Goal: Task Accomplishment & Management: Manage account settings

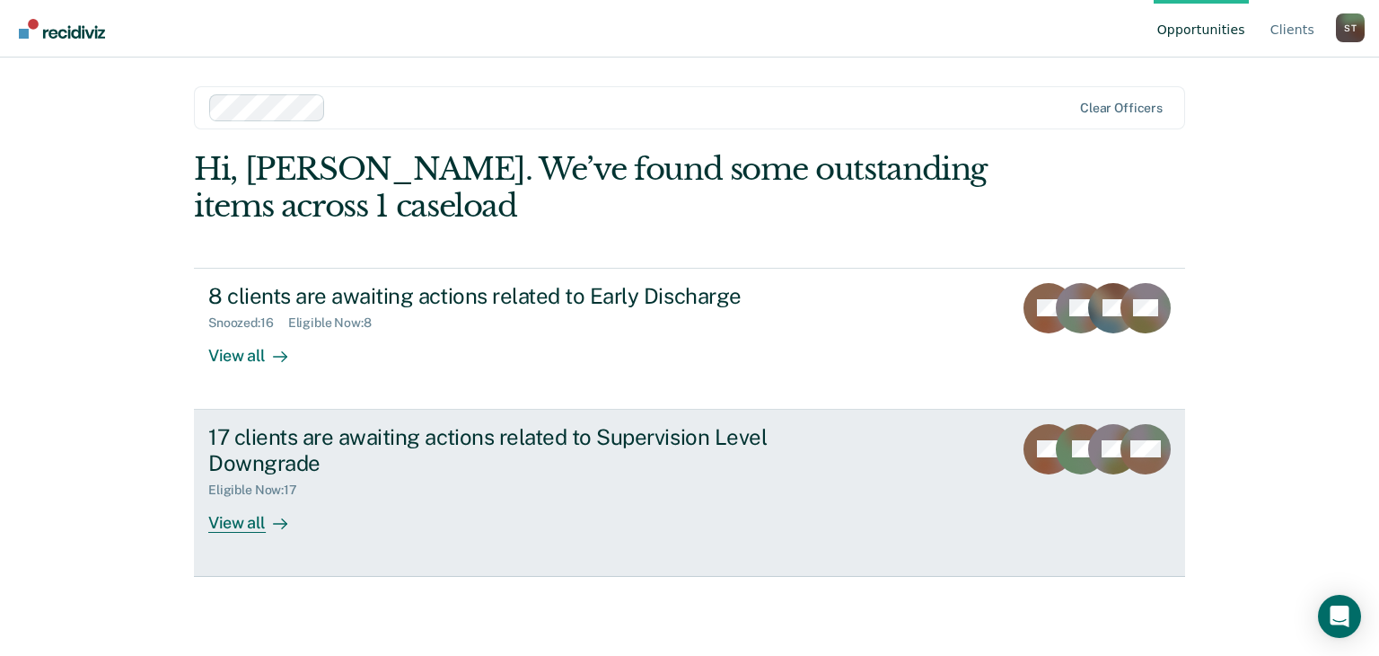
click at [228, 523] on div "View all" at bounding box center [258, 514] width 101 height 35
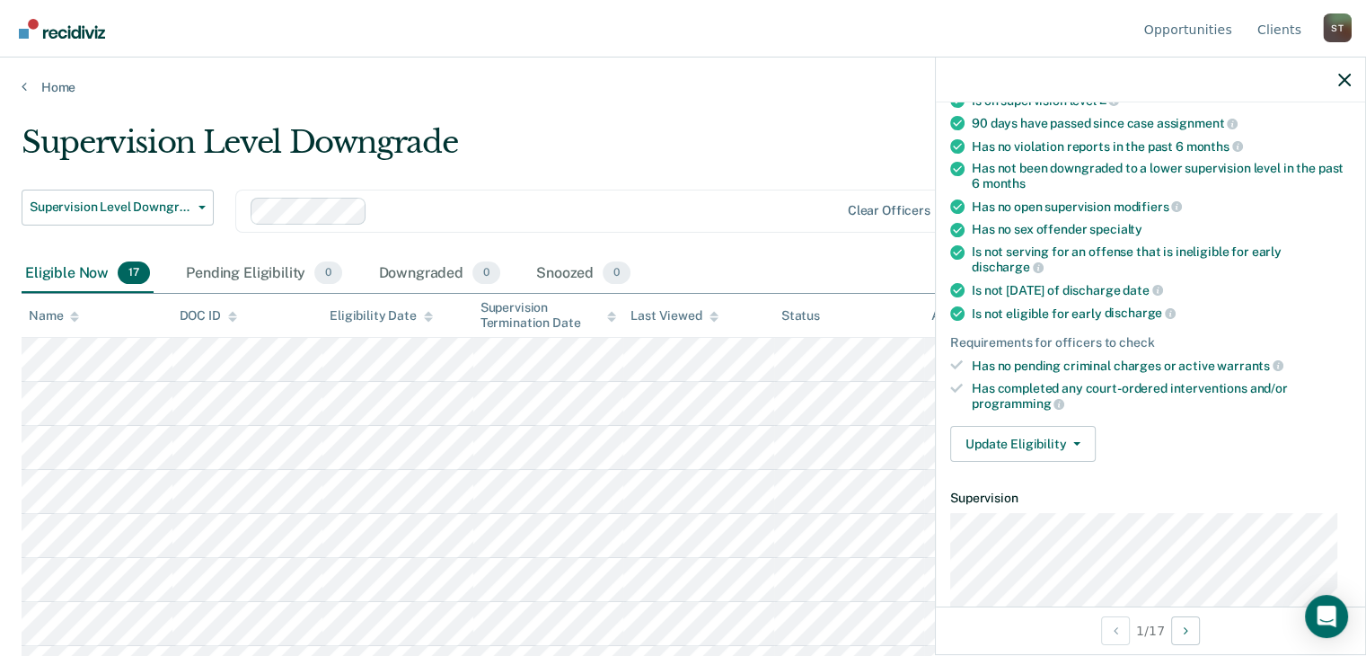
scroll to position [180, 0]
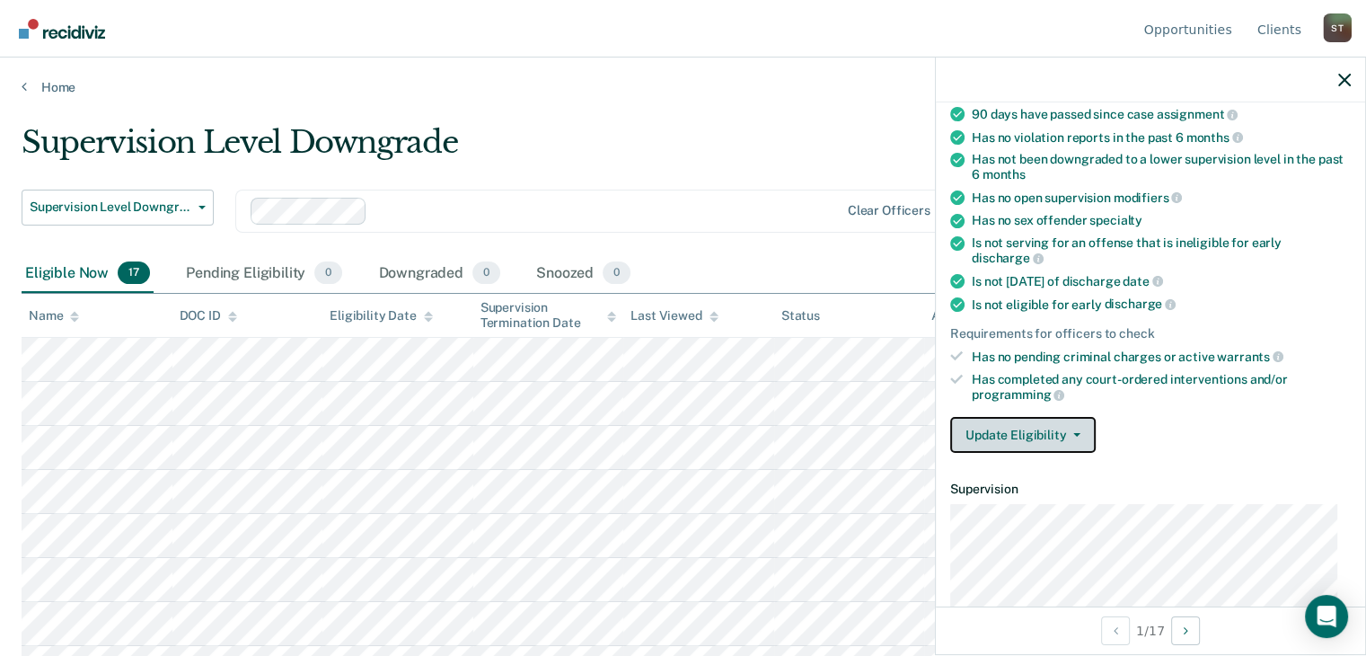
click at [1073, 433] on icon "button" at bounding box center [1076, 435] width 7 height 4
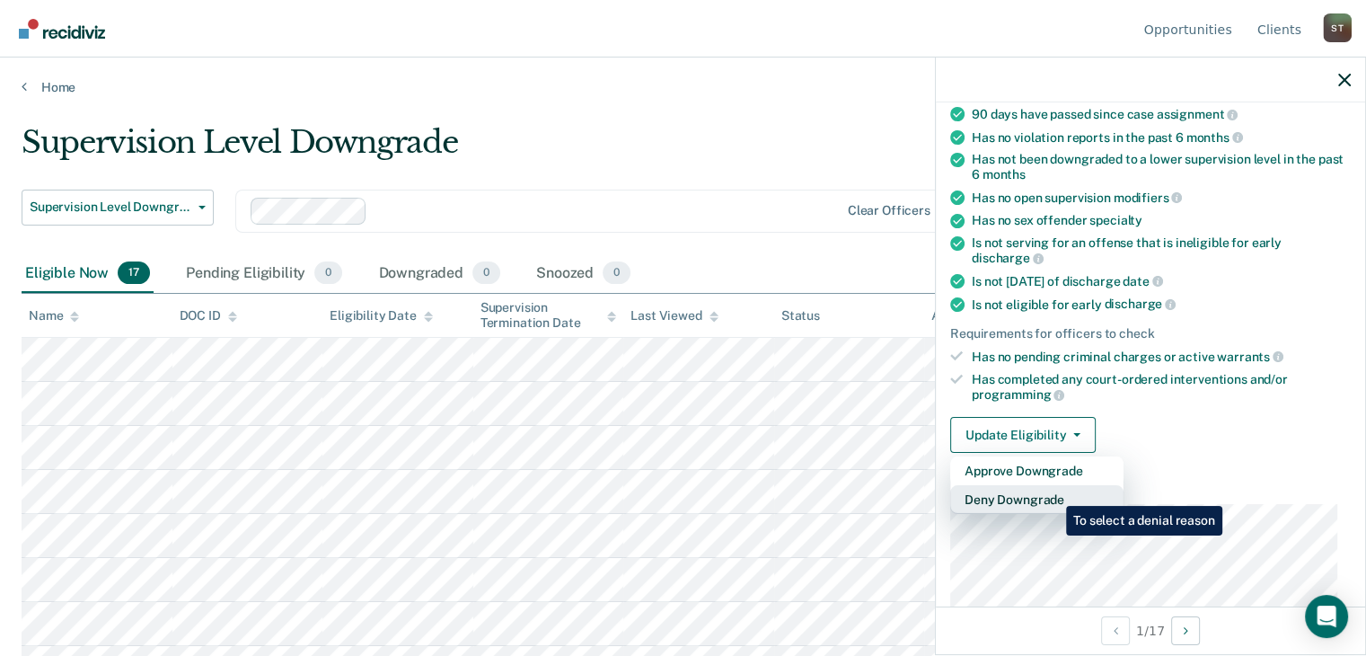
click at [1052, 492] on button "Deny Downgrade" at bounding box center [1036, 499] width 173 height 29
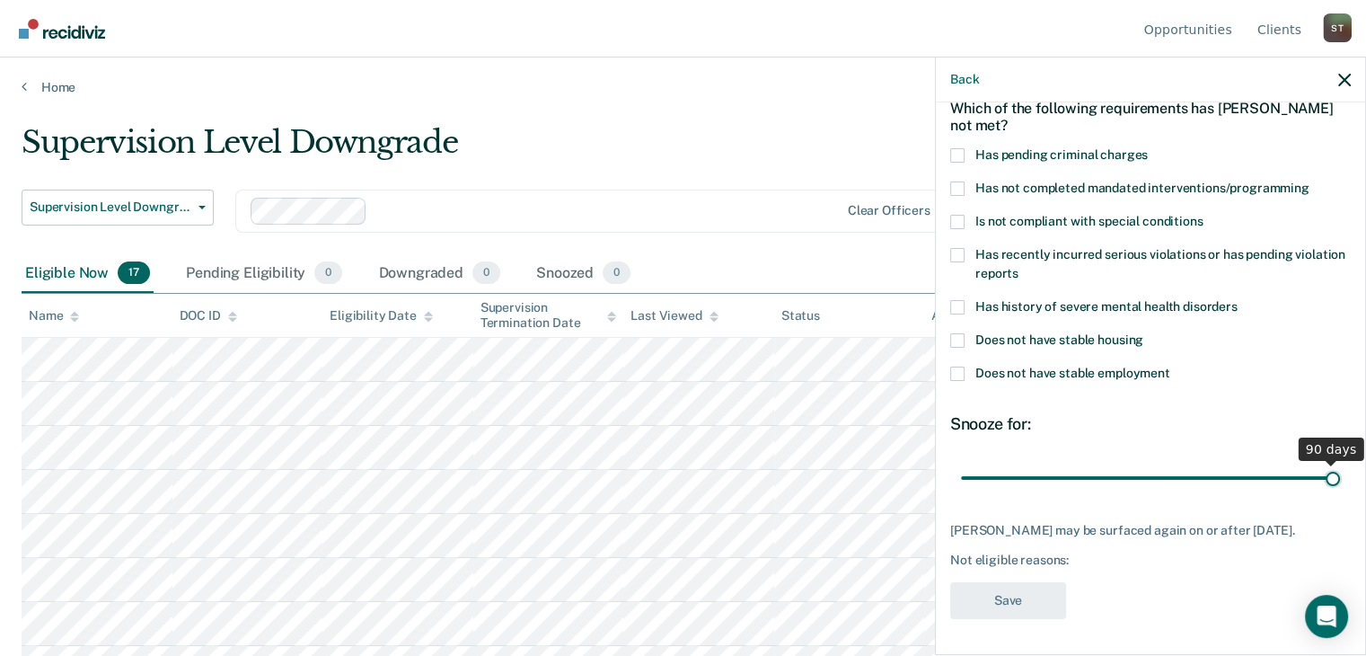
drag, startPoint x: 1078, startPoint y: 463, endPoint x: 1321, endPoint y: 464, distance: 243.3
type input "90"
click at [1321, 464] on input "range" at bounding box center [1150, 477] width 379 height 31
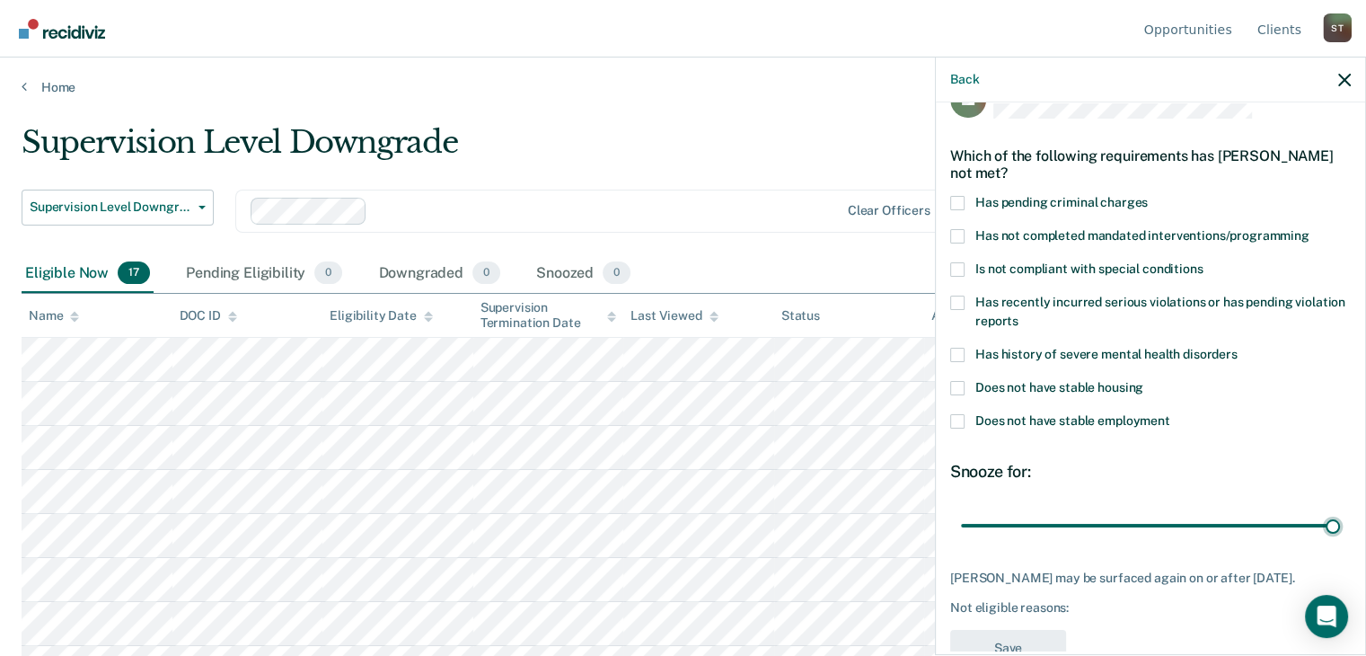
scroll to position [14, 0]
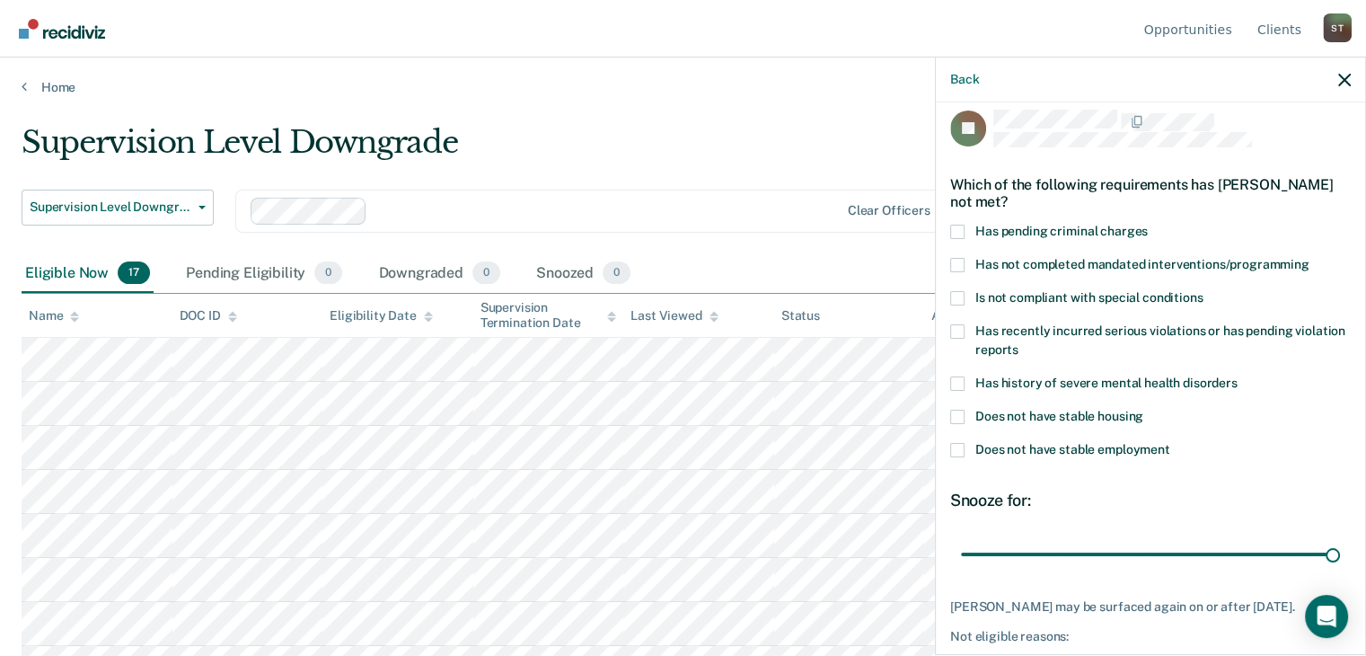
click at [951, 260] on span at bounding box center [957, 265] width 14 height 14
click at [1309, 258] on input "Has not completed mandated interventions/programming" at bounding box center [1309, 258] width 0 height 0
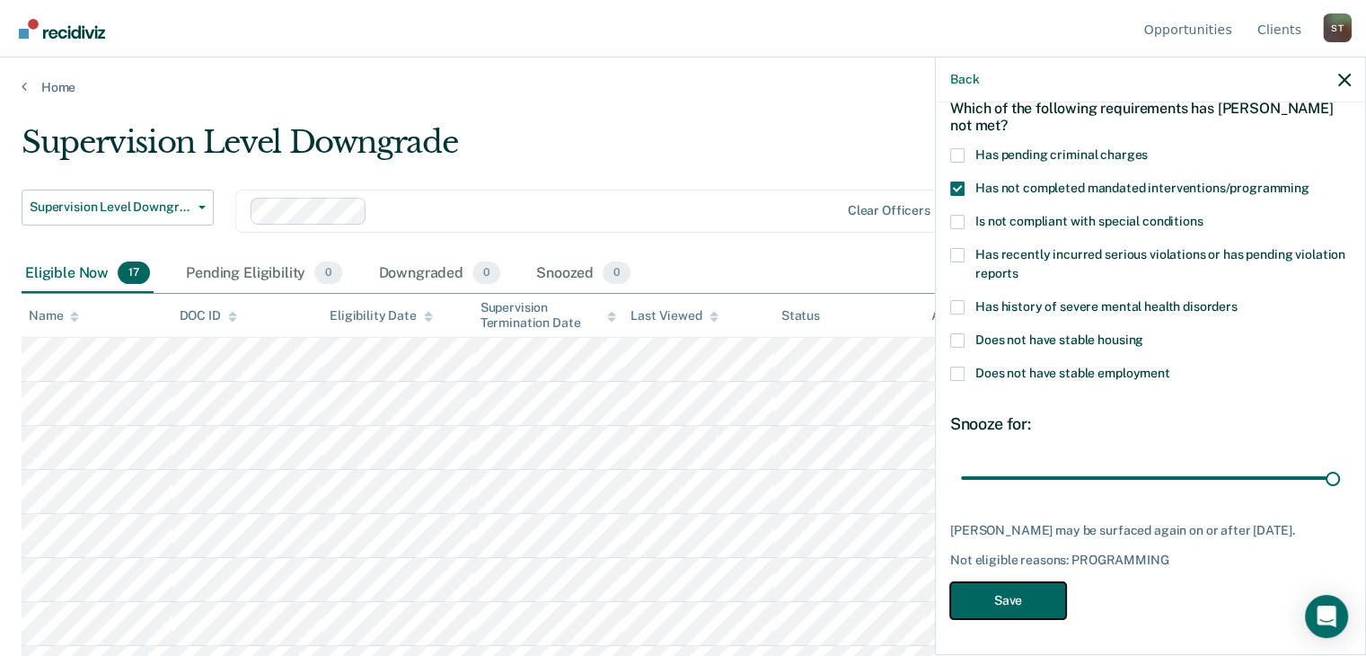
click at [1033, 601] on button "Save" at bounding box center [1008, 600] width 116 height 37
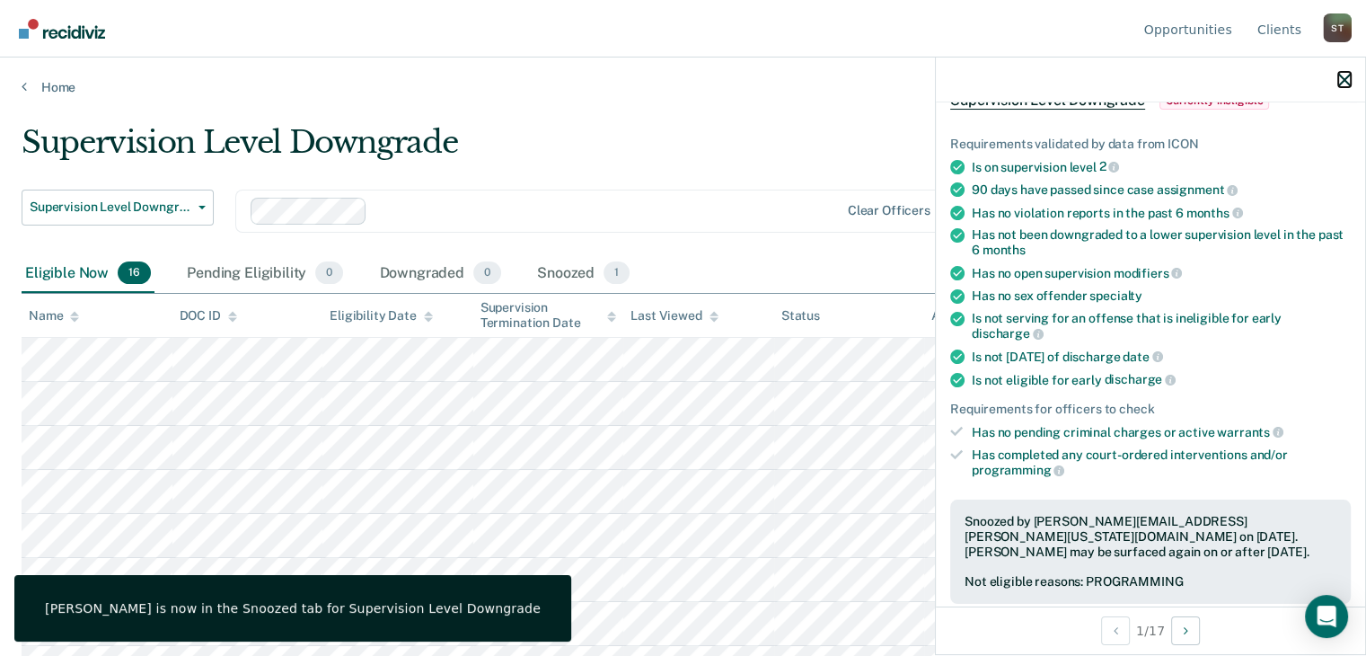
click at [1339, 84] on icon "button" at bounding box center [1344, 80] width 13 height 13
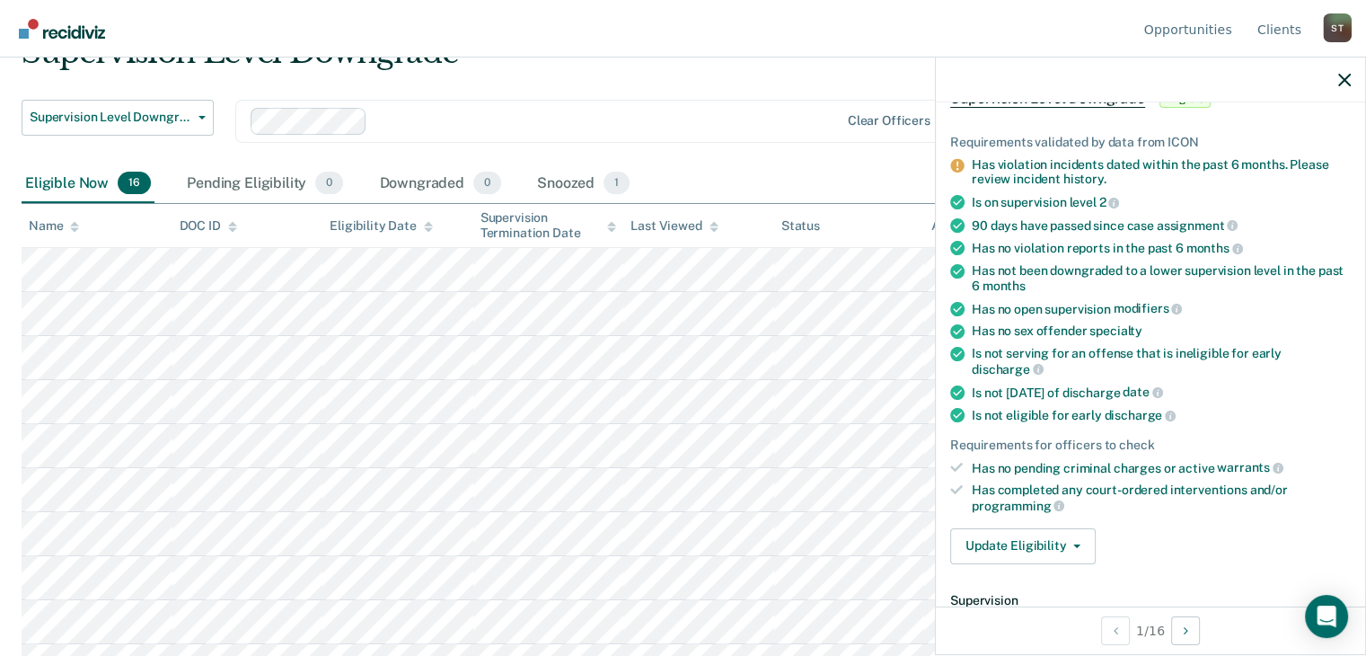
scroll to position [359, 0]
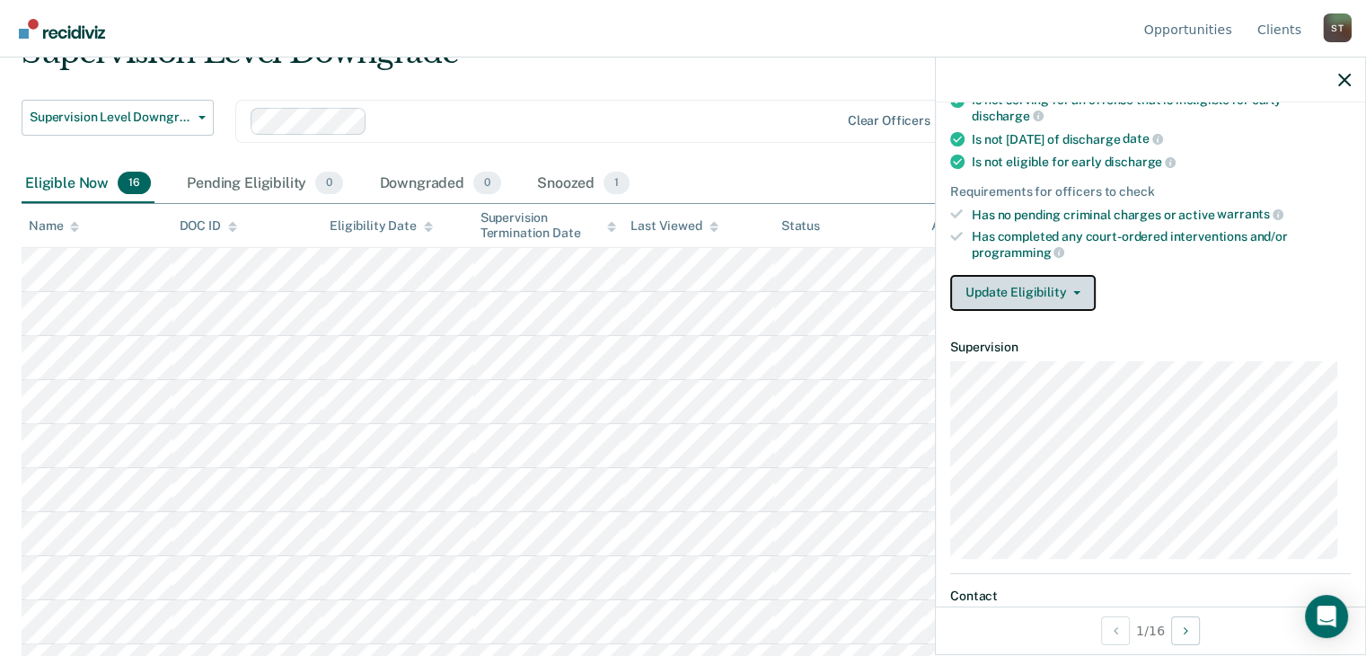
click at [1078, 291] on icon "button" at bounding box center [1076, 293] width 7 height 4
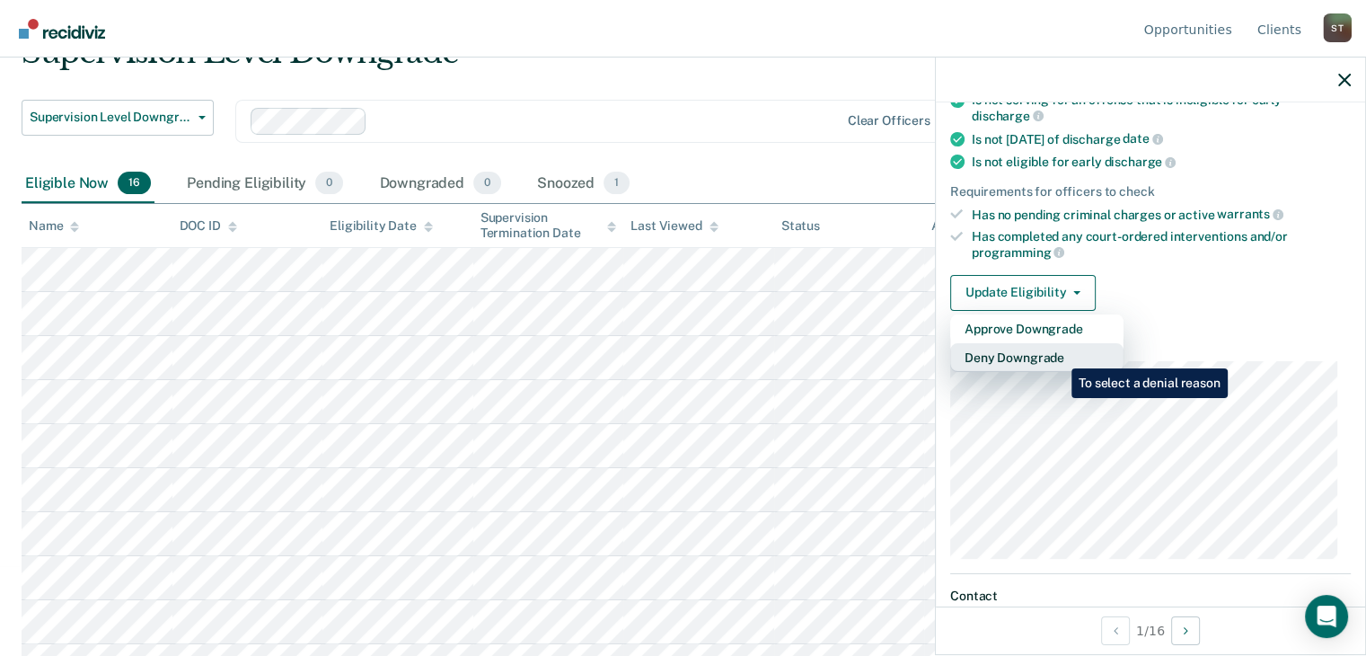
click at [1058, 355] on button "Deny Downgrade" at bounding box center [1036, 357] width 173 height 29
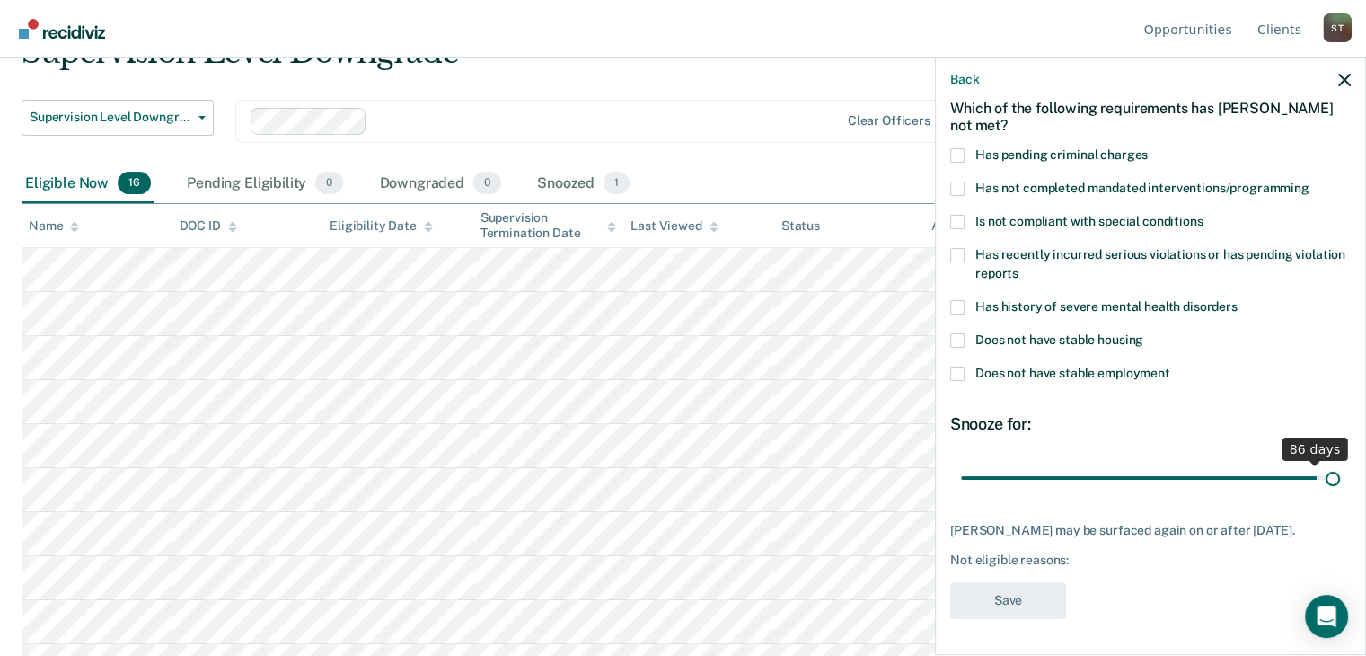
scroll to position [89, 0]
drag, startPoint x: 1080, startPoint y: 460, endPoint x: 1330, endPoint y: 468, distance: 249.8
type input "90"
click at [1330, 468] on input "range" at bounding box center [1150, 479] width 379 height 31
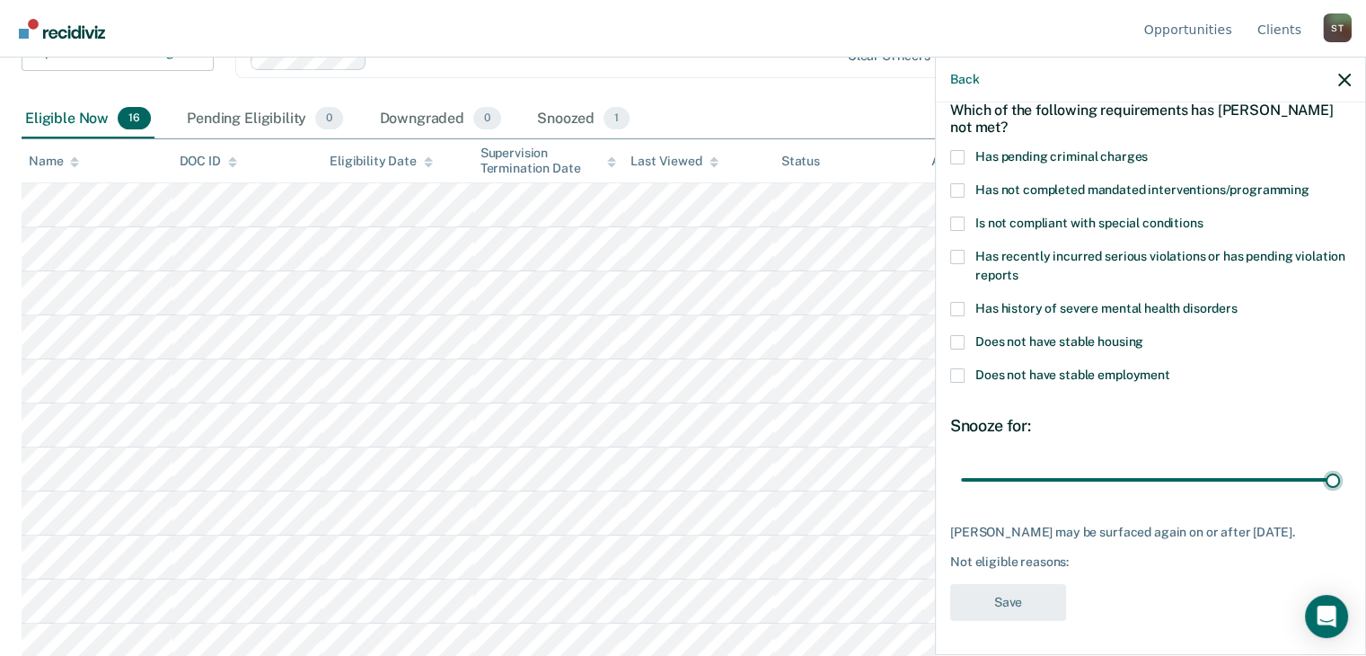
scroll to position [359, 0]
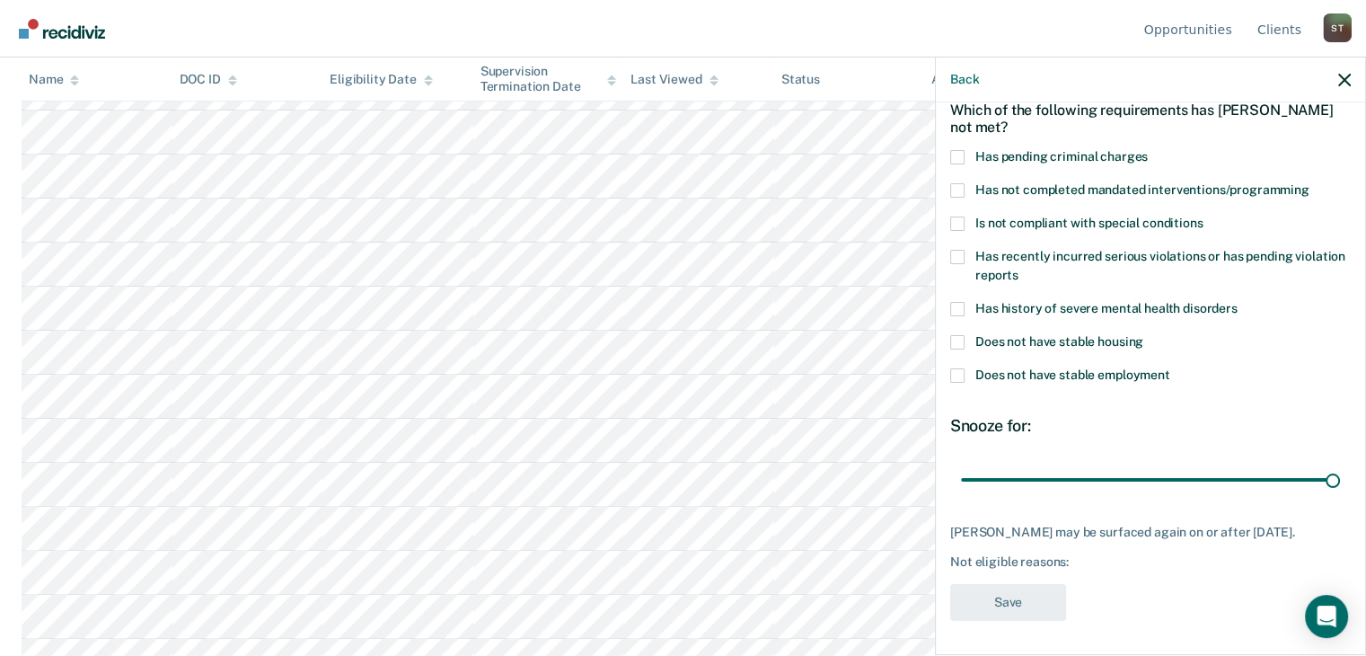
click at [955, 188] on span at bounding box center [957, 190] width 14 height 14
click at [1309, 183] on input "Has not completed mandated interventions/programming" at bounding box center [1309, 183] width 0 height 0
click at [959, 184] on span at bounding box center [957, 190] width 14 height 14
click at [1309, 183] on input "Has not completed mandated interventions/programming" at bounding box center [1309, 183] width 0 height 0
click at [954, 370] on span at bounding box center [957, 375] width 14 height 14
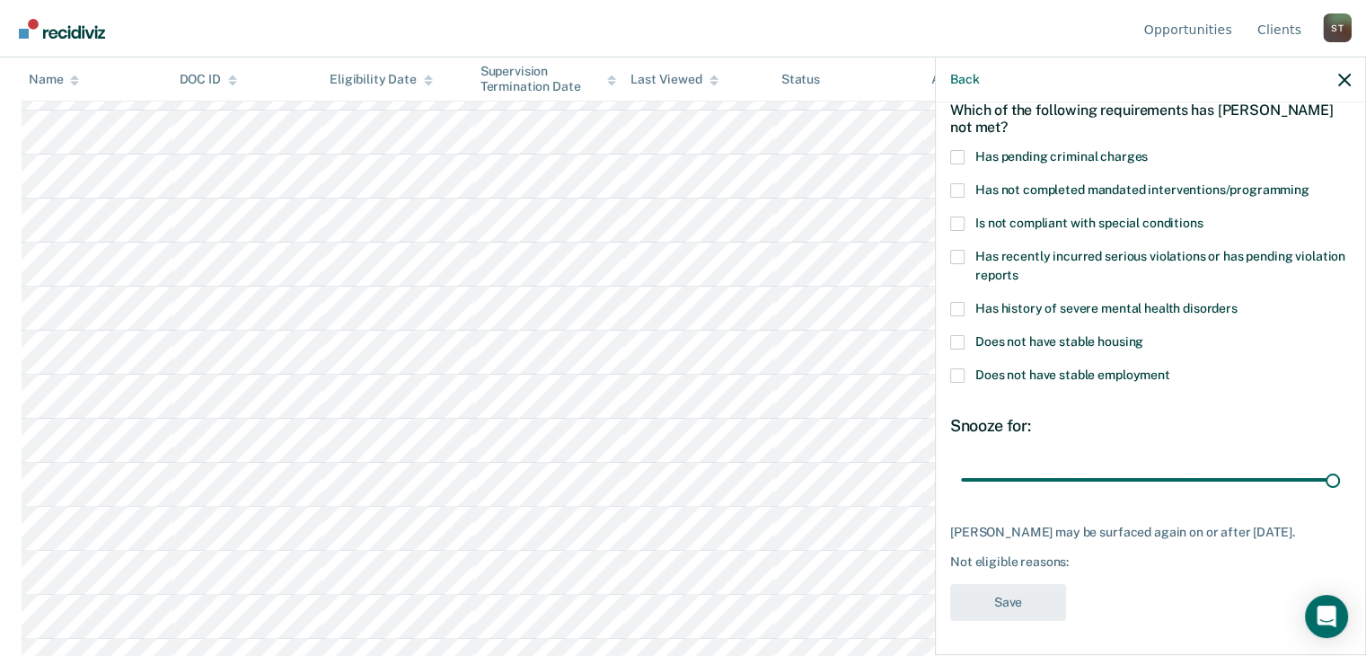
click at [1170, 368] on input "Does not have stable employment" at bounding box center [1170, 368] width 0 height 0
click at [1021, 593] on button "Save" at bounding box center [1008, 602] width 116 height 37
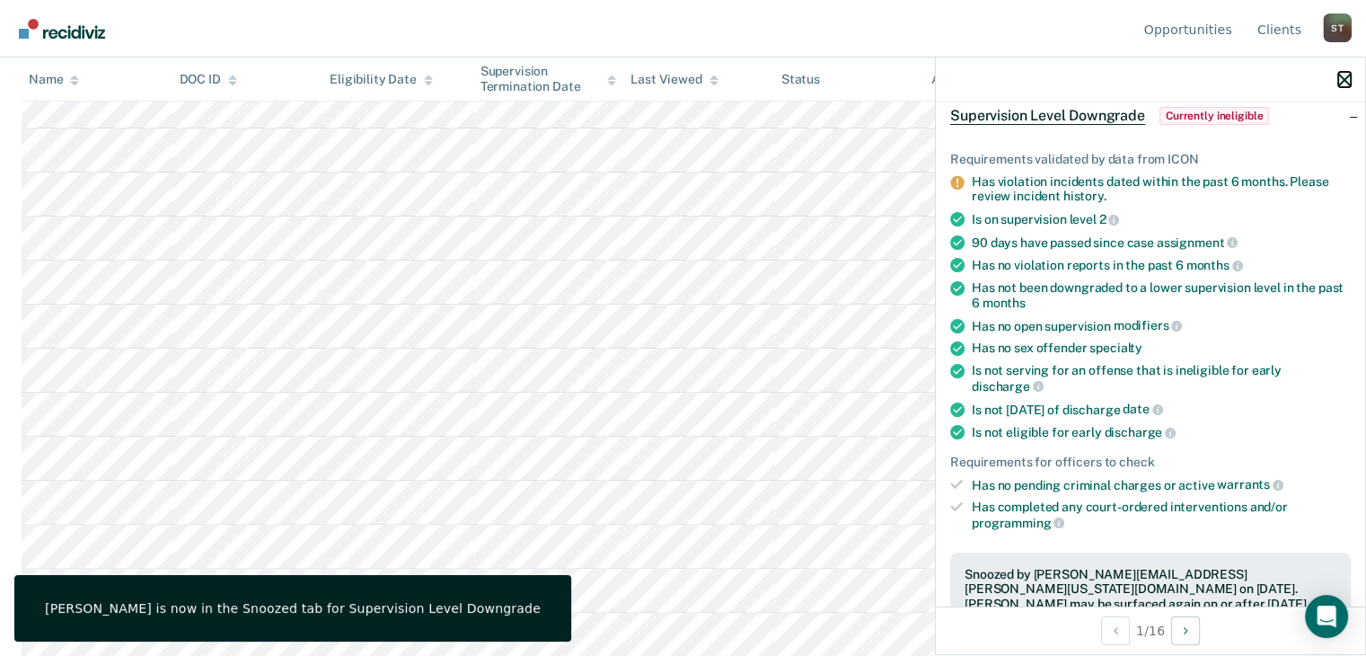
click at [1339, 76] on icon "button" at bounding box center [1344, 80] width 13 height 13
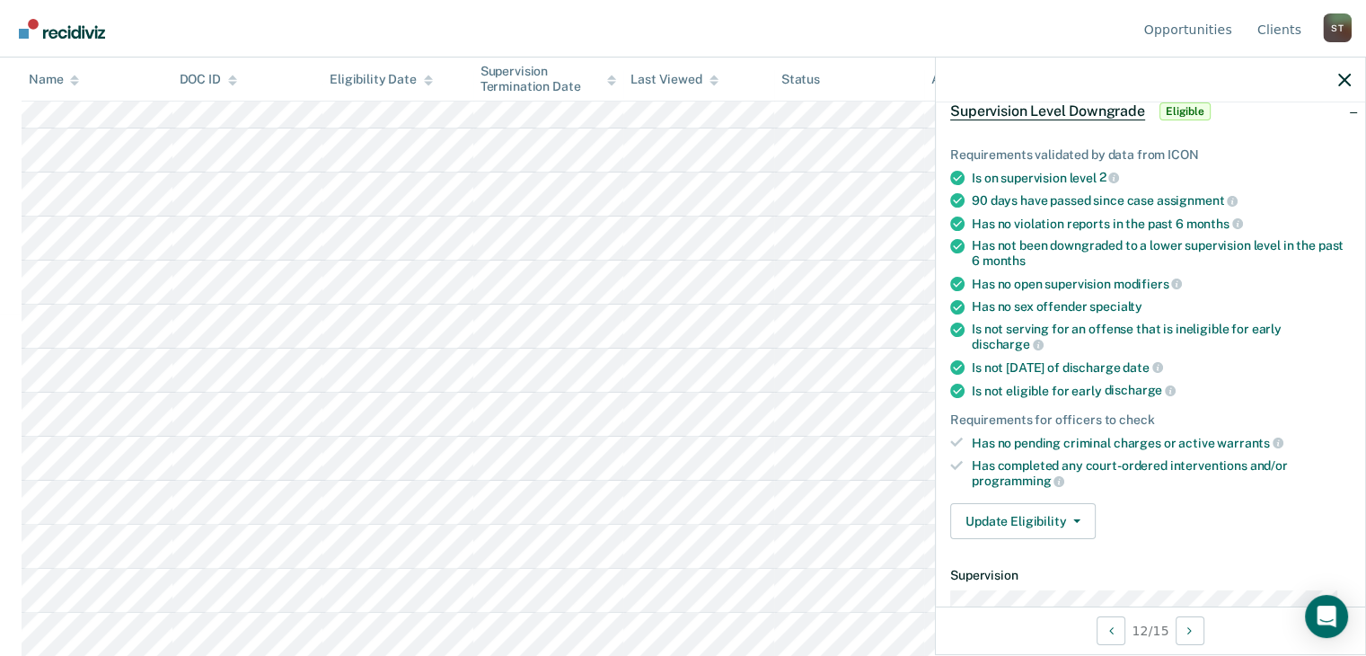
scroll to position [269, 0]
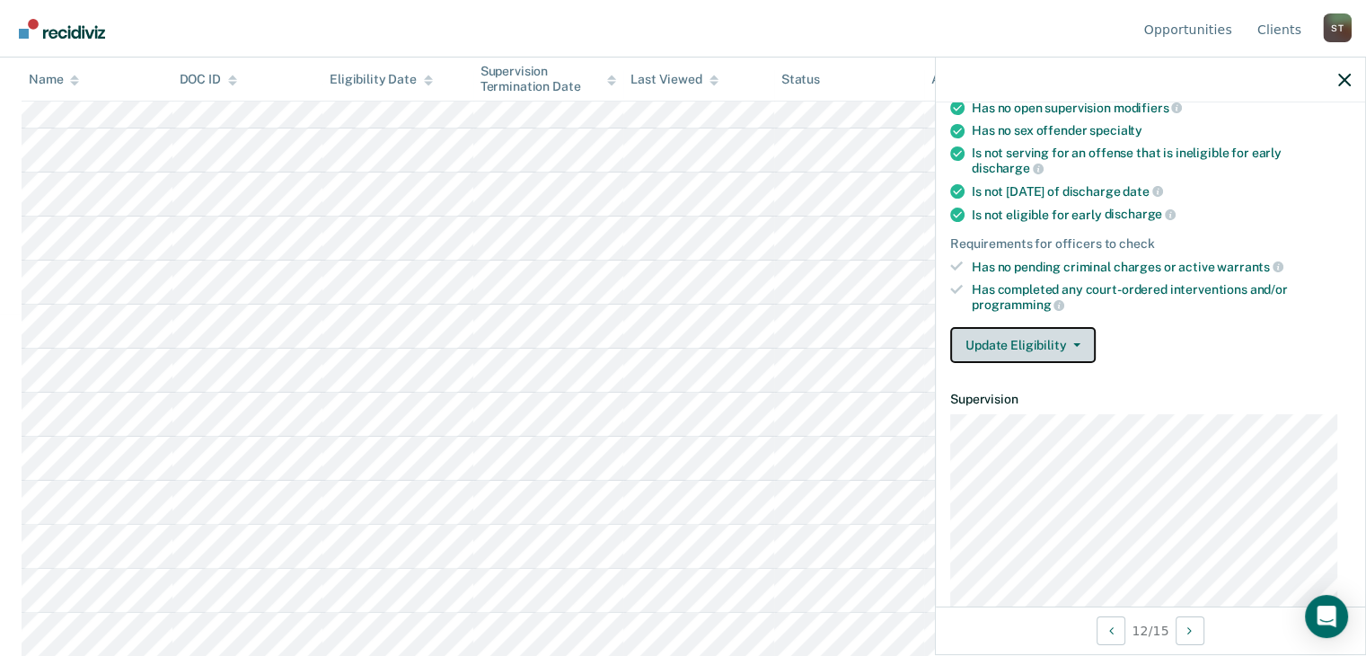
click at [1078, 337] on button "Update Eligibility" at bounding box center [1022, 345] width 145 height 36
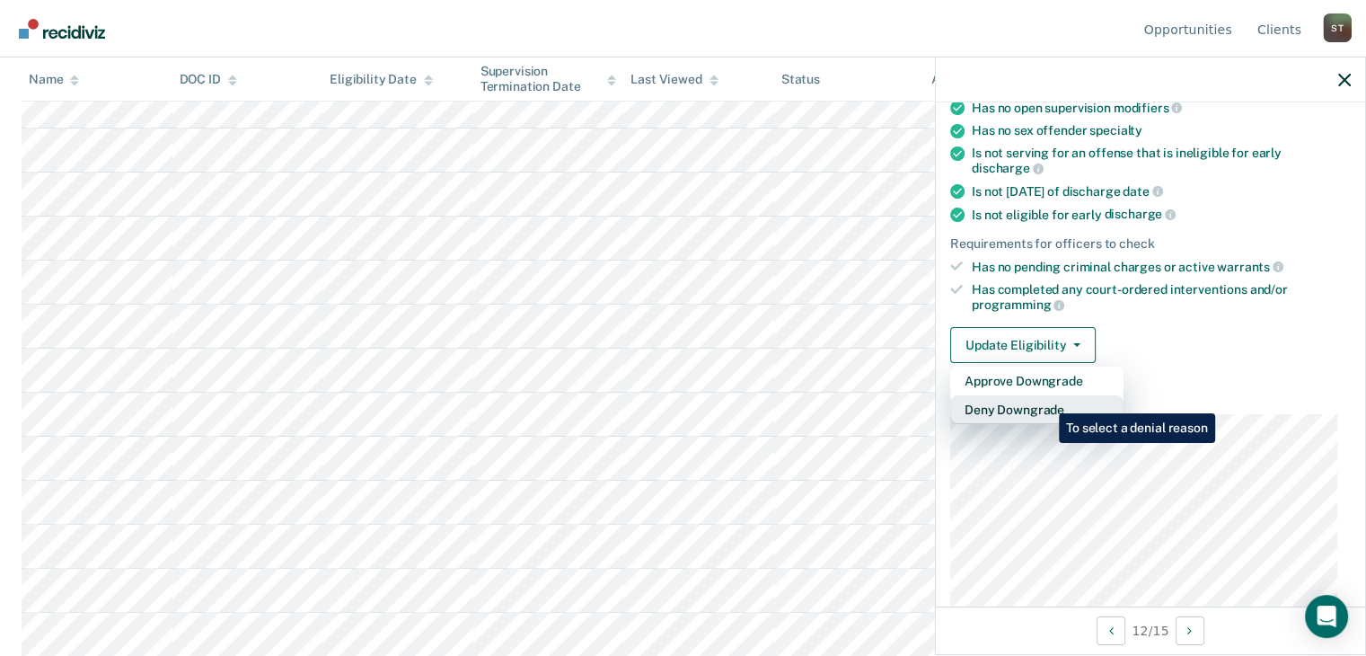
click at [1045, 400] on button "Deny Downgrade" at bounding box center [1036, 409] width 173 height 29
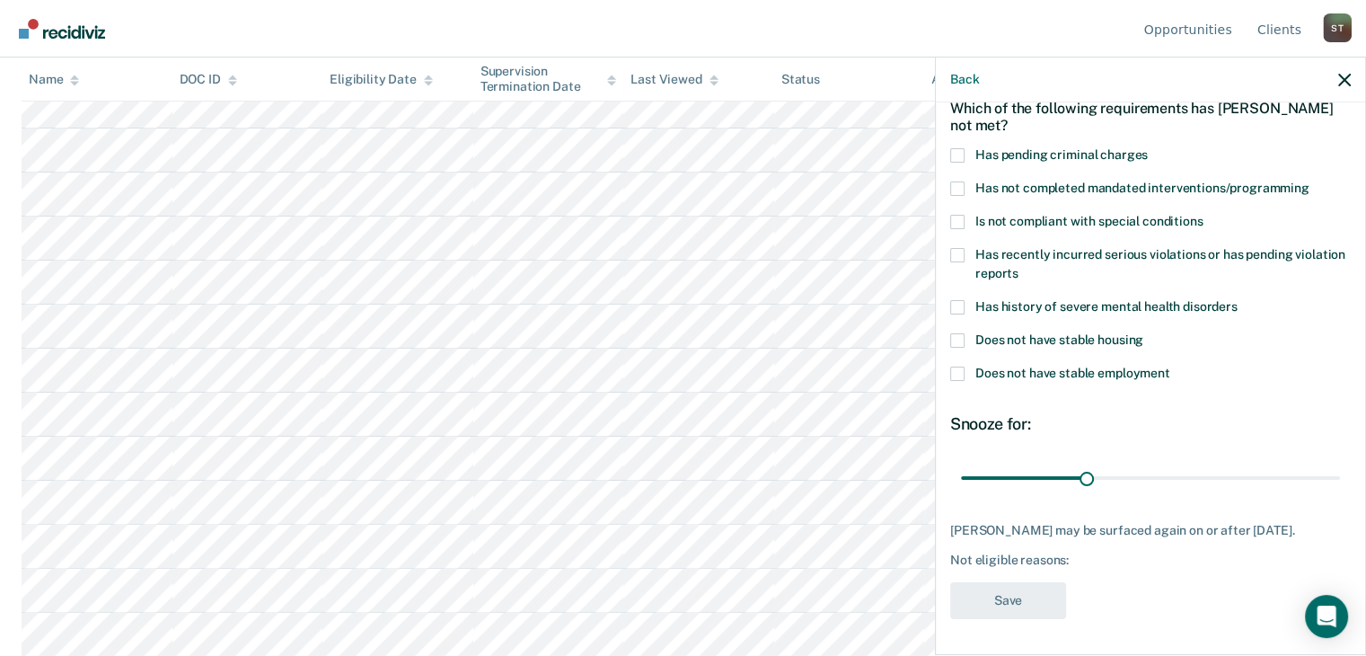
click at [950, 300] on span at bounding box center [957, 307] width 14 height 14
click at [1237, 300] on input "Has history of severe mental health disorders" at bounding box center [1237, 300] width 0 height 0
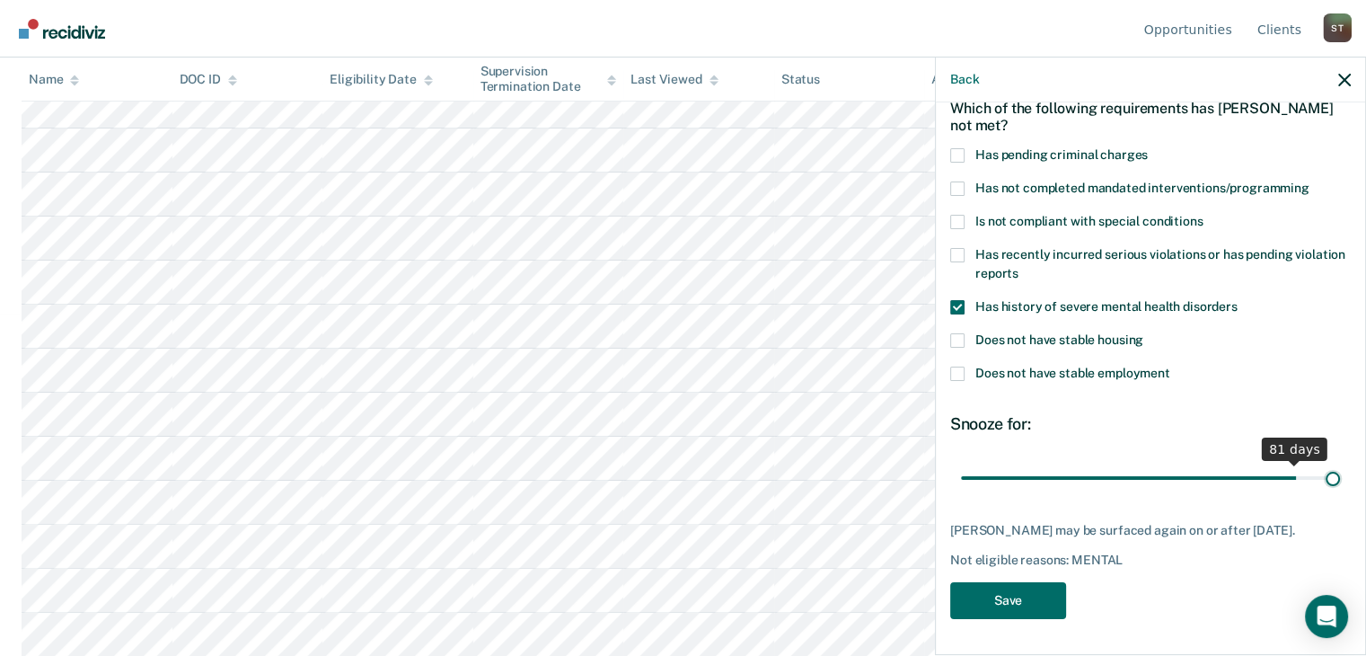
scroll to position [89, 0]
drag, startPoint x: 1081, startPoint y: 462, endPoint x: 1302, endPoint y: 501, distance: 224.2
type input "90"
click at [1340, 469] on input "range" at bounding box center [1150, 479] width 379 height 31
click at [1025, 592] on button "Save" at bounding box center [1008, 602] width 116 height 37
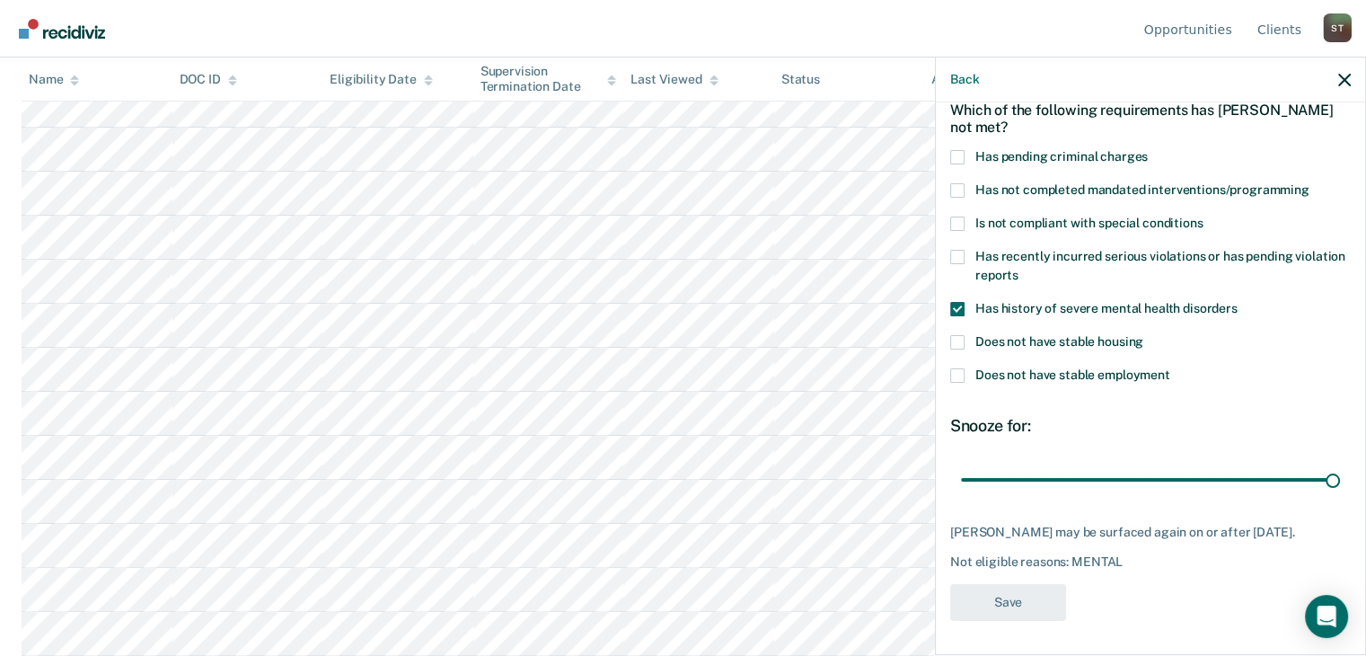
scroll to position [297, 0]
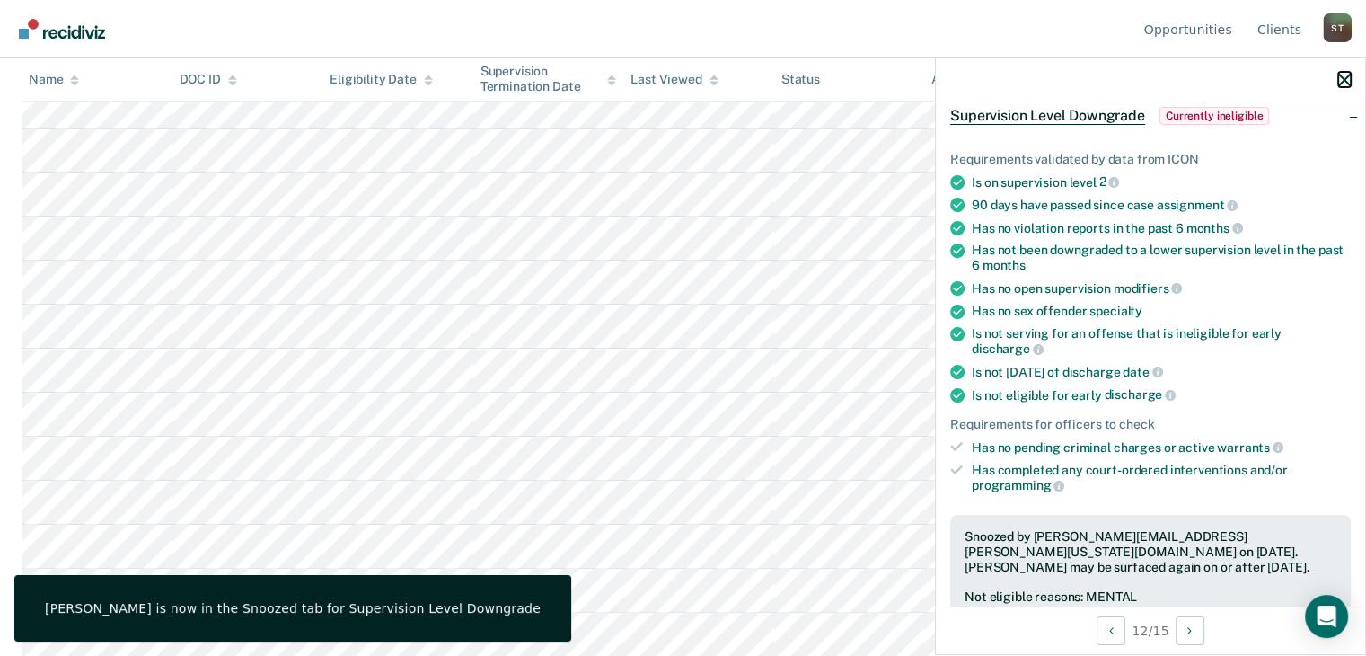
click at [1346, 77] on icon "button" at bounding box center [1344, 80] width 13 height 13
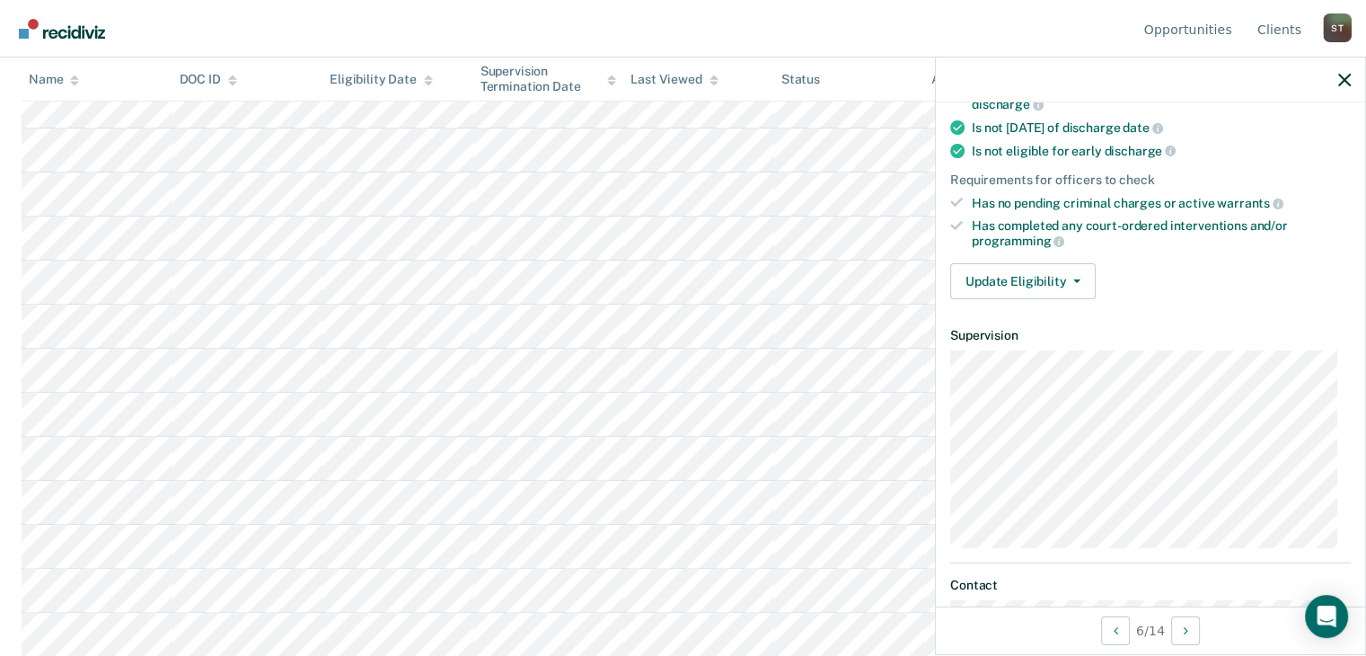
scroll to position [449, 0]
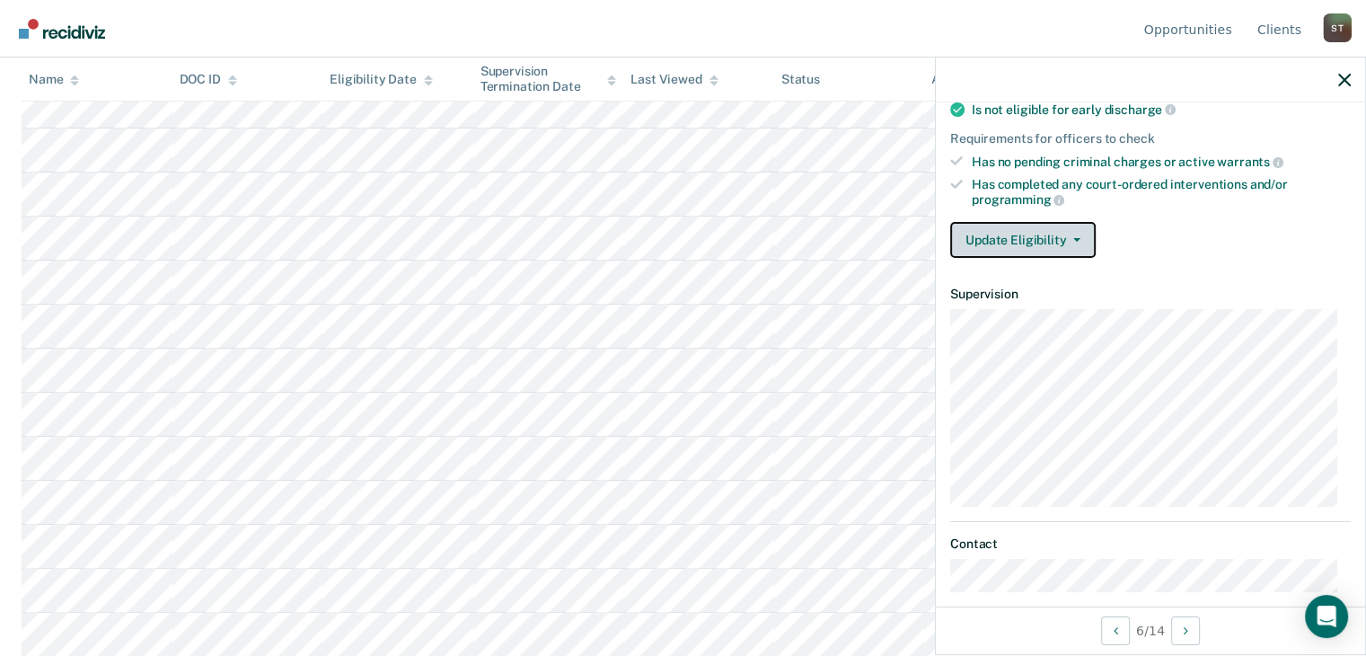
click at [1074, 238] on icon "button" at bounding box center [1076, 240] width 7 height 4
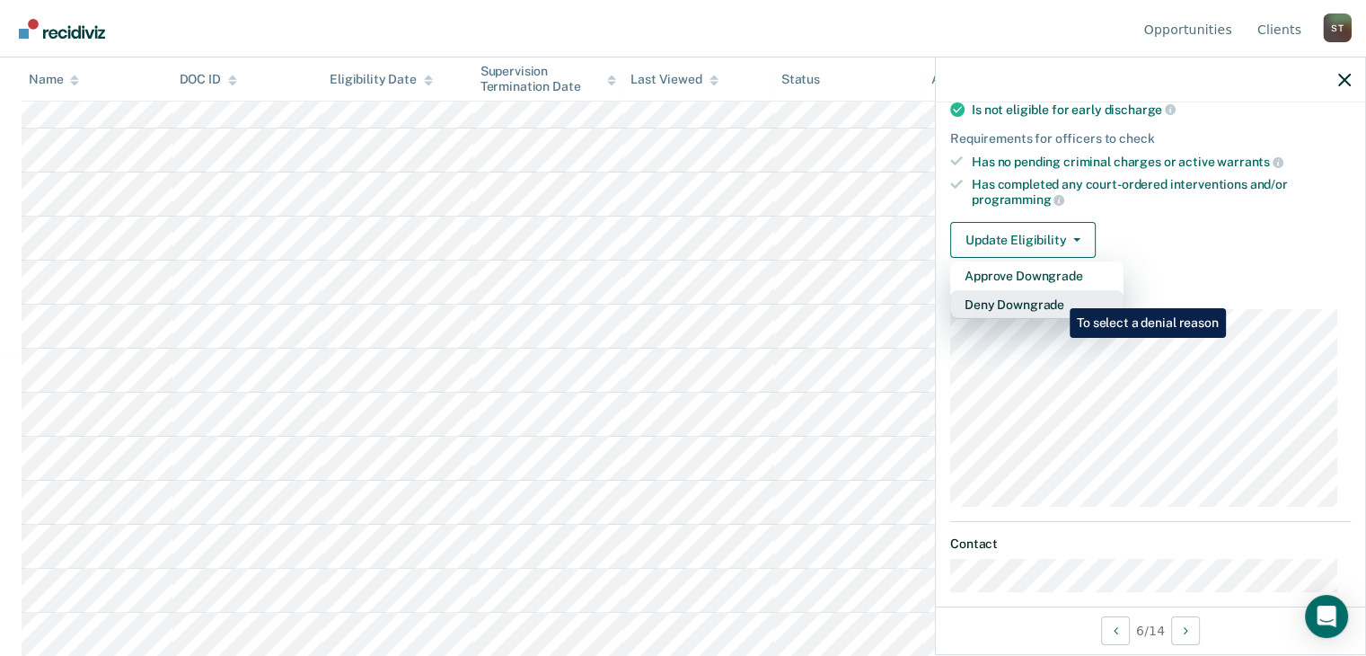
click at [1056, 295] on button "Deny Downgrade" at bounding box center [1036, 304] width 173 height 29
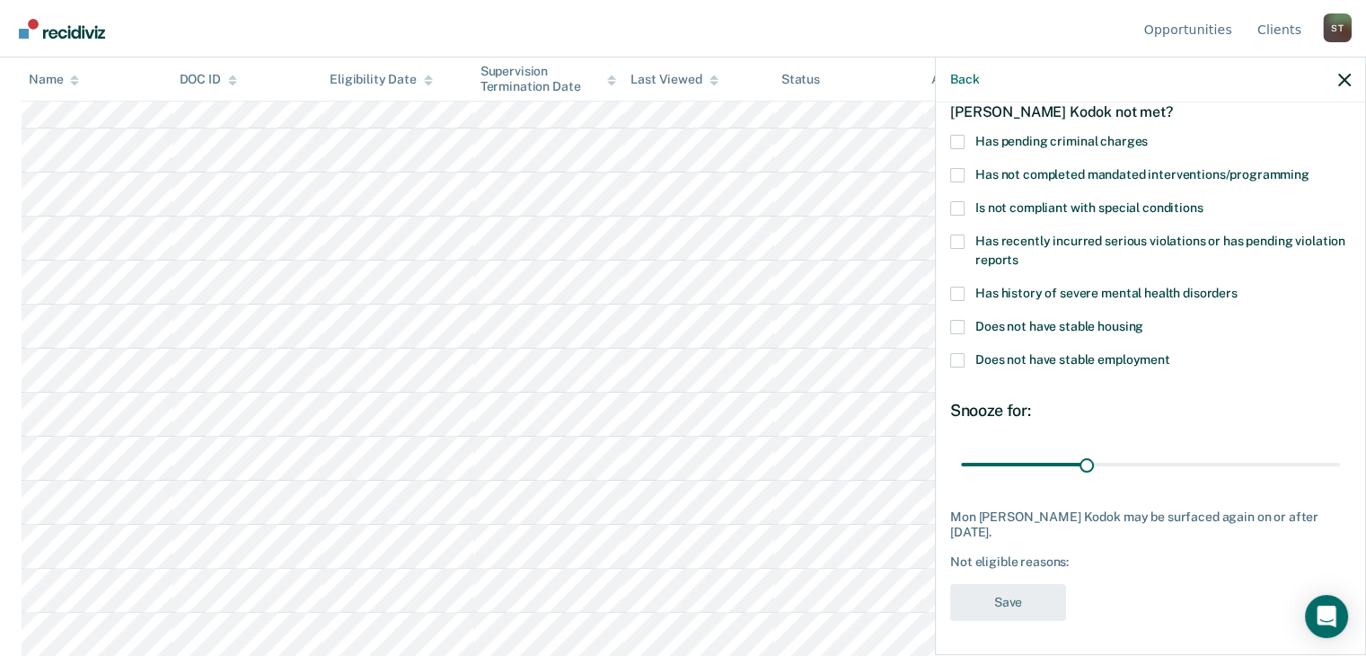
click at [954, 356] on span at bounding box center [957, 360] width 14 height 14
click at [1170, 353] on input "Does not have stable employment" at bounding box center [1170, 353] width 0 height 0
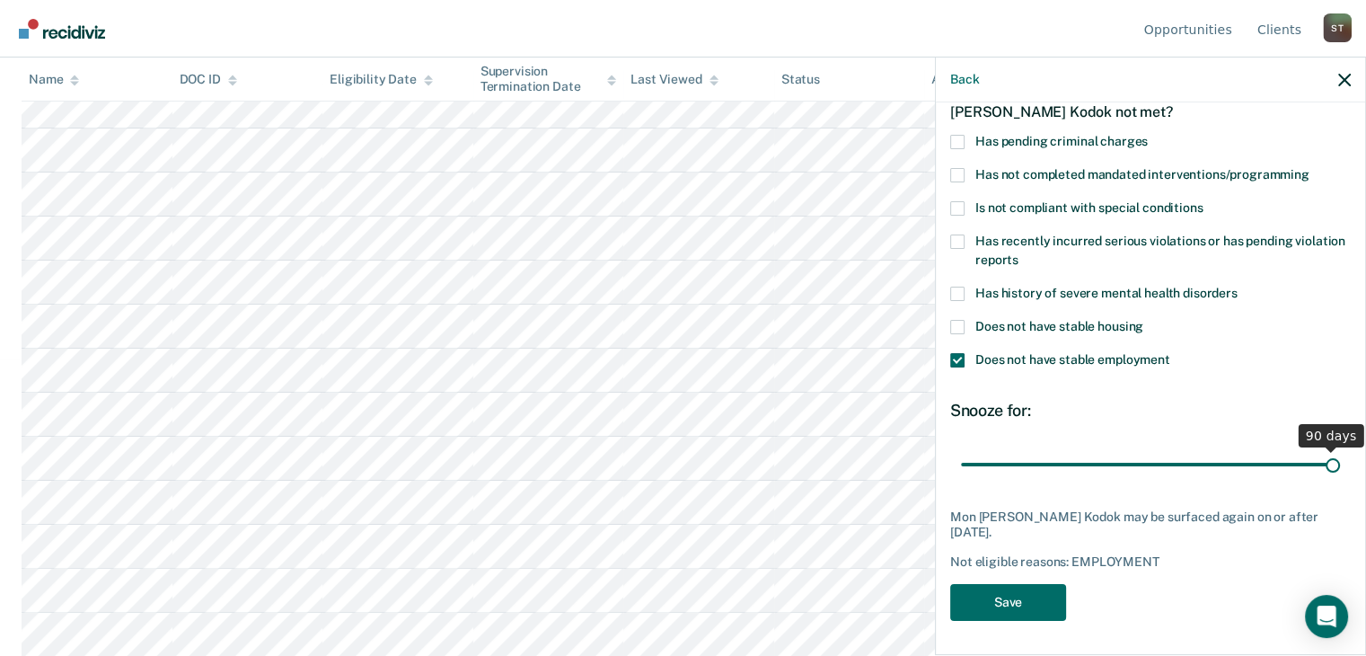
drag, startPoint x: 1082, startPoint y: 462, endPoint x: 1341, endPoint y: 471, distance: 258.8
type input "90"
click at [1340, 471] on input "range" at bounding box center [1150, 464] width 379 height 31
click at [1016, 601] on button "Save" at bounding box center [1008, 602] width 116 height 37
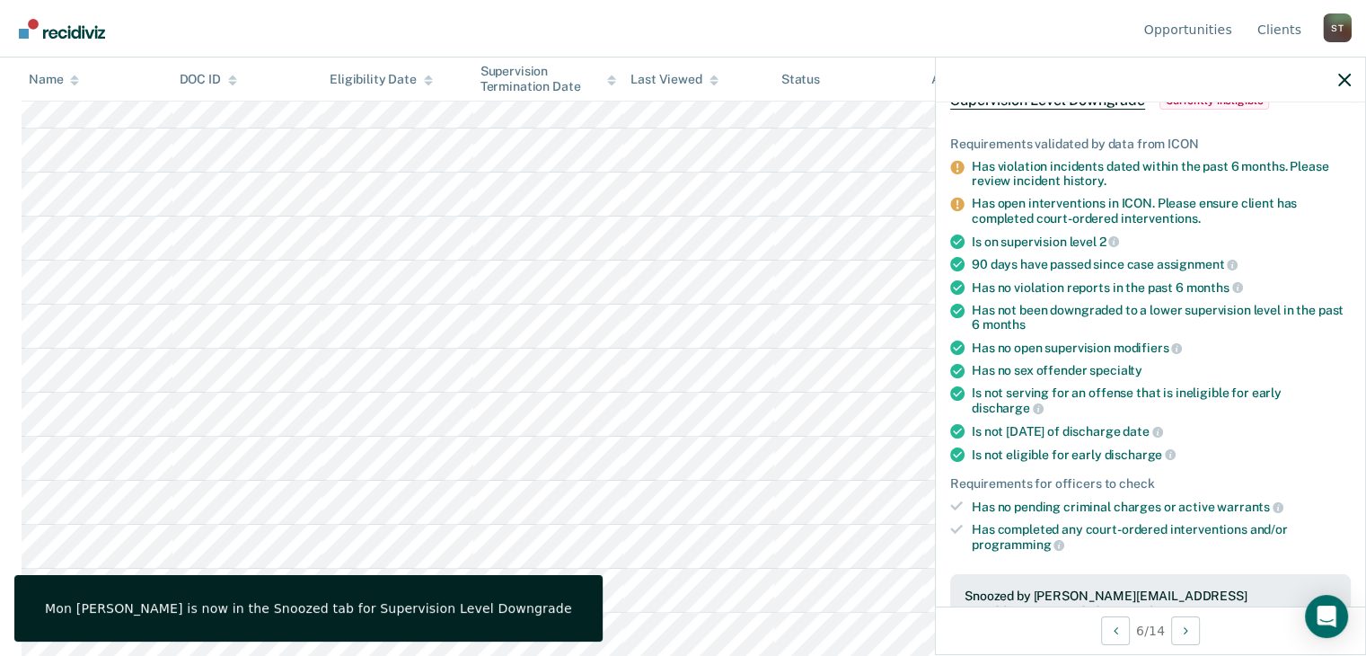
click at [1343, 71] on div at bounding box center [1150, 79] width 429 height 45
click at [1340, 75] on icon "button" at bounding box center [1344, 80] width 13 height 13
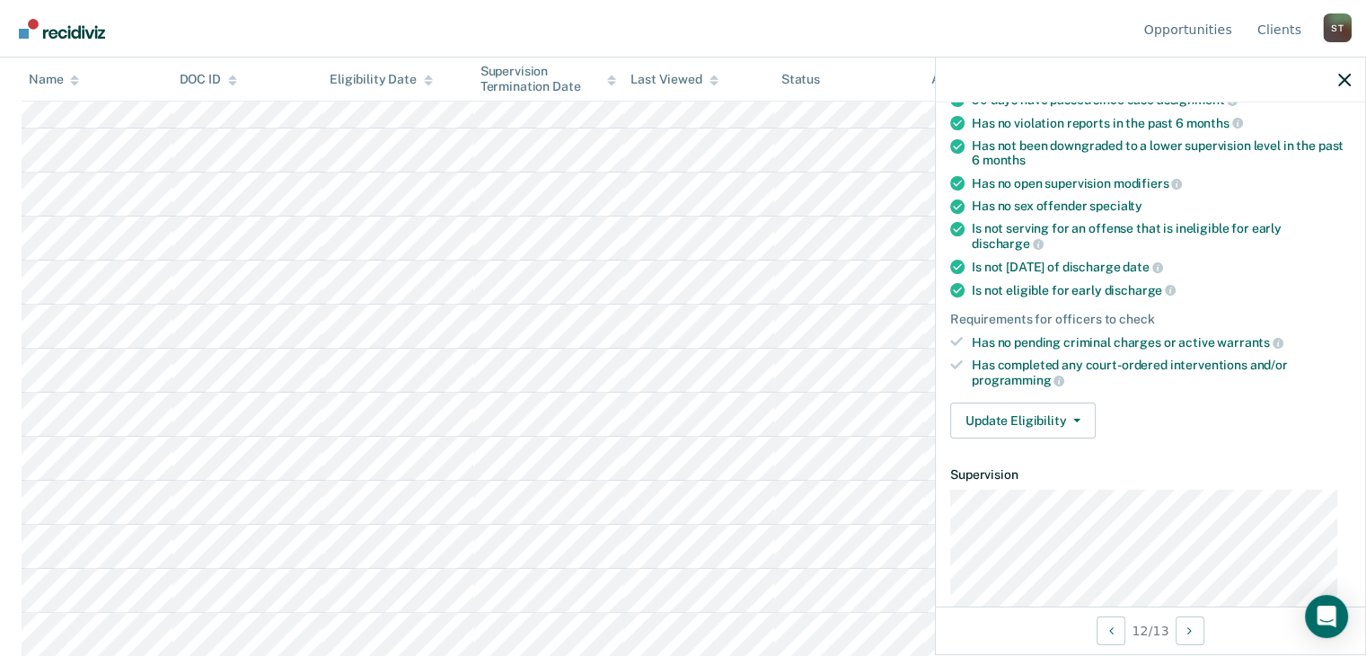
scroll to position [269, 0]
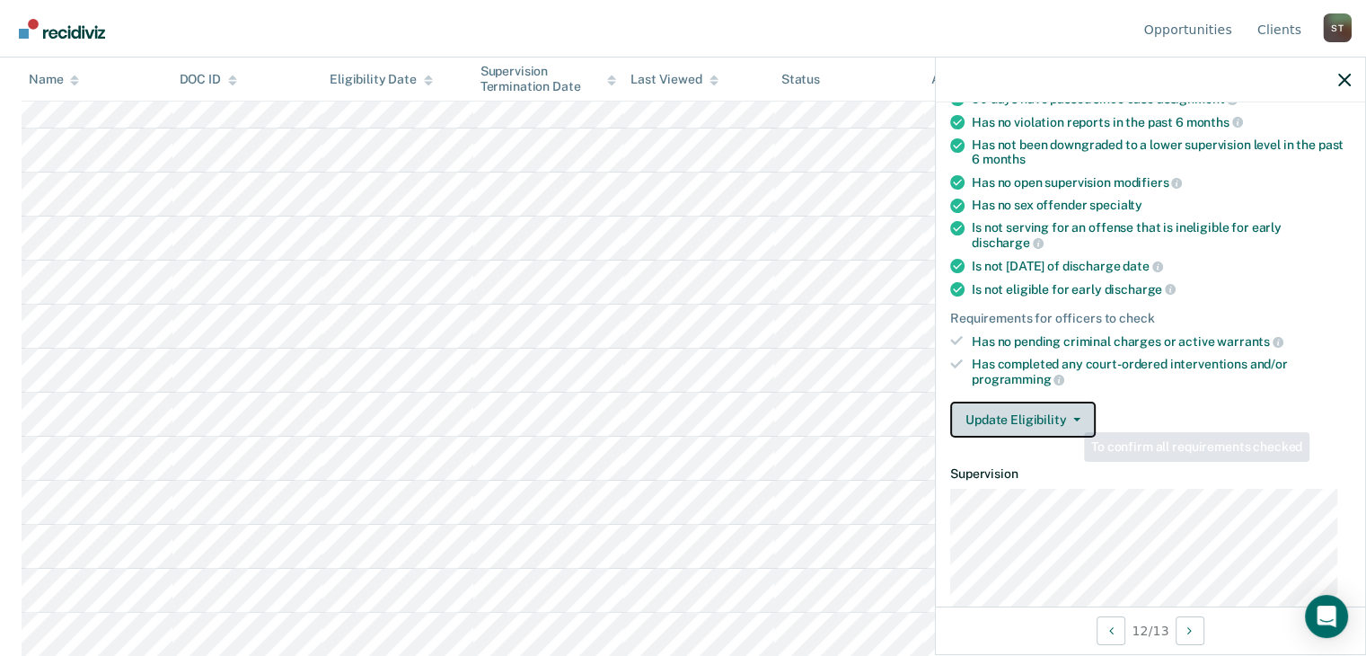
click at [1070, 416] on button "Update Eligibility" at bounding box center [1022, 419] width 145 height 36
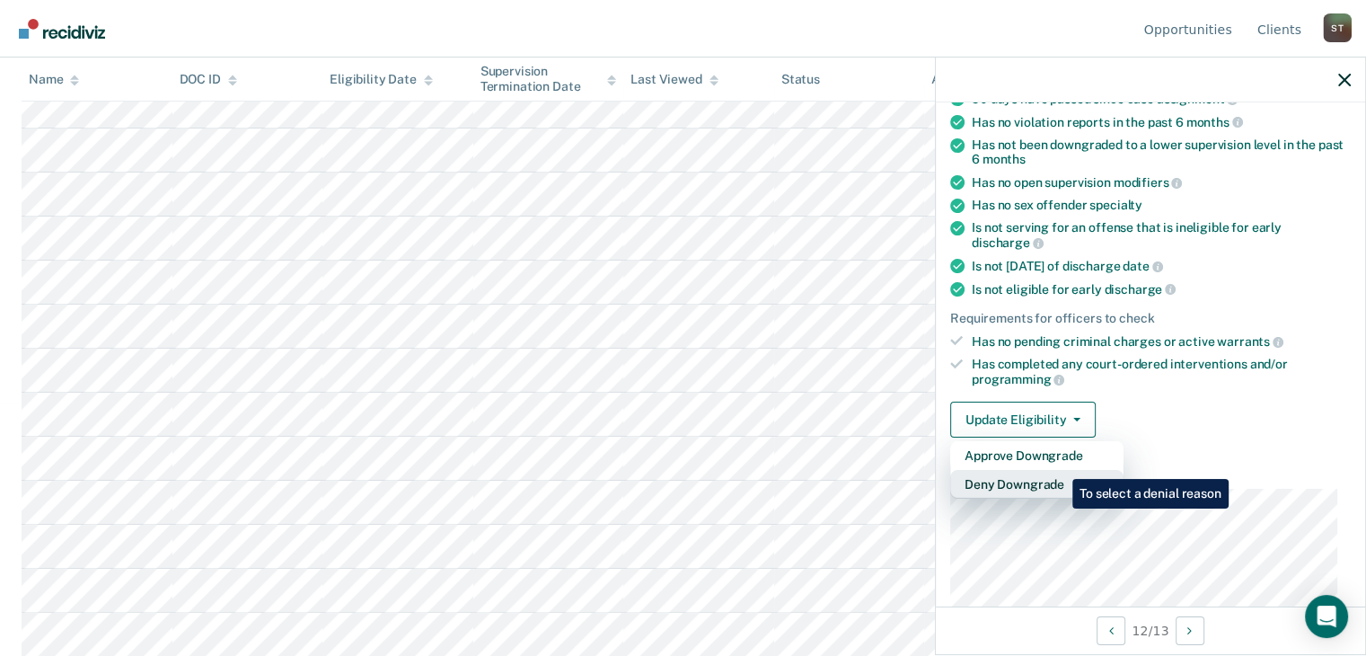
click at [1059, 470] on button "Deny Downgrade" at bounding box center [1036, 484] width 173 height 29
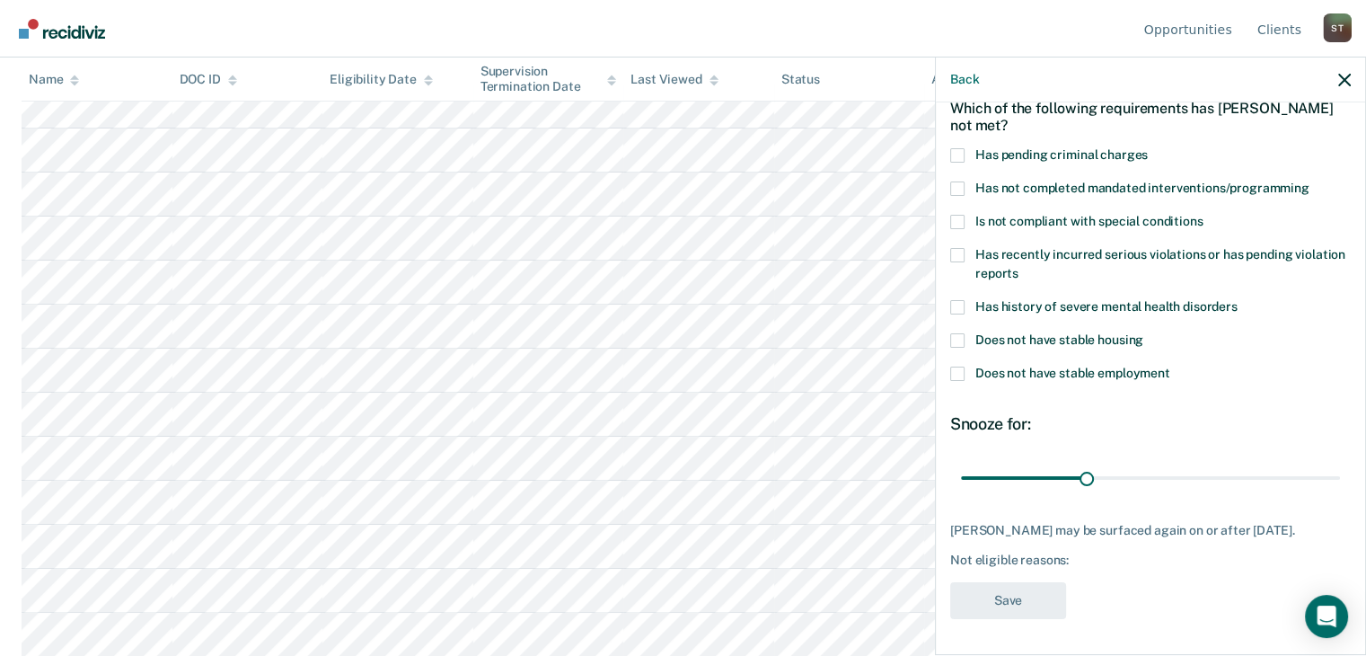
click at [957, 148] on span at bounding box center [957, 155] width 14 height 14
click at [1148, 148] on input "Has pending criminal charges" at bounding box center [1148, 148] width 0 height 0
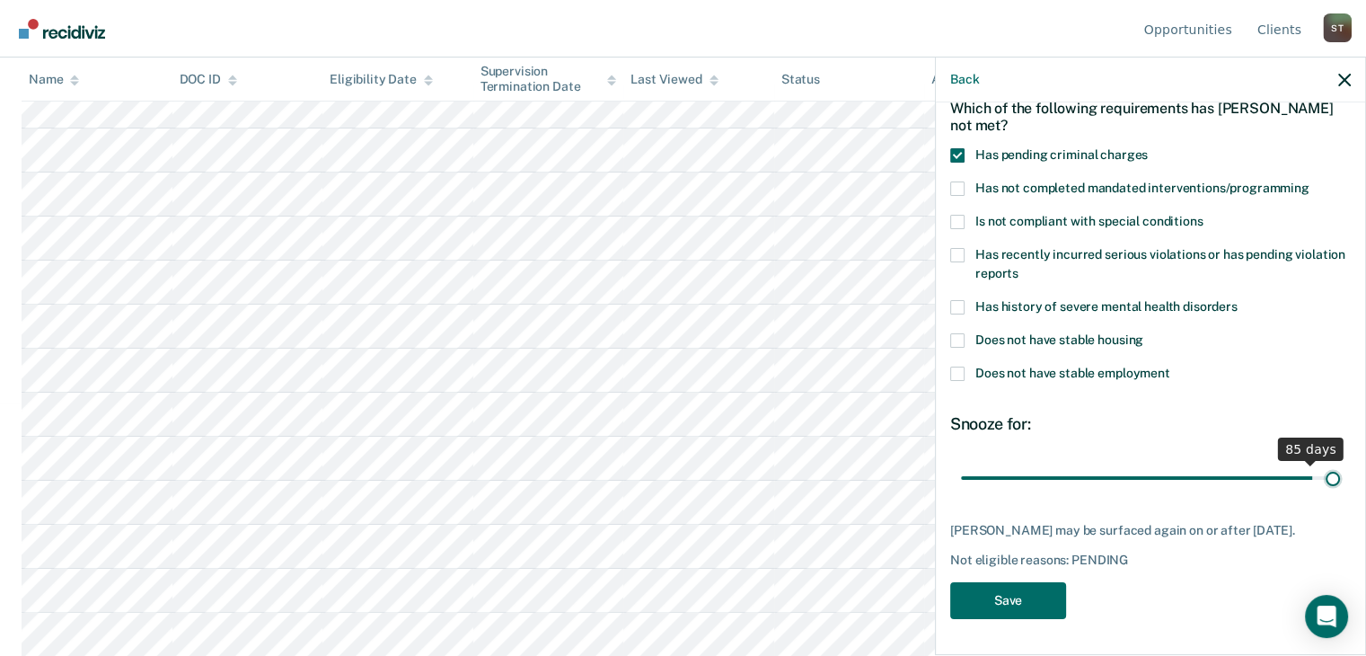
scroll to position [89, 0]
drag, startPoint x: 1081, startPoint y: 457, endPoint x: 1357, endPoint y: 450, distance: 275.8
type input "90"
click at [1340, 464] on input "range" at bounding box center [1150, 479] width 379 height 31
click at [1002, 599] on button "Save" at bounding box center [1008, 602] width 116 height 37
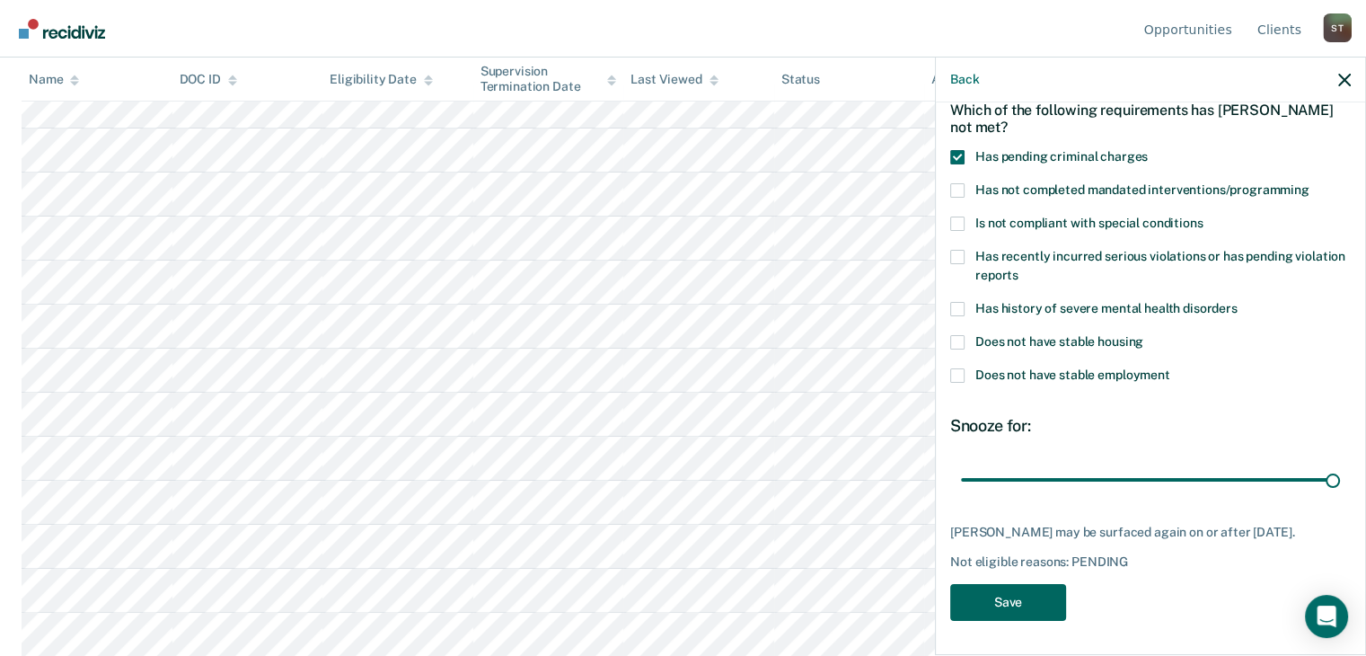
scroll to position [208, 0]
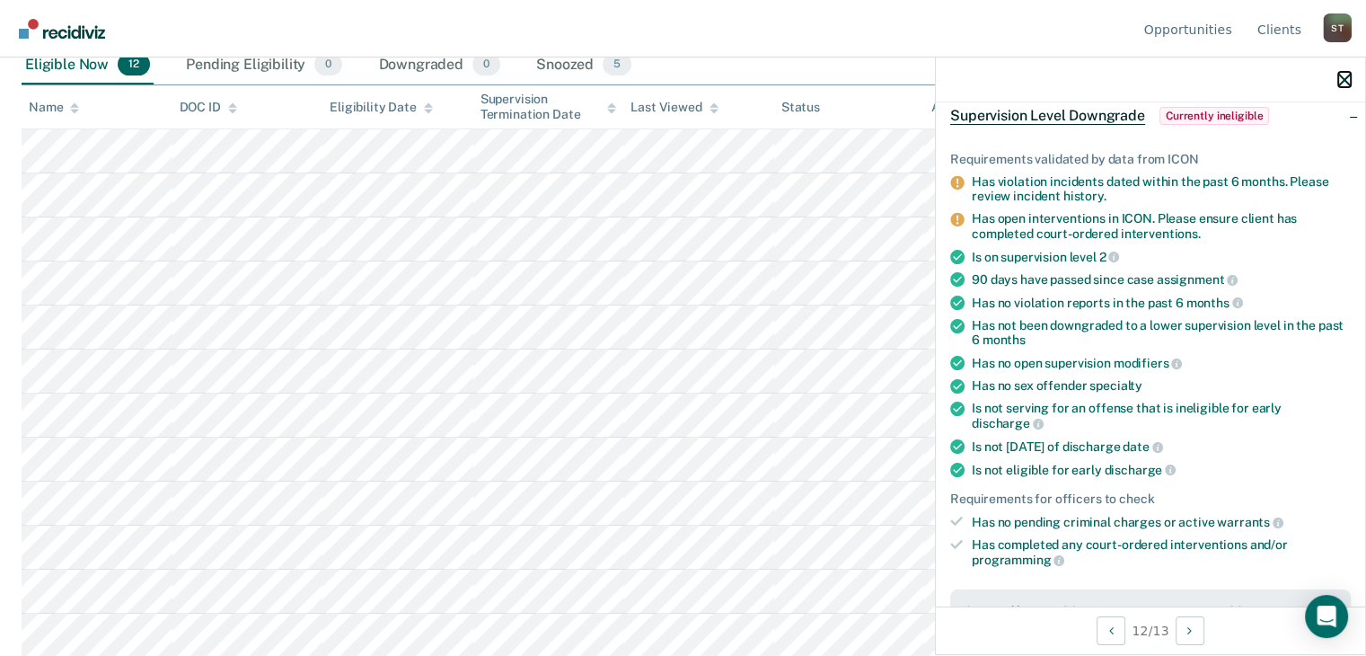
click at [1345, 77] on icon "button" at bounding box center [1344, 80] width 13 height 13
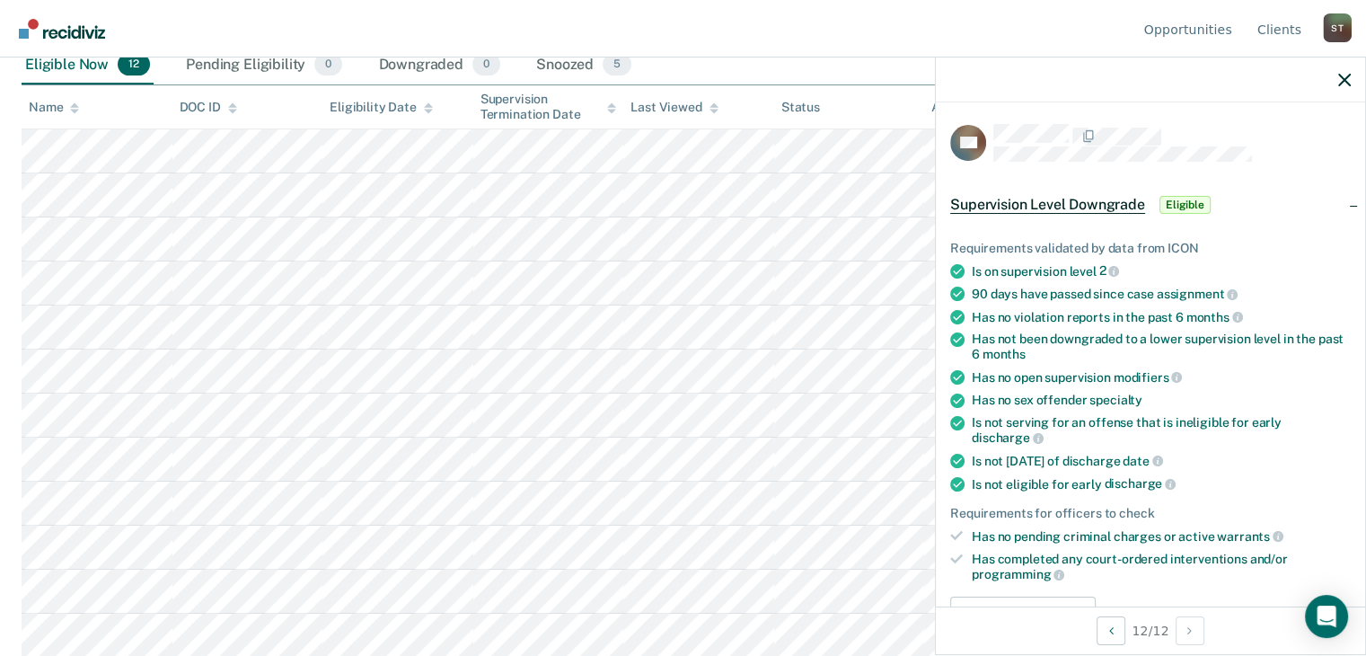
scroll to position [269, 0]
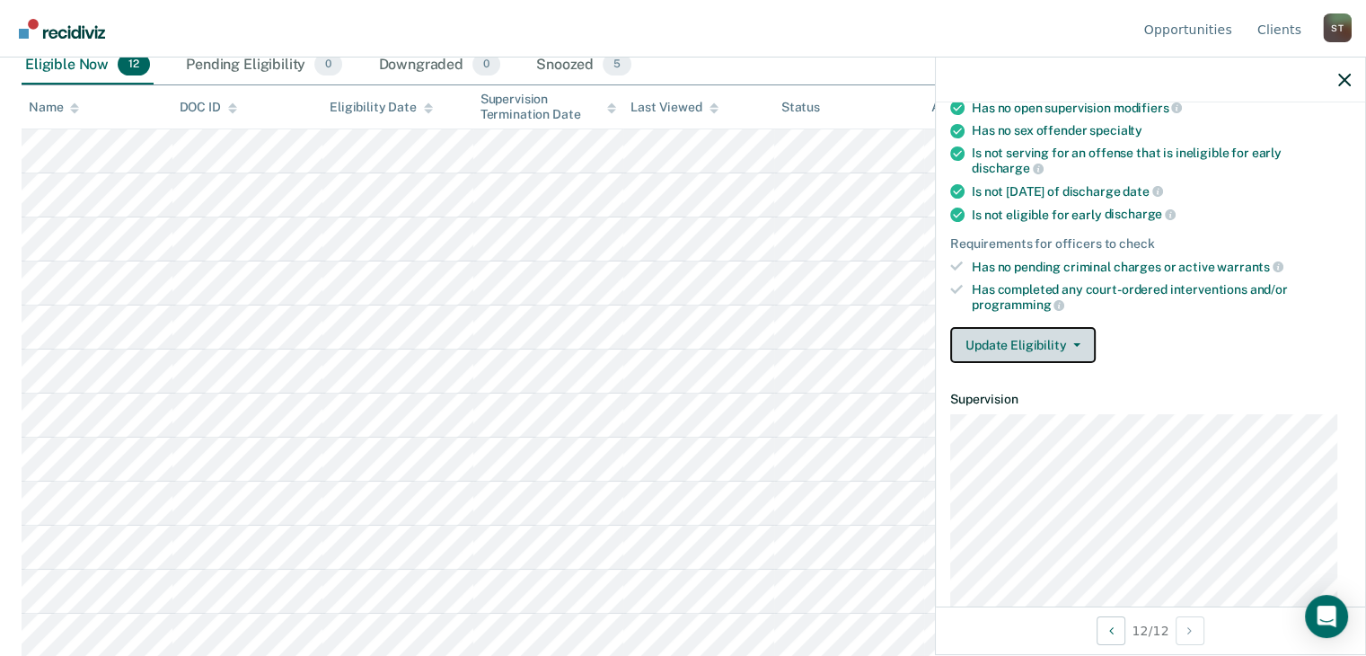
click at [1074, 343] on icon "button" at bounding box center [1076, 345] width 7 height 4
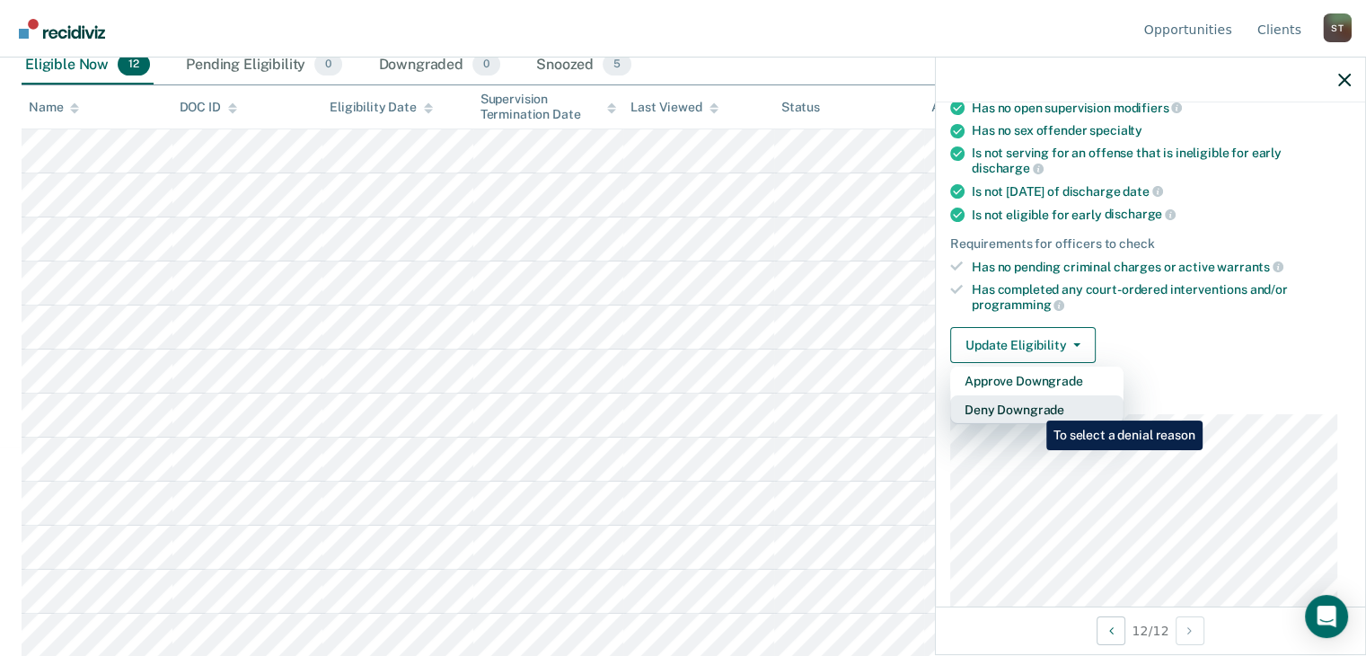
click at [1033, 407] on button "Deny Downgrade" at bounding box center [1036, 409] width 173 height 29
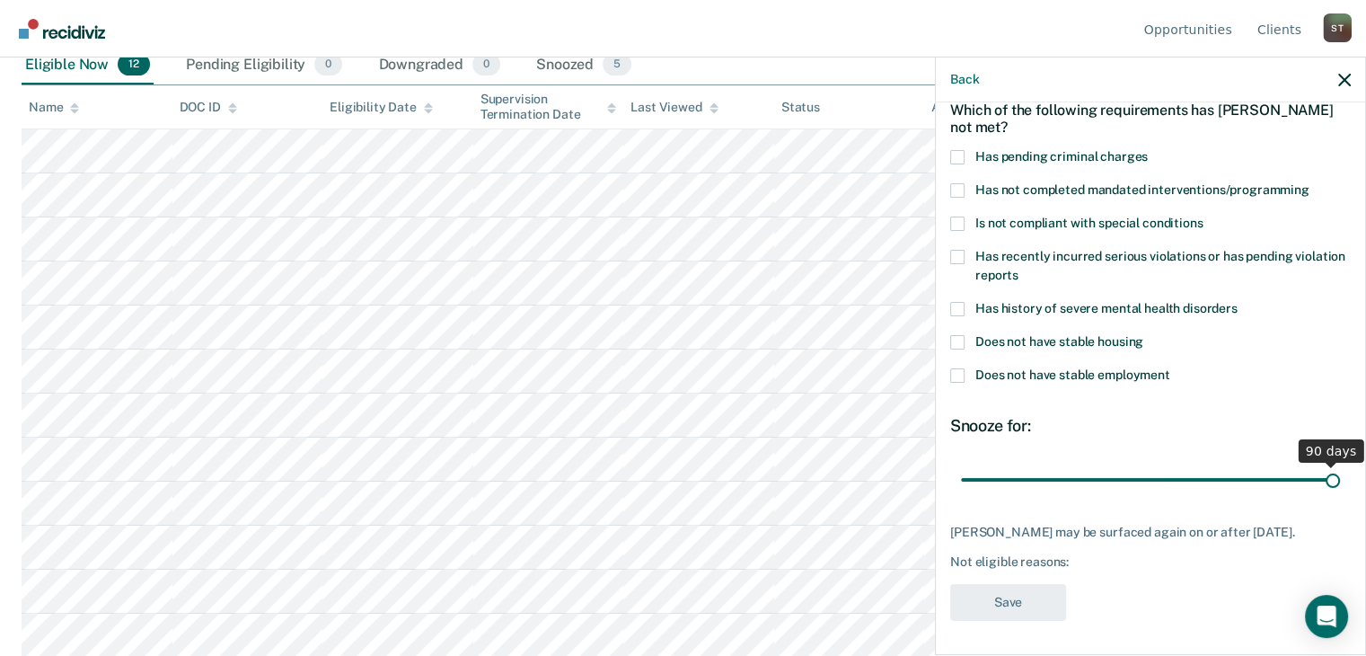
drag, startPoint x: 1077, startPoint y: 479, endPoint x: 1318, endPoint y: 488, distance: 241.7
type input "90"
click at [1318, 488] on input "range" at bounding box center [1150, 479] width 379 height 31
click at [955, 159] on span at bounding box center [957, 157] width 14 height 14
click at [1148, 150] on input "Has pending criminal charges" at bounding box center [1148, 150] width 0 height 0
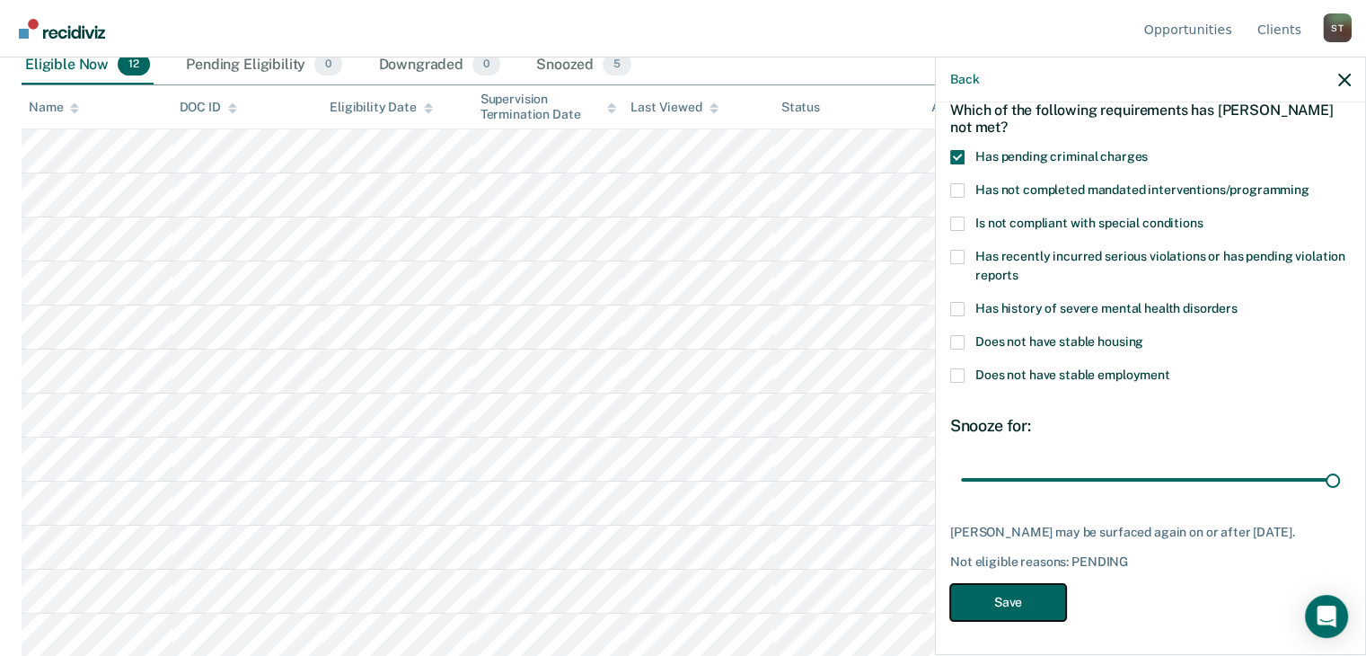
click at [1019, 597] on button "Save" at bounding box center [1008, 602] width 116 height 37
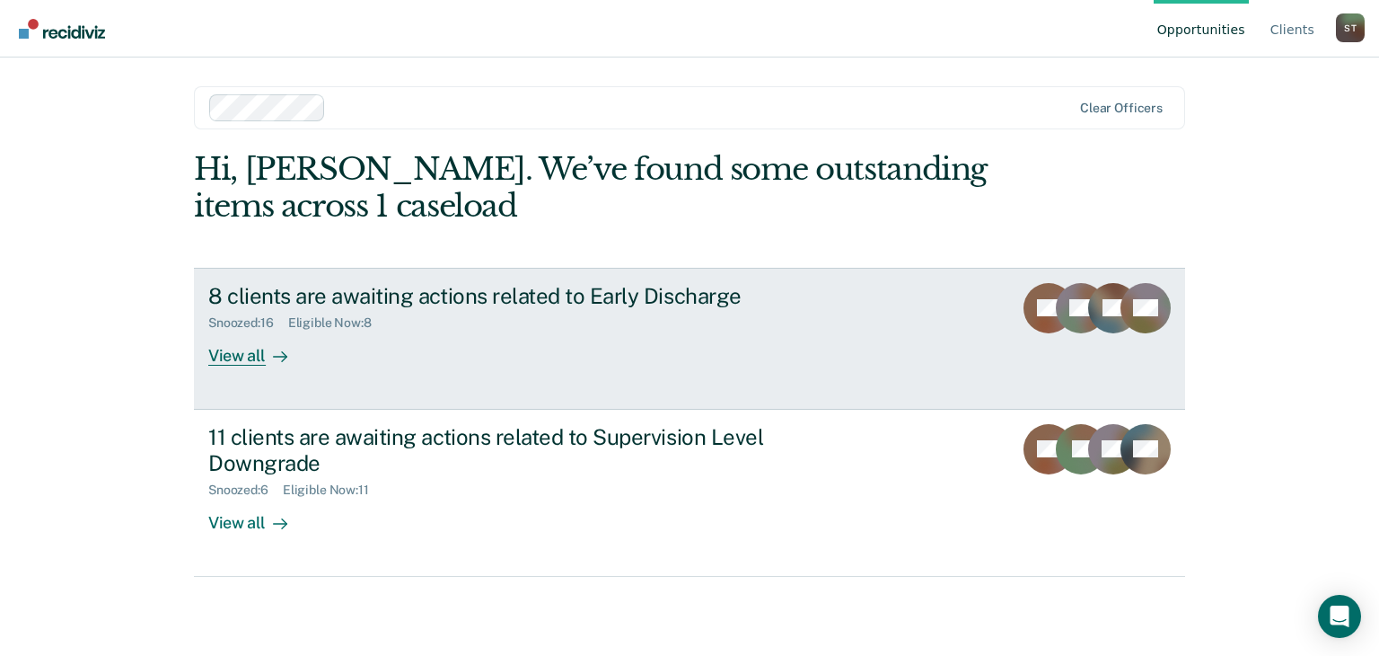
click at [221, 353] on div "View all" at bounding box center [258, 347] width 101 height 35
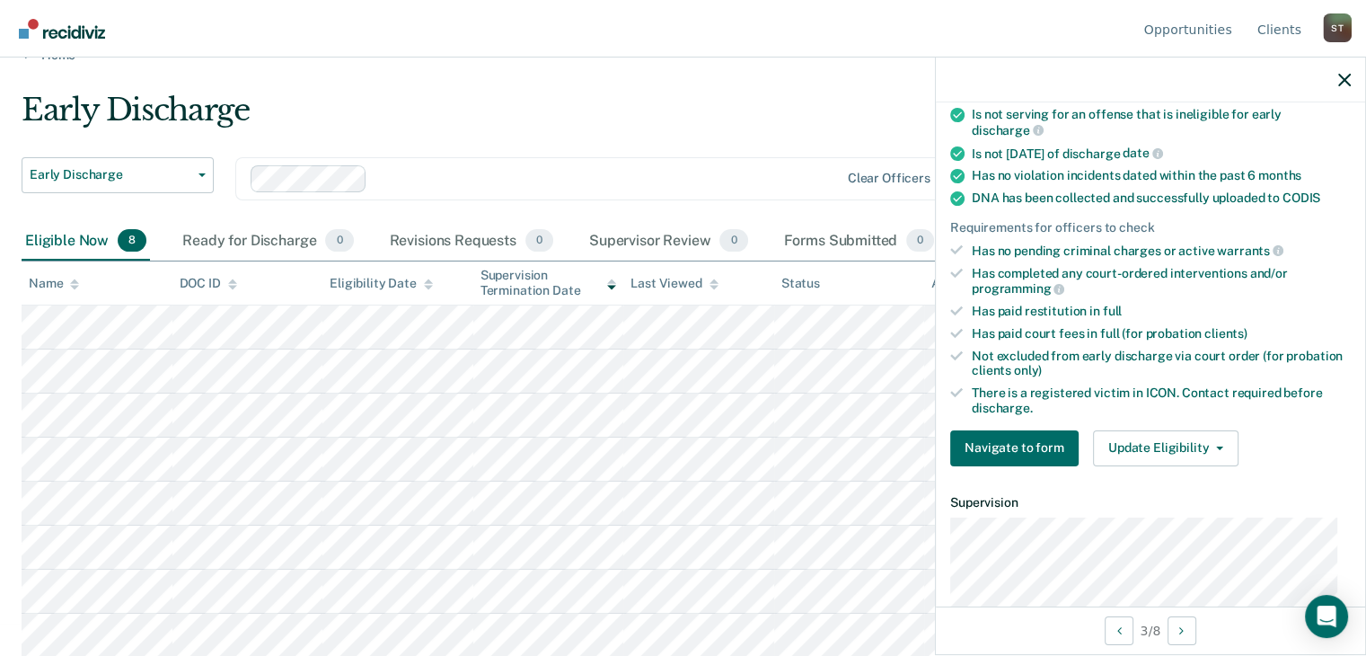
scroll to position [359, 0]
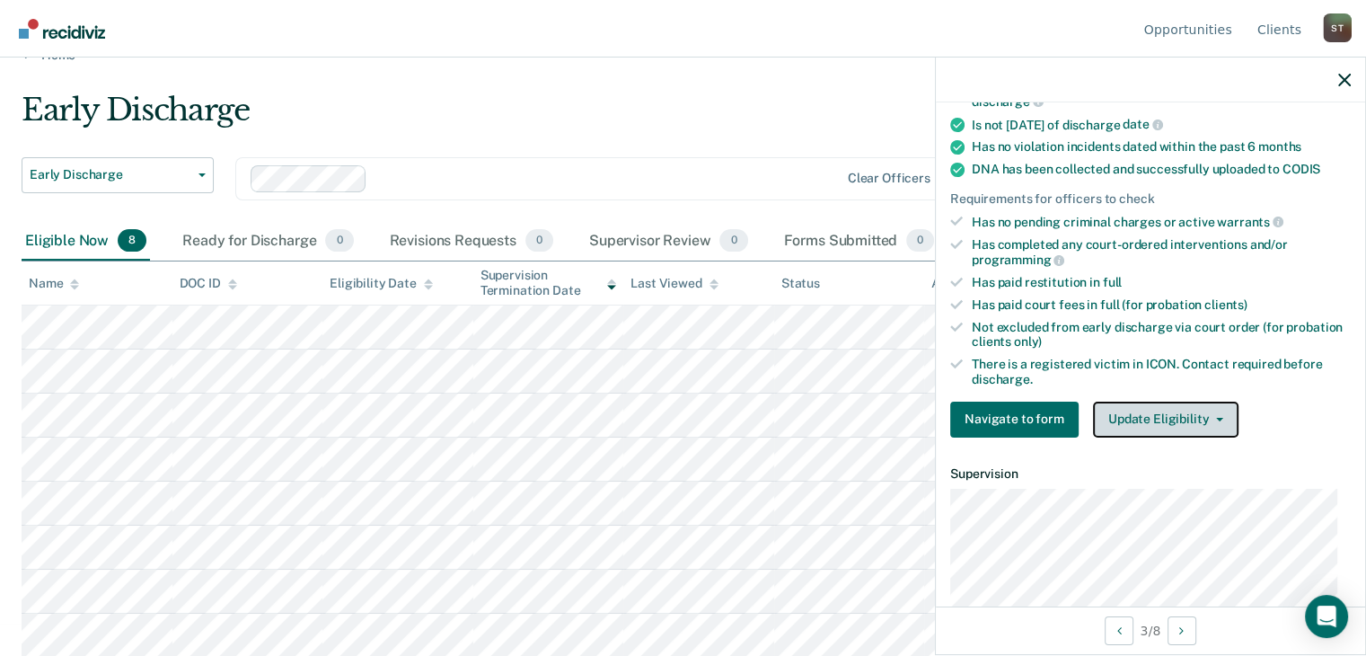
click at [1192, 405] on button "Update Eligibility" at bounding box center [1165, 419] width 145 height 36
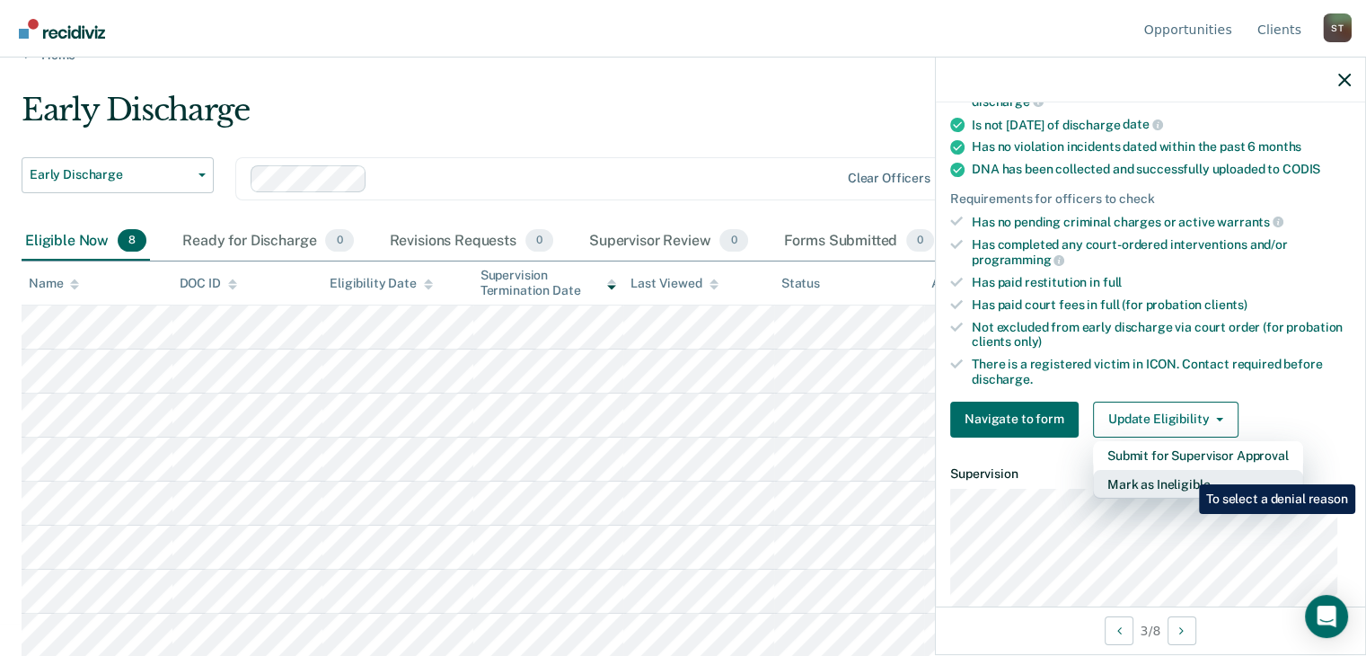
click at [1185, 471] on button "Mark as Ineligible" at bounding box center [1198, 484] width 210 height 29
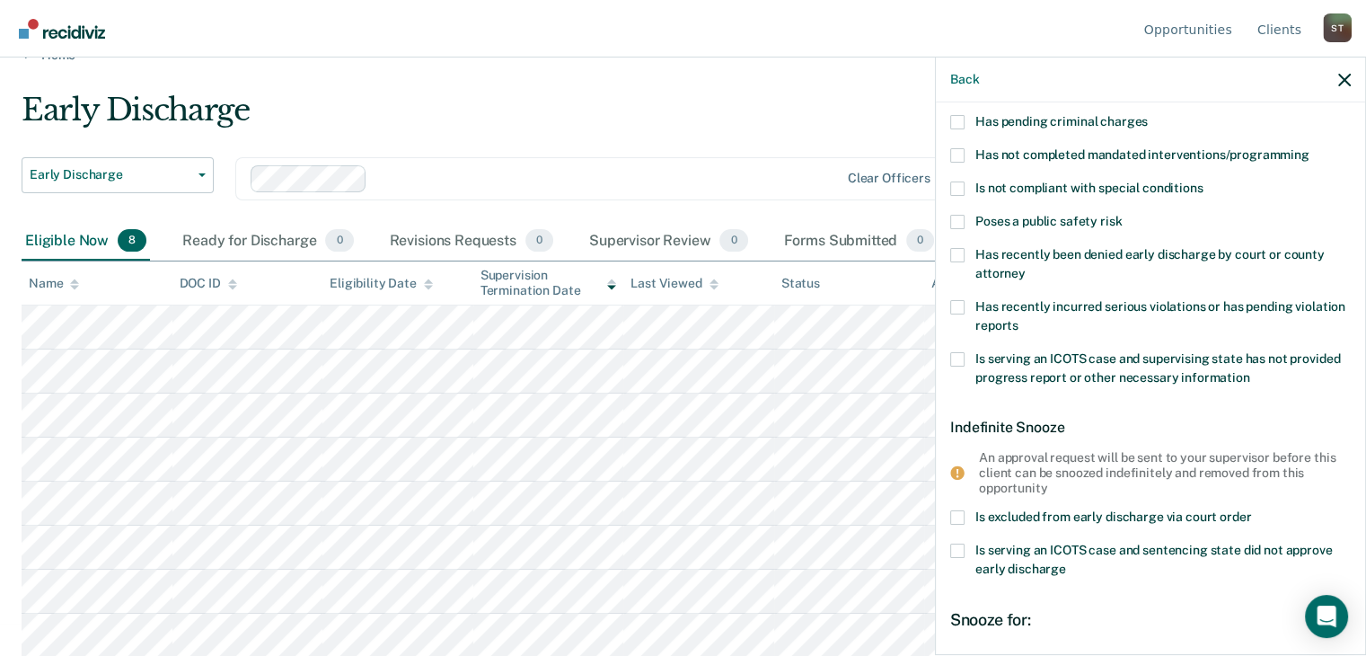
scroll to position [64, 0]
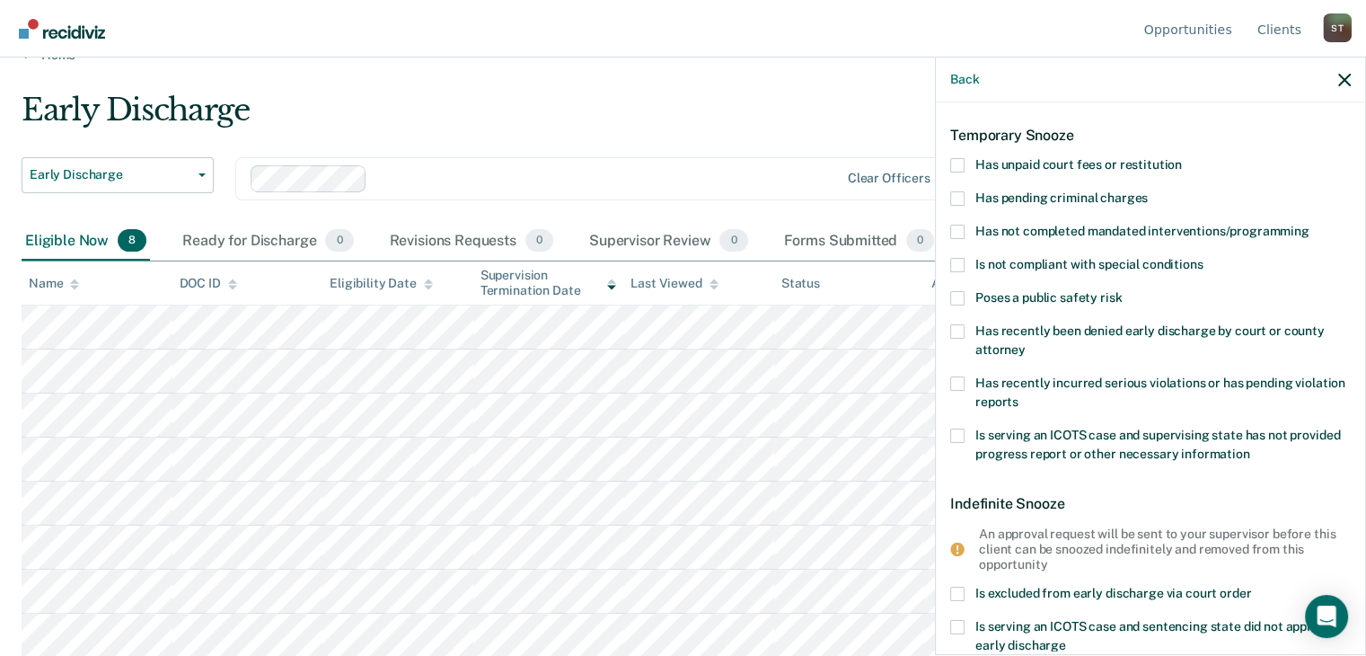
click at [957, 293] on span at bounding box center [957, 298] width 14 height 14
click at [1122, 291] on input "Poses a public safety risk" at bounding box center [1122, 291] width 0 height 0
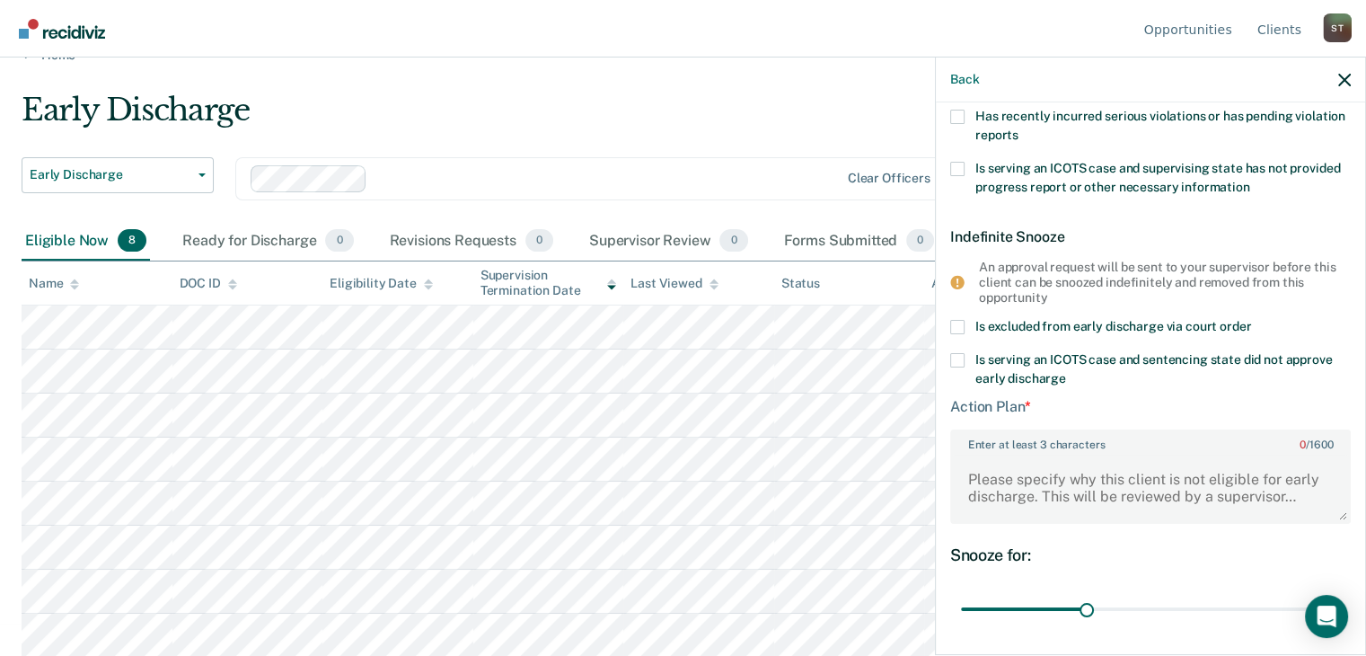
scroll to position [333, 0]
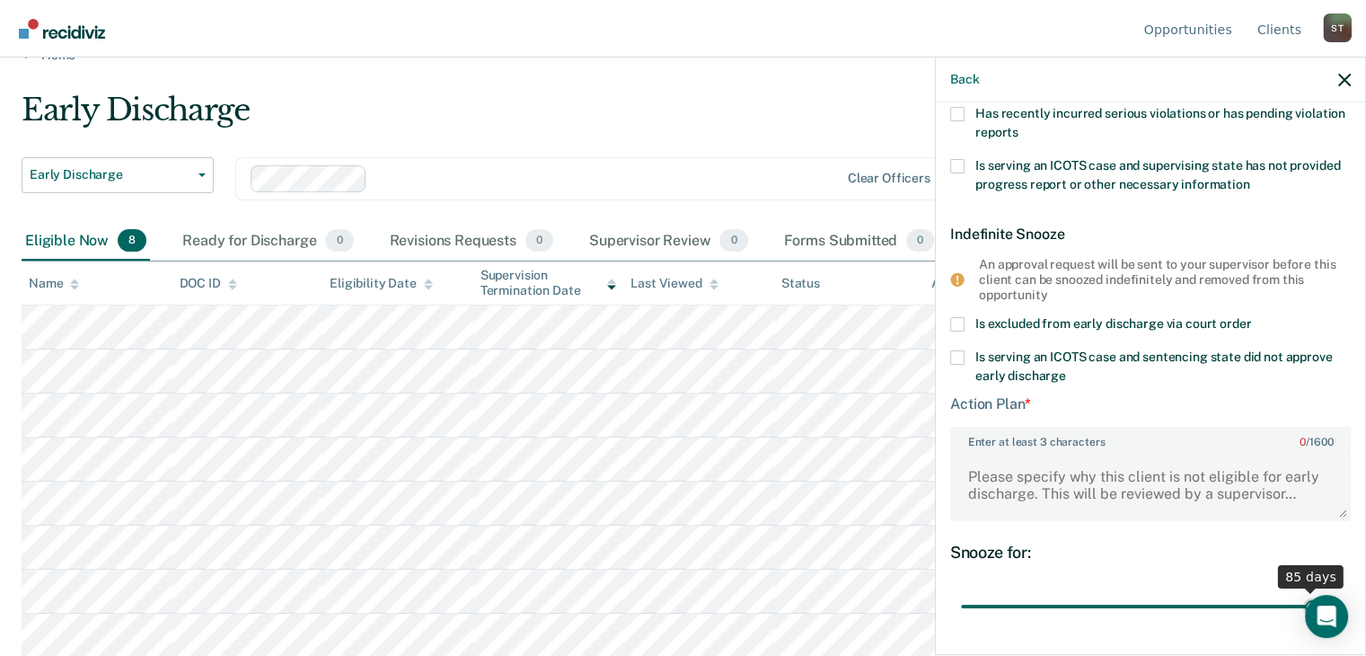
drag, startPoint x: 1079, startPoint y: 602, endPoint x: 1298, endPoint y: 604, distance: 218.2
click at [1298, 604] on input "range" at bounding box center [1150, 605] width 379 height 31
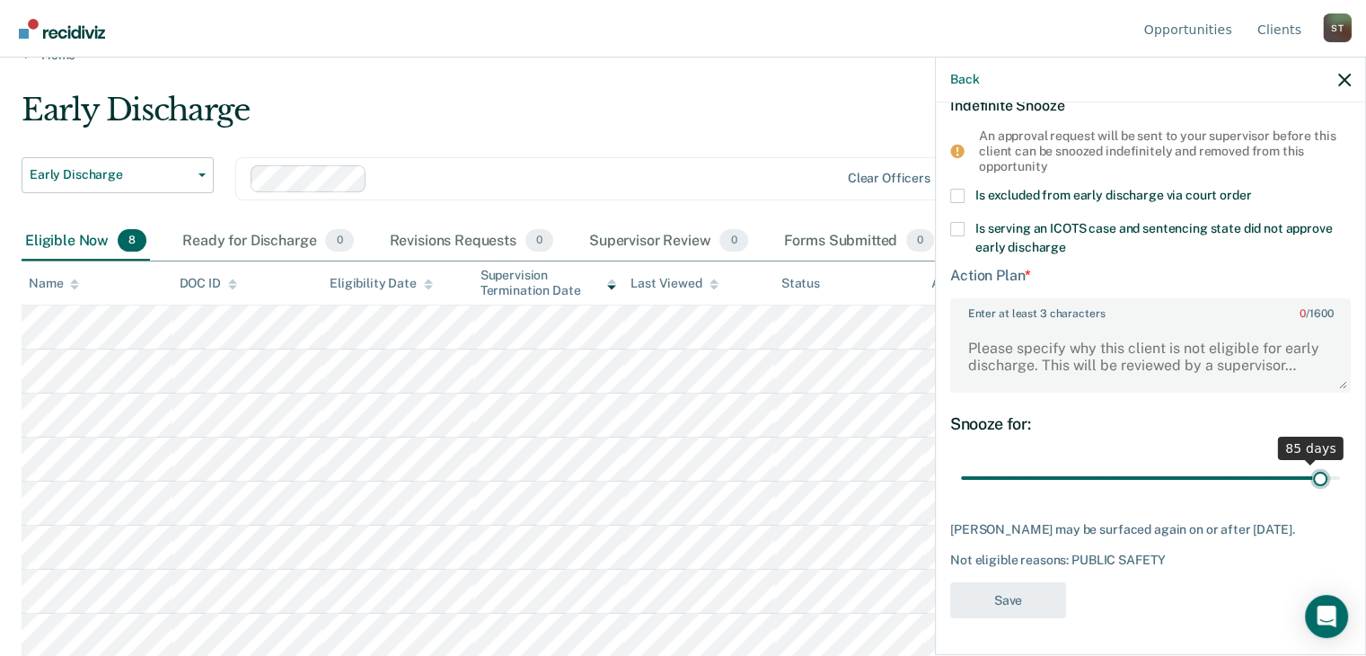
scroll to position [457, 0]
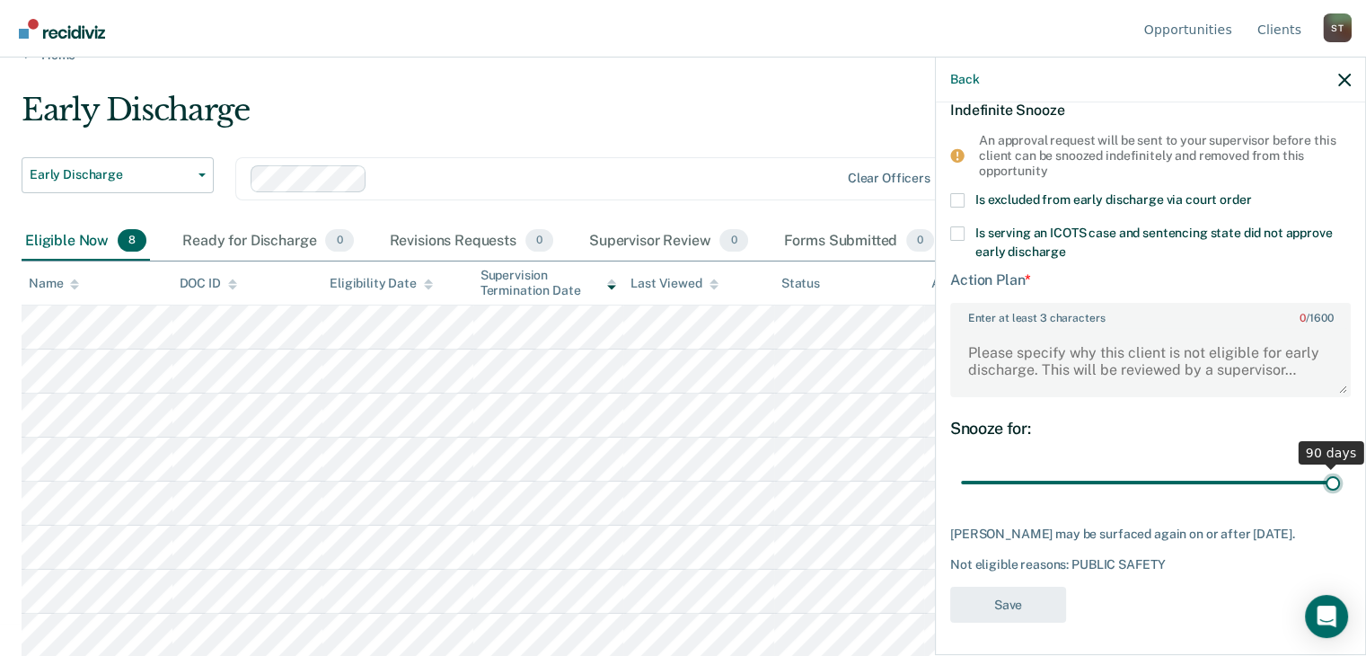
drag, startPoint x: 1298, startPoint y: 462, endPoint x: 1320, endPoint y: 464, distance: 21.7
type input "90"
click at [1320, 466] on input "range" at bounding box center [1150, 481] width 379 height 31
click at [1248, 435] on div "Snooze for: 90 days" at bounding box center [1150, 458] width 400 height 80
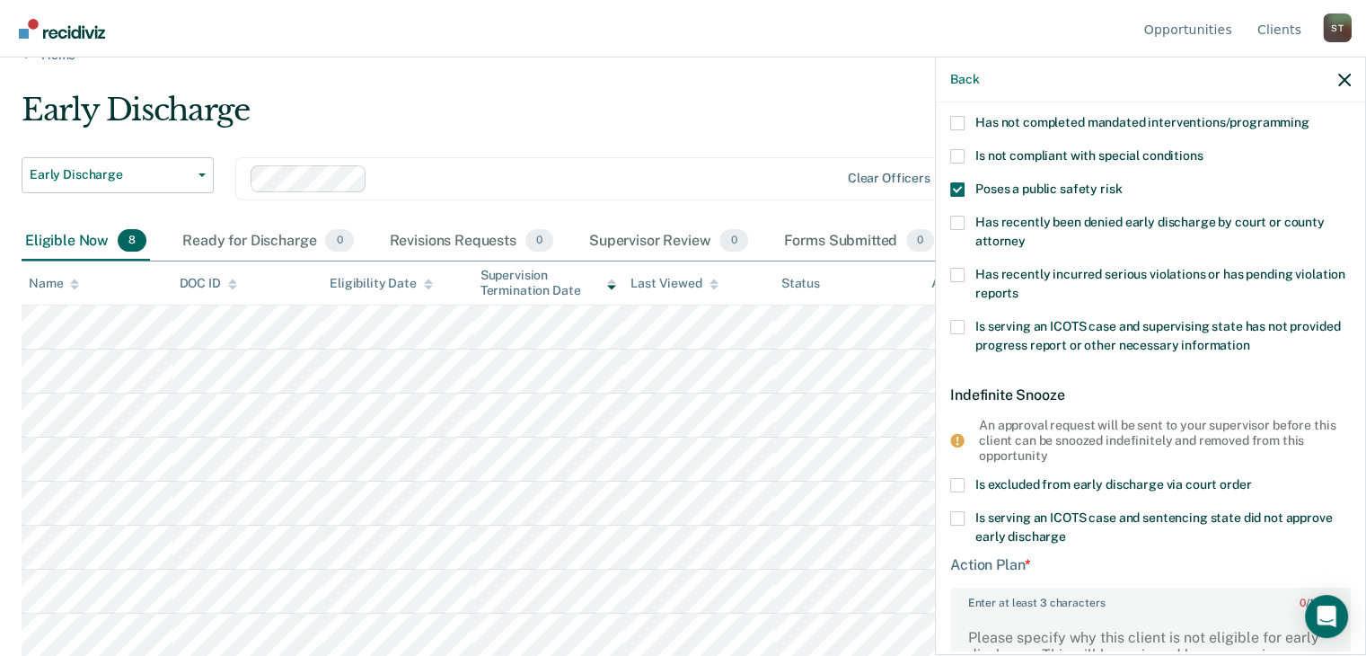
scroll to position [0, 0]
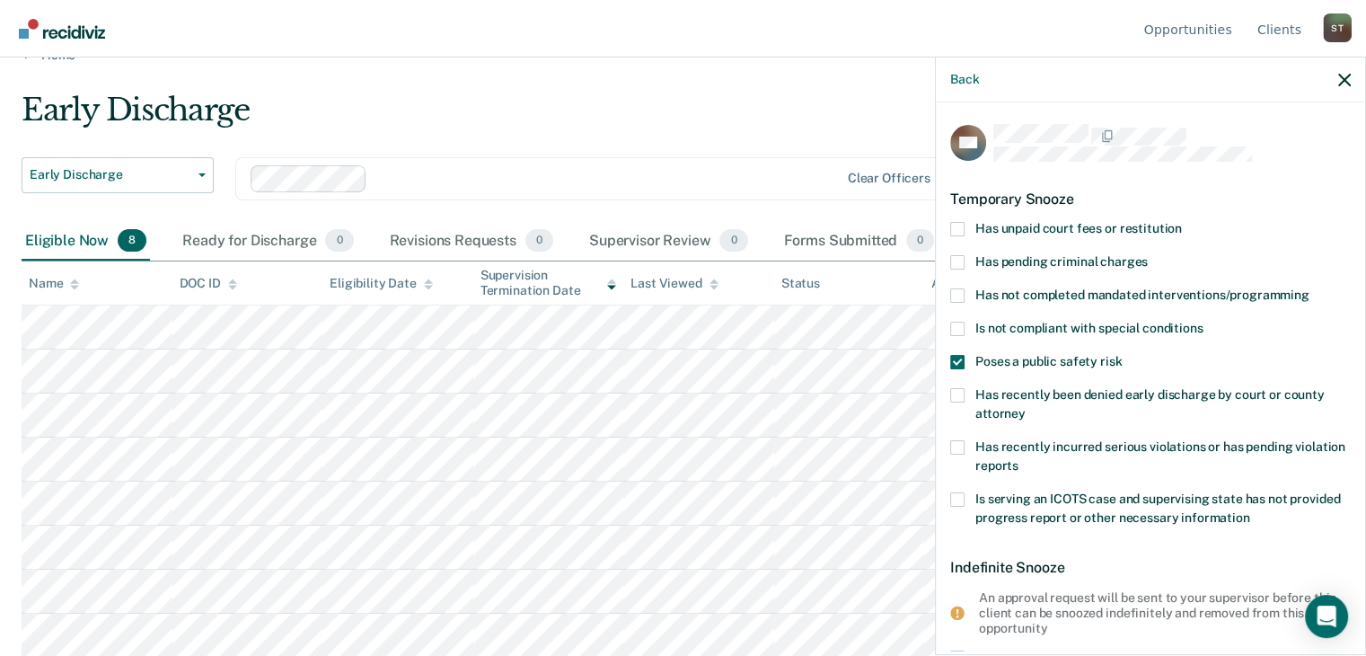
click at [957, 322] on span at bounding box center [957, 328] width 14 height 14
click at [1202, 321] on input "Is not compliant with special conditions" at bounding box center [1202, 321] width 0 height 0
click at [955, 326] on span at bounding box center [957, 328] width 14 height 14
click at [1202, 321] on input "Is not compliant with special conditions" at bounding box center [1202, 321] width 0 height 0
click at [957, 358] on span at bounding box center [957, 362] width 14 height 14
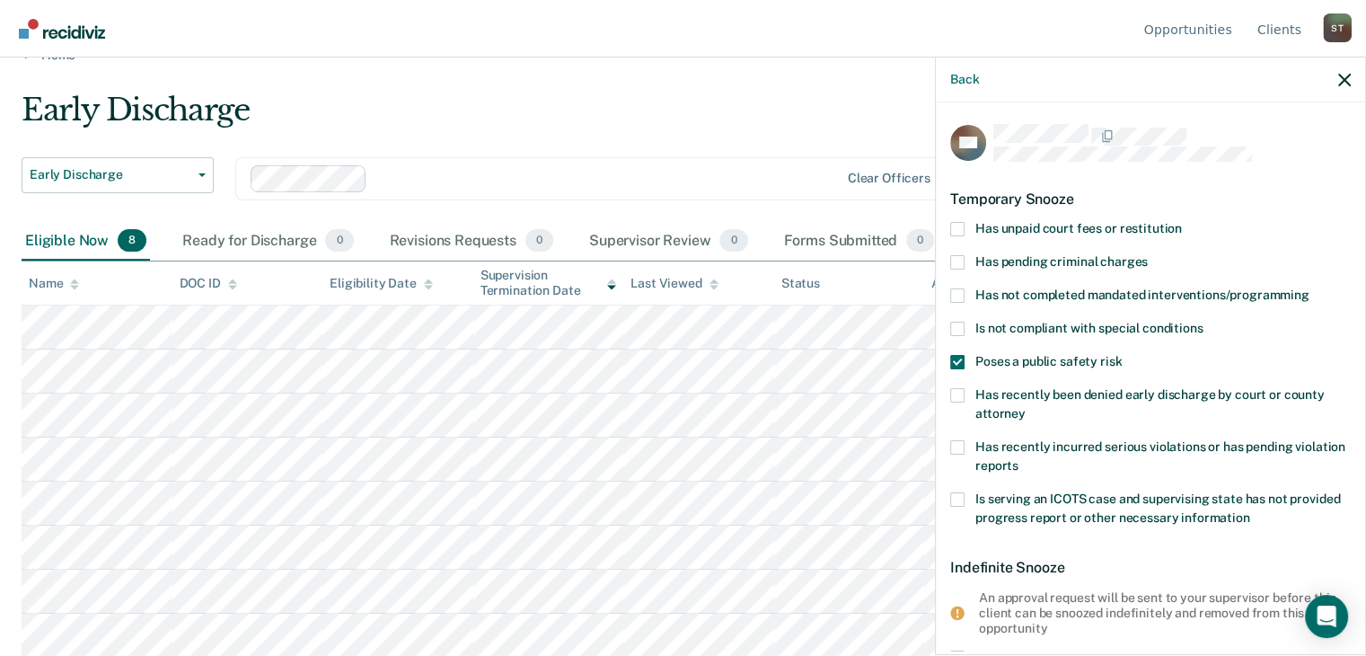
click at [1122, 355] on input "Poses a public safety risk" at bounding box center [1122, 355] width 0 height 0
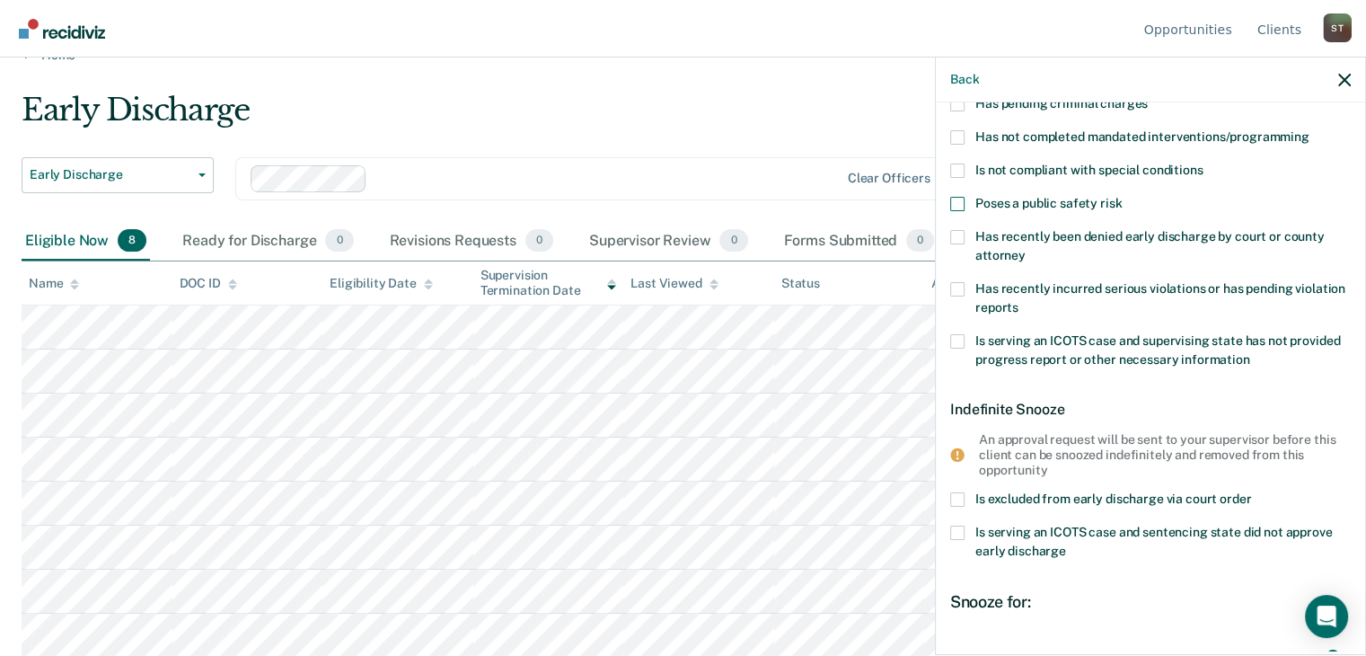
scroll to position [154, 0]
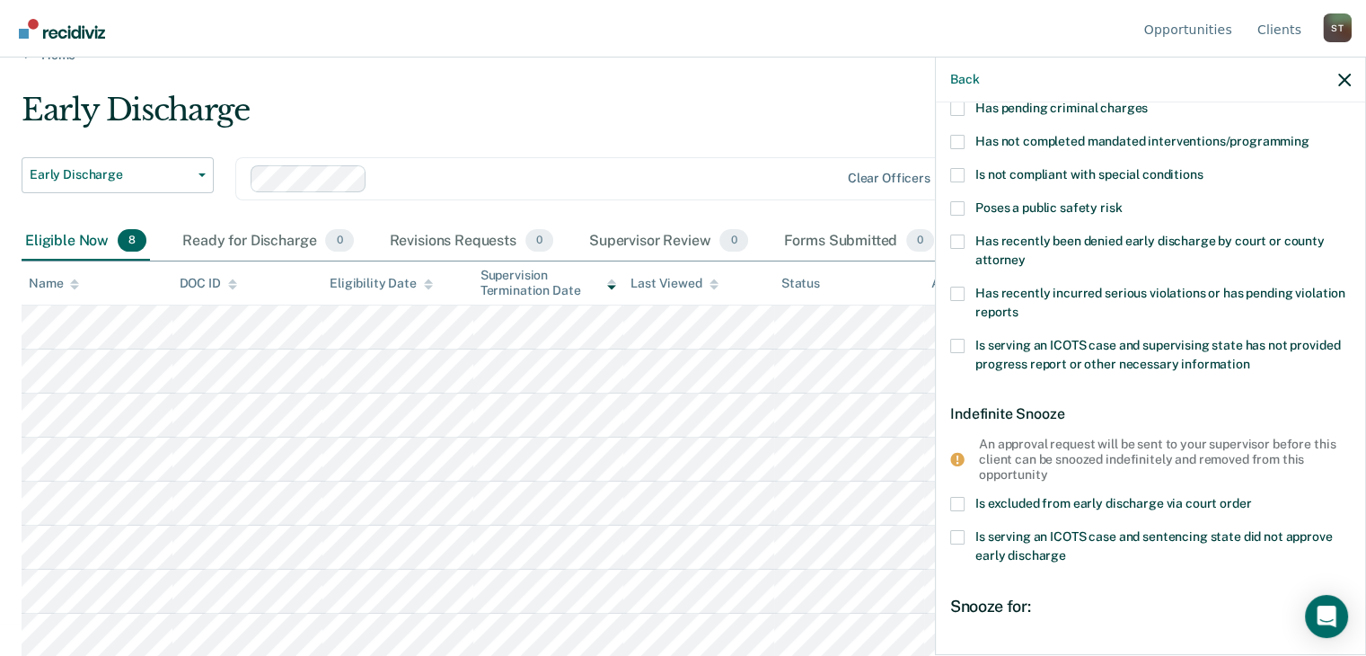
click at [956, 206] on span at bounding box center [957, 208] width 14 height 14
click at [1122, 201] on input "Poses a public safety risk" at bounding box center [1122, 201] width 0 height 0
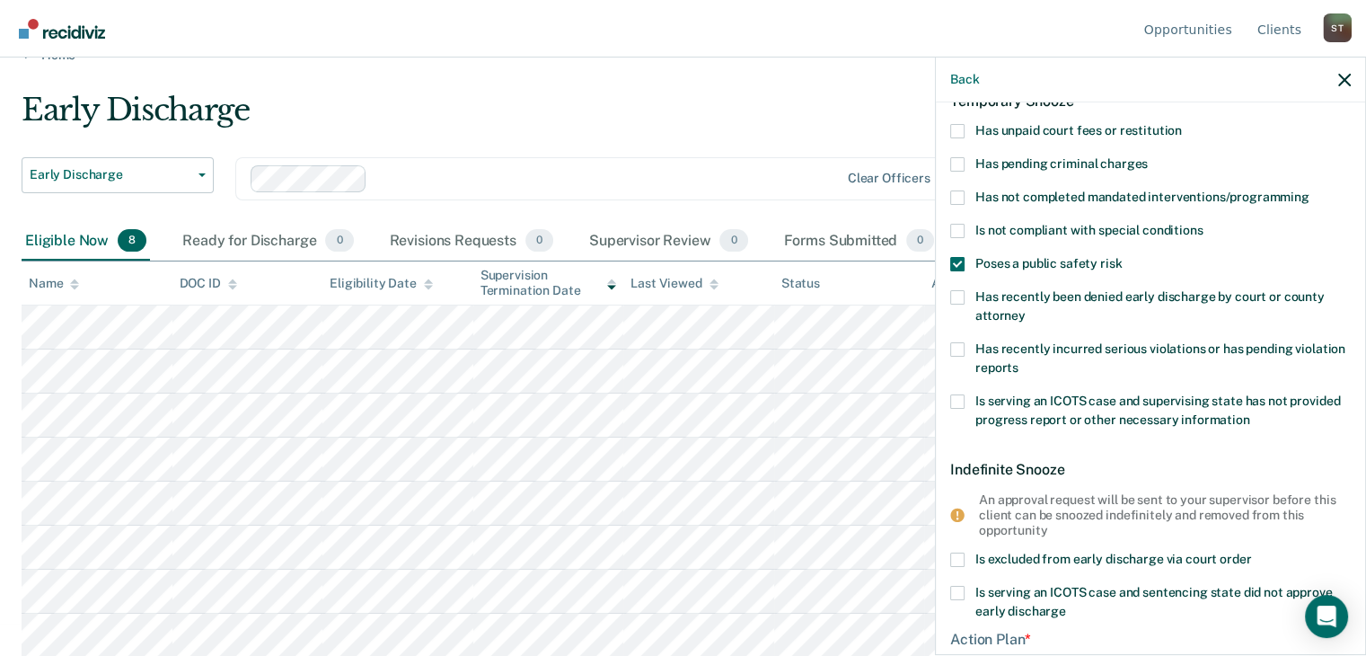
scroll to position [8, 0]
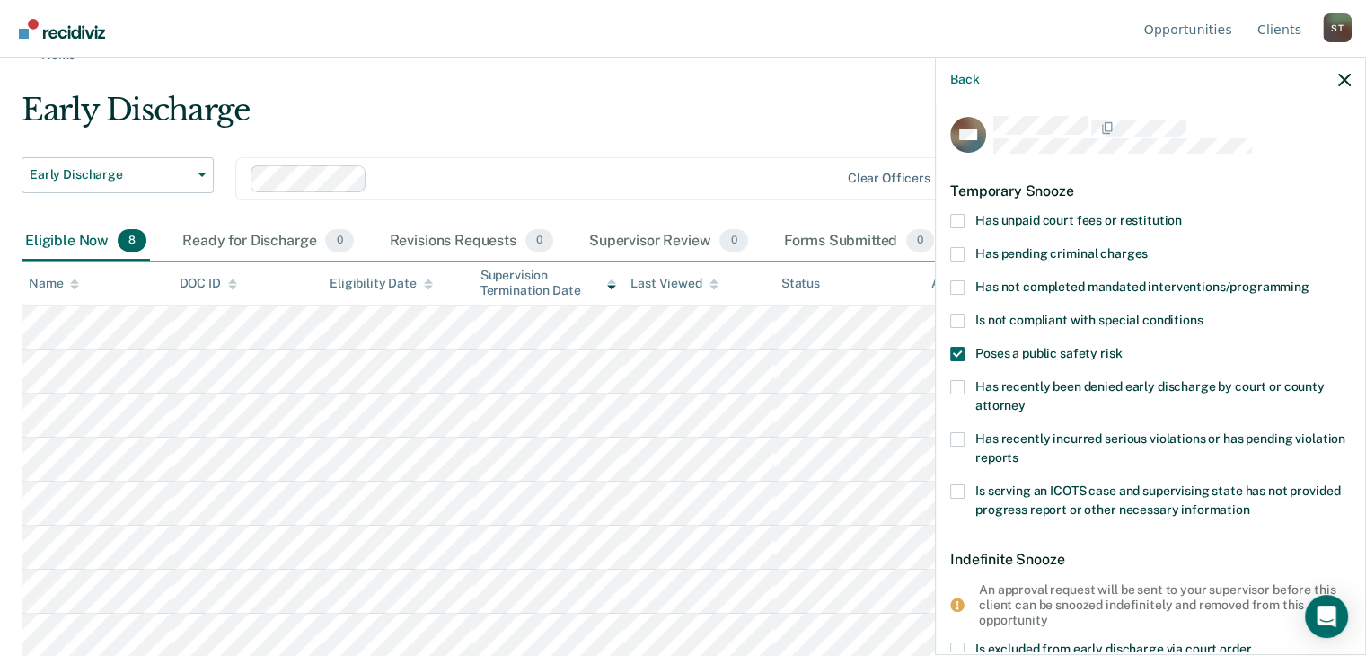
click at [961, 352] on span at bounding box center [957, 354] width 14 height 14
click at [1122, 347] on input "Poses a public safety risk" at bounding box center [1122, 347] width 0 height 0
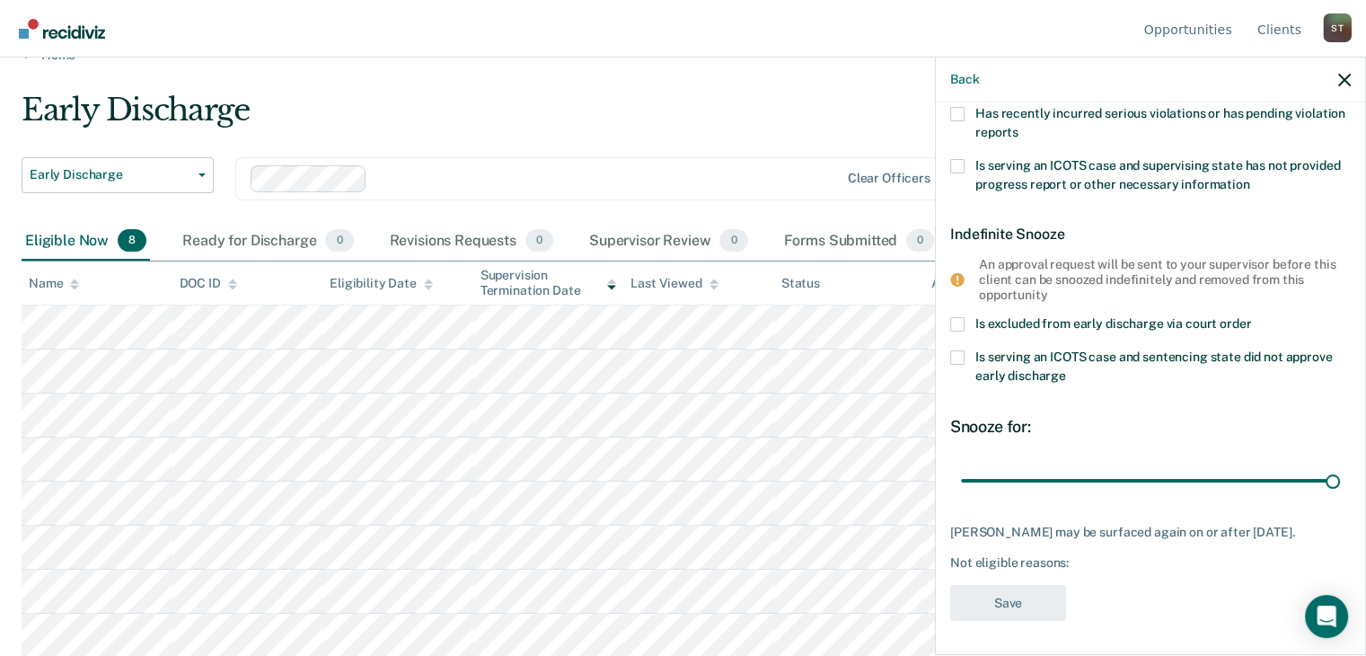
scroll to position [154, 0]
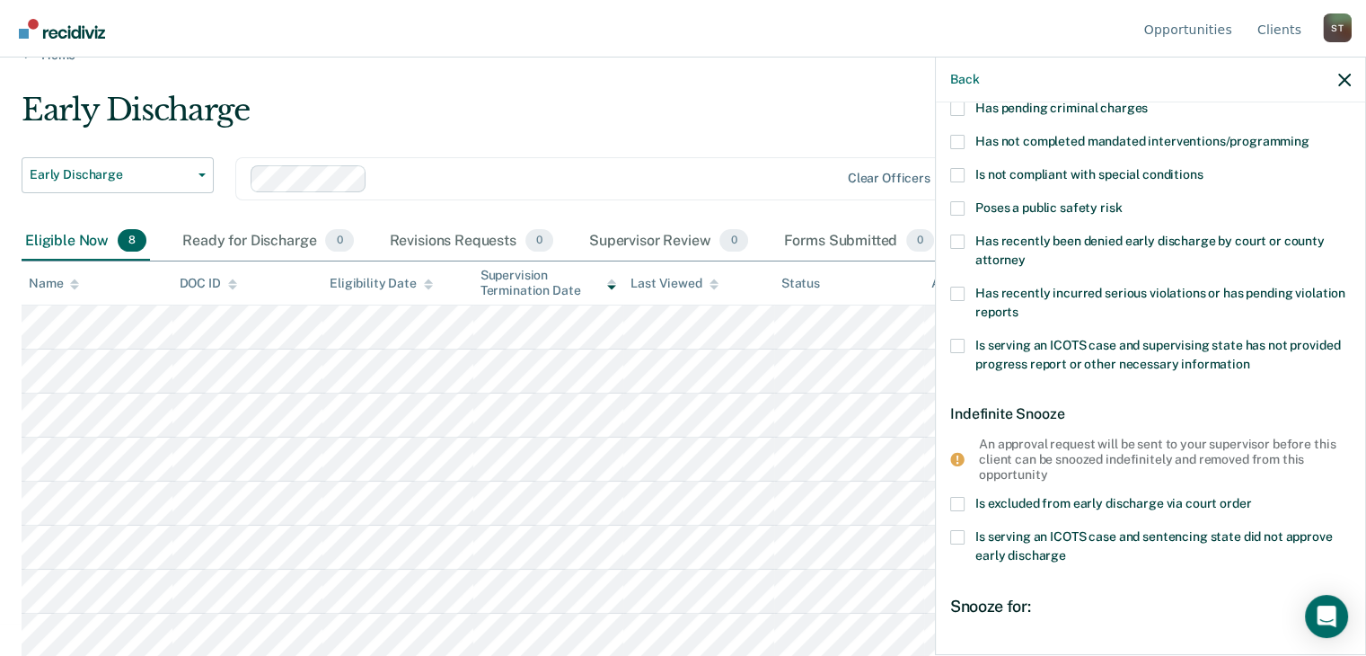
click at [954, 210] on span at bounding box center [957, 208] width 14 height 14
click at [1122, 201] on input "Poses a public safety risk" at bounding box center [1122, 201] width 0 height 0
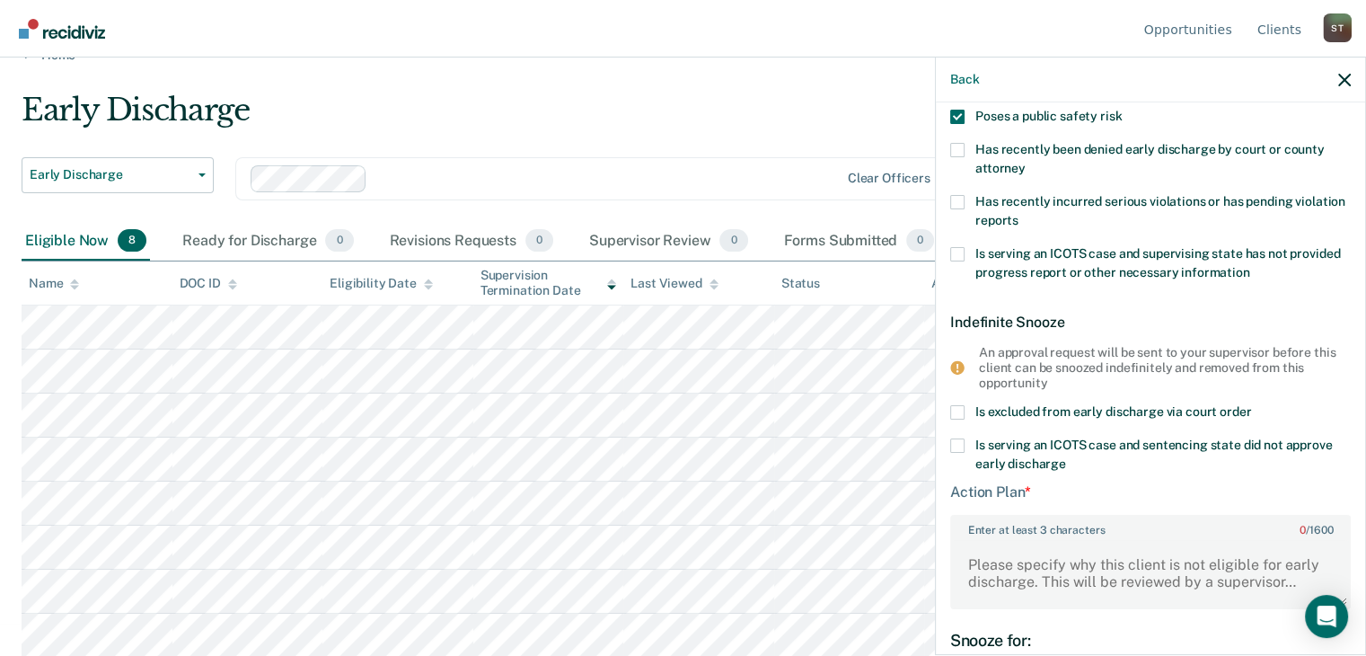
scroll to position [333, 0]
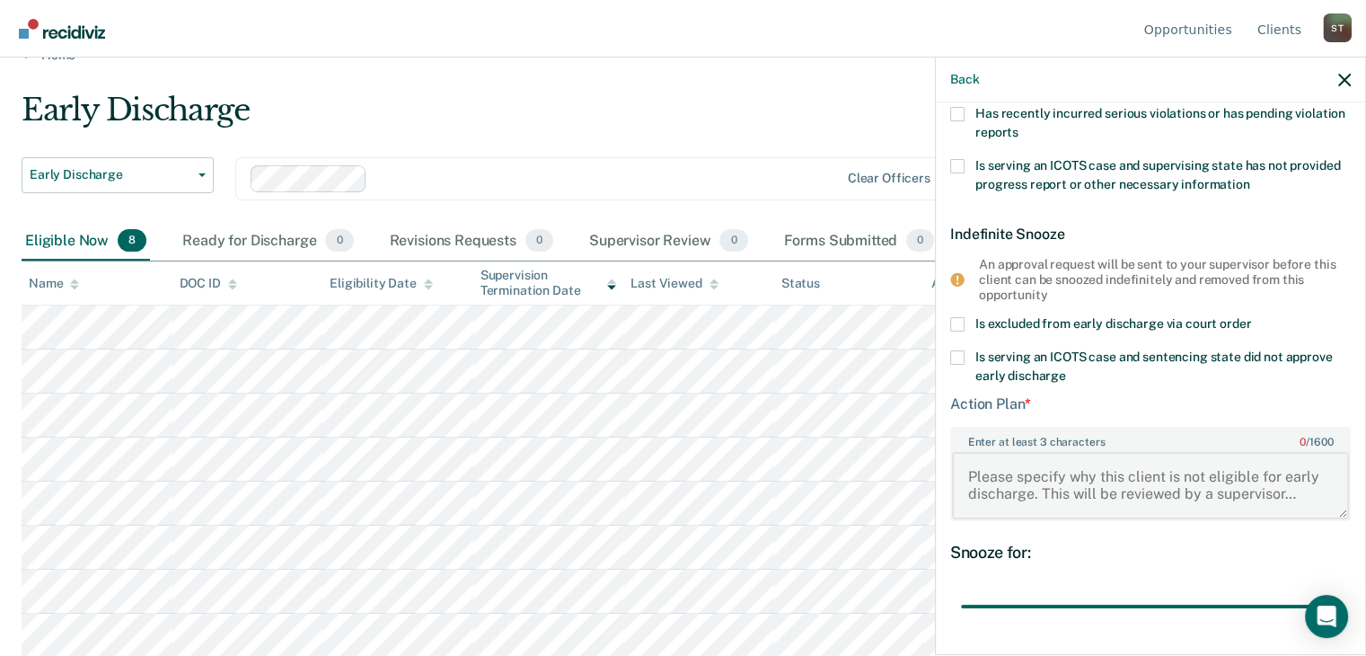
click at [1028, 466] on textarea "Enter at least 3 characters 0 / 1600" at bounding box center [1150, 485] width 397 height 66
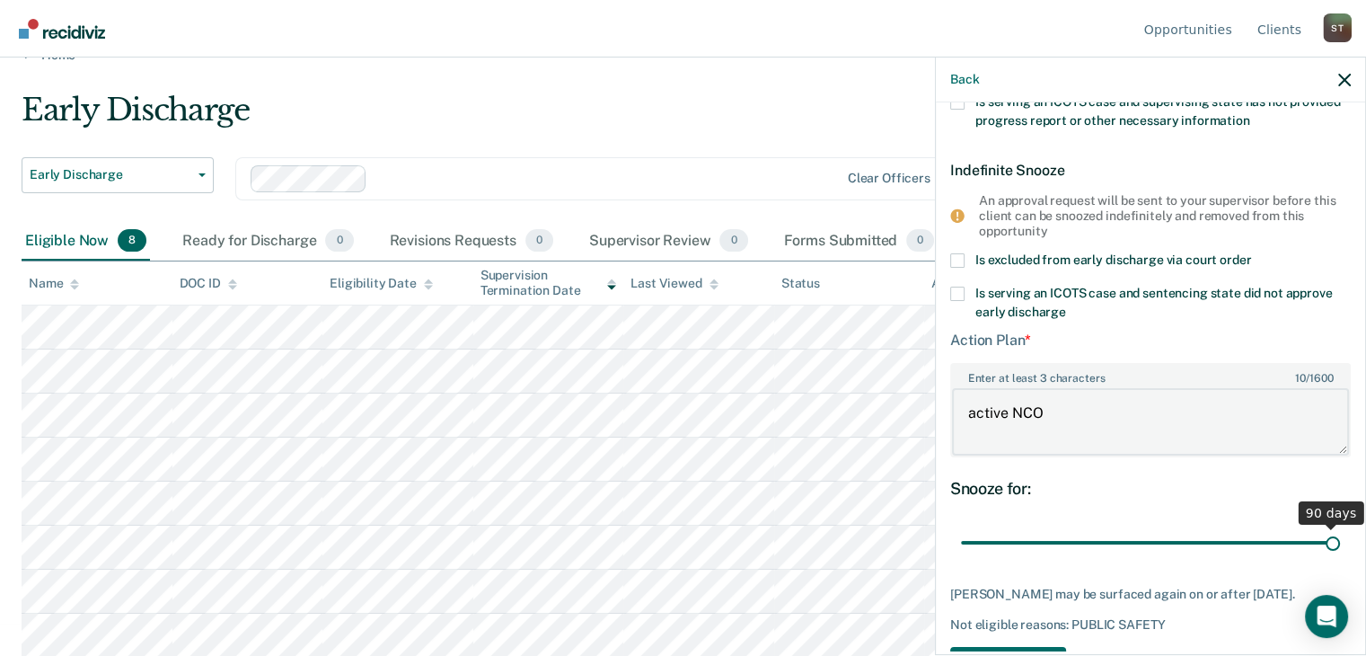
scroll to position [457, 0]
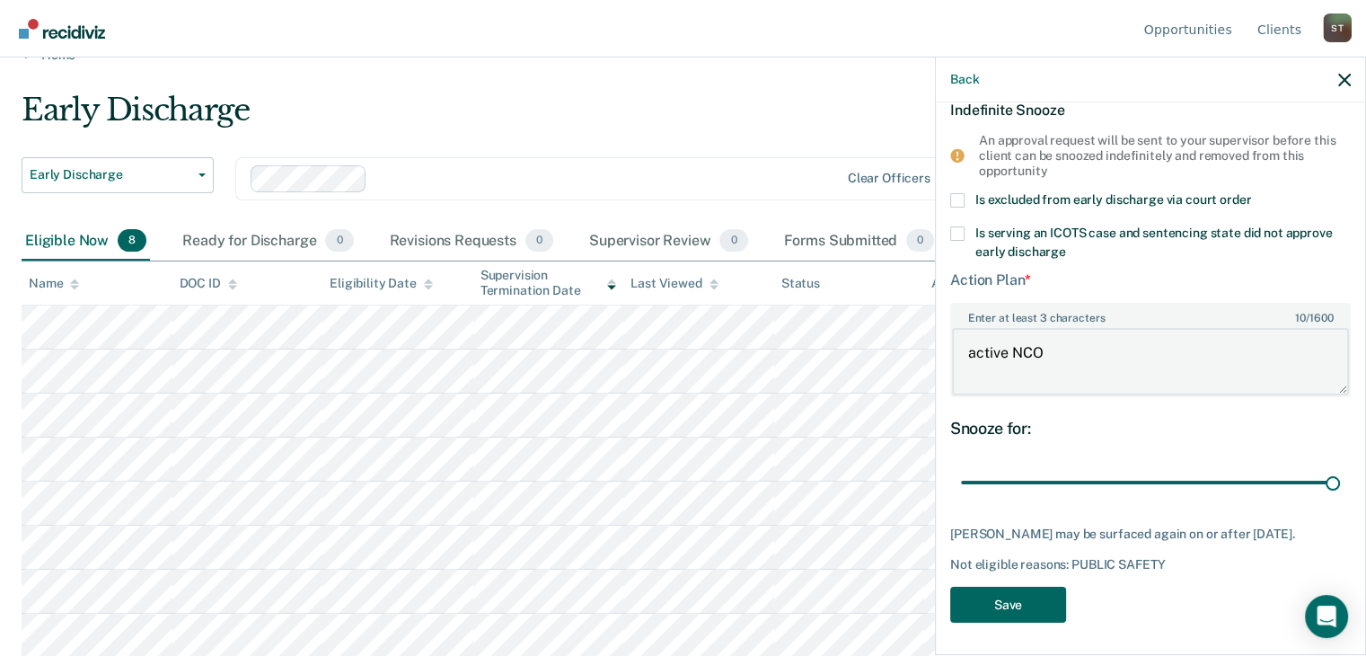
type textarea "active NCO"
click at [1014, 599] on button "Save" at bounding box center [1008, 604] width 116 height 37
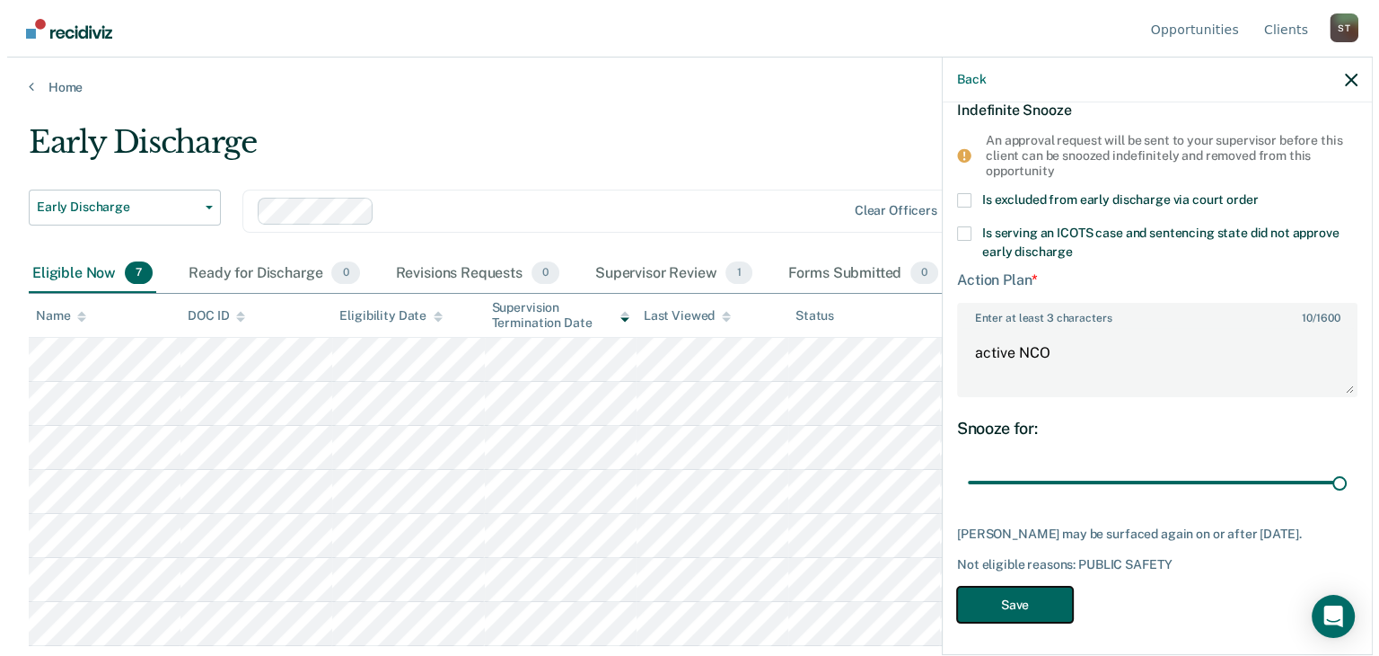
scroll to position [0, 0]
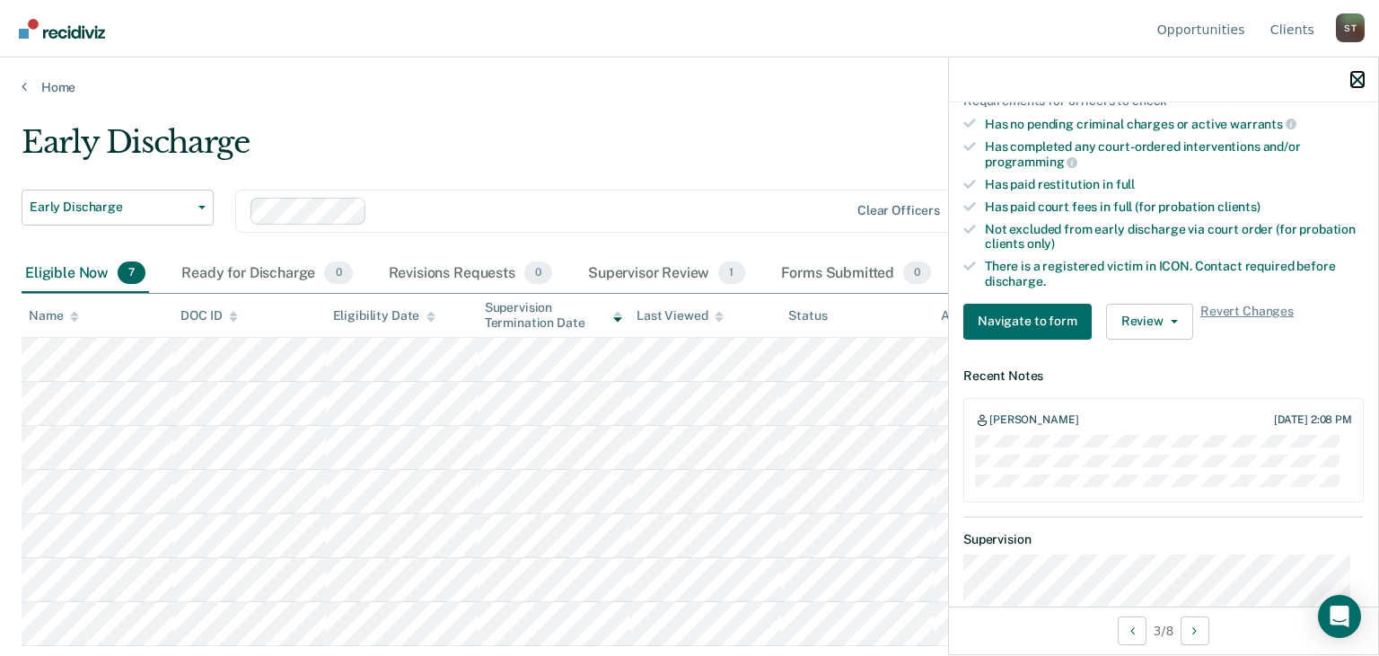
click at [1354, 82] on icon "button" at bounding box center [1357, 80] width 13 height 13
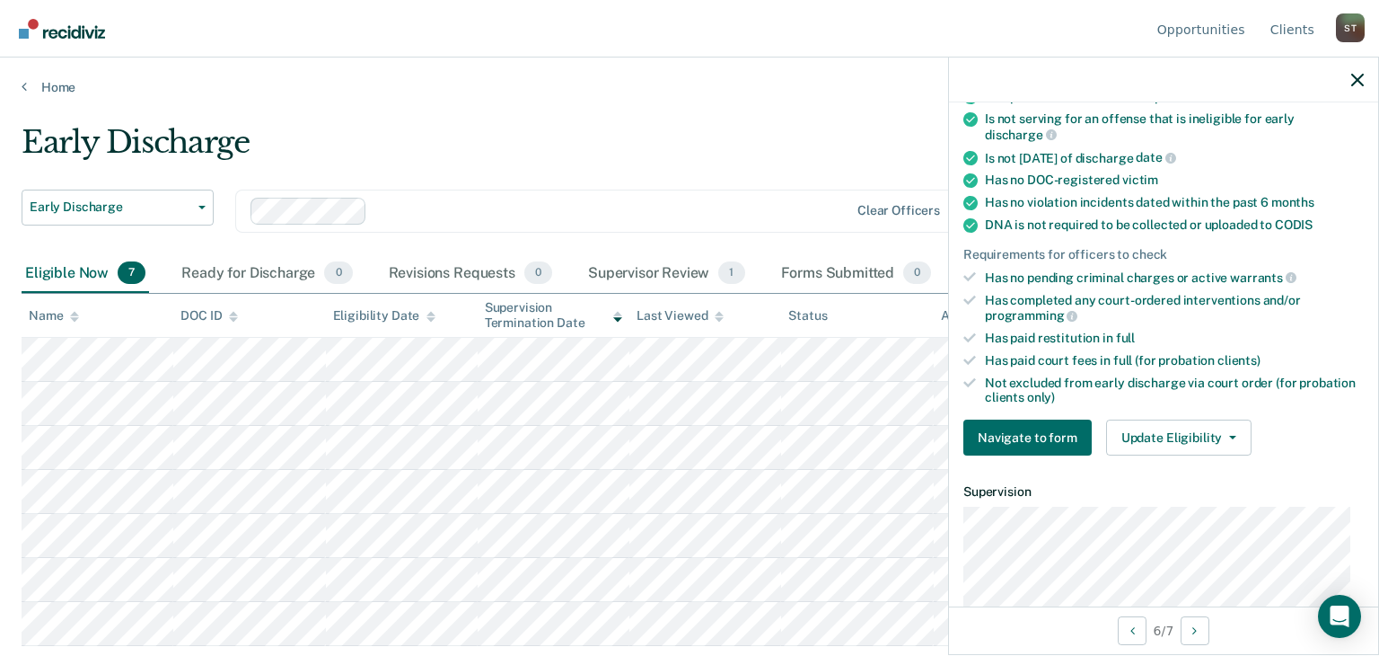
scroll to position [359, 0]
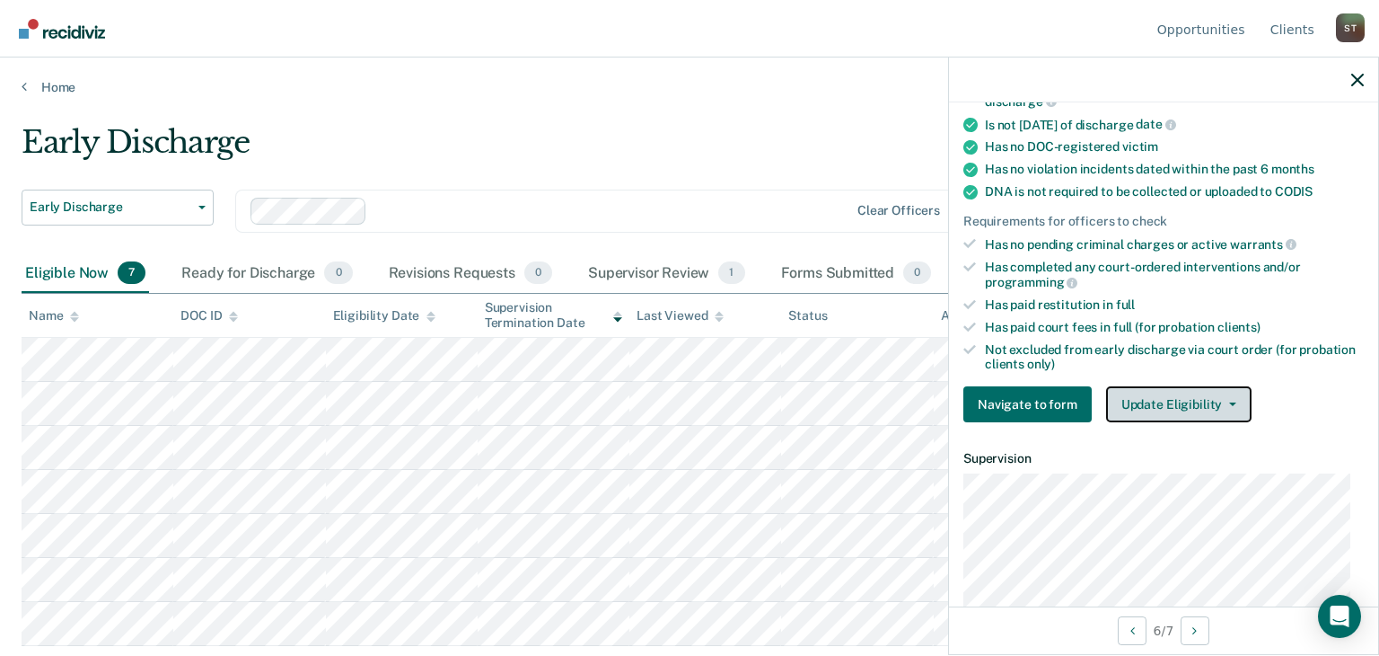
click at [1197, 388] on button "Update Eligibility" at bounding box center [1178, 404] width 145 height 36
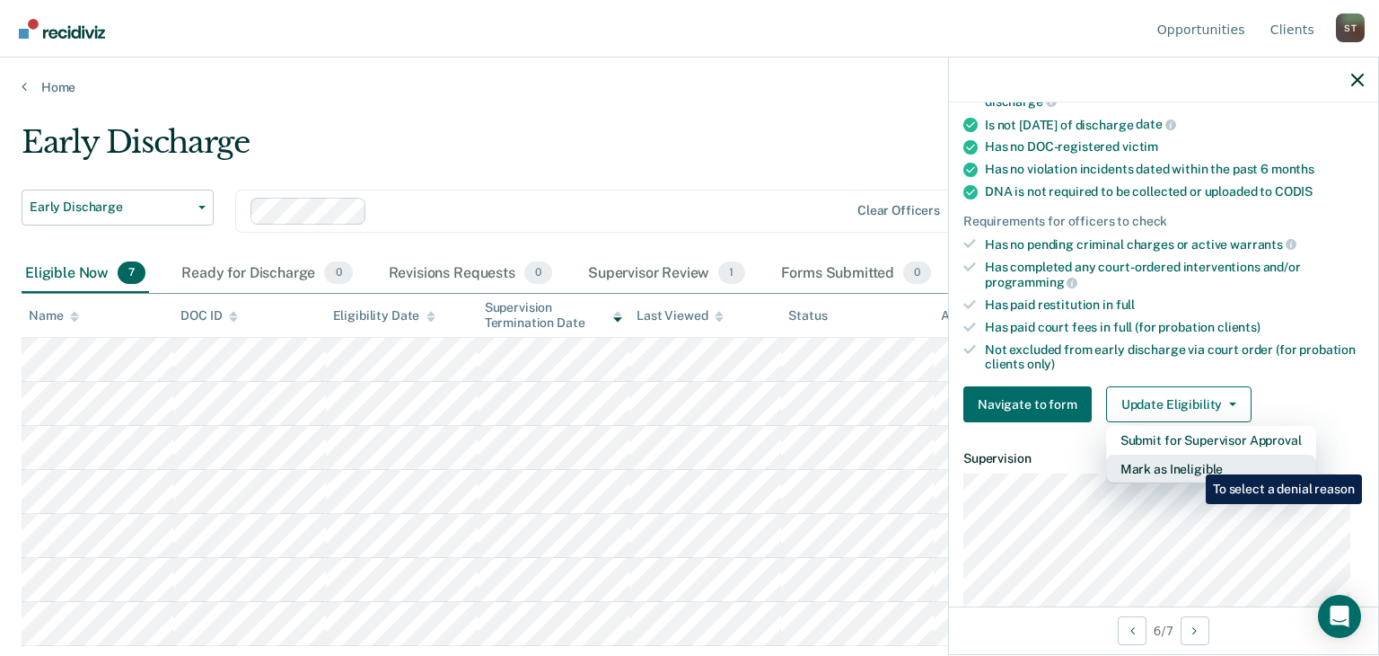
click at [1192, 461] on button "Mark as Ineligible" at bounding box center [1211, 468] width 210 height 29
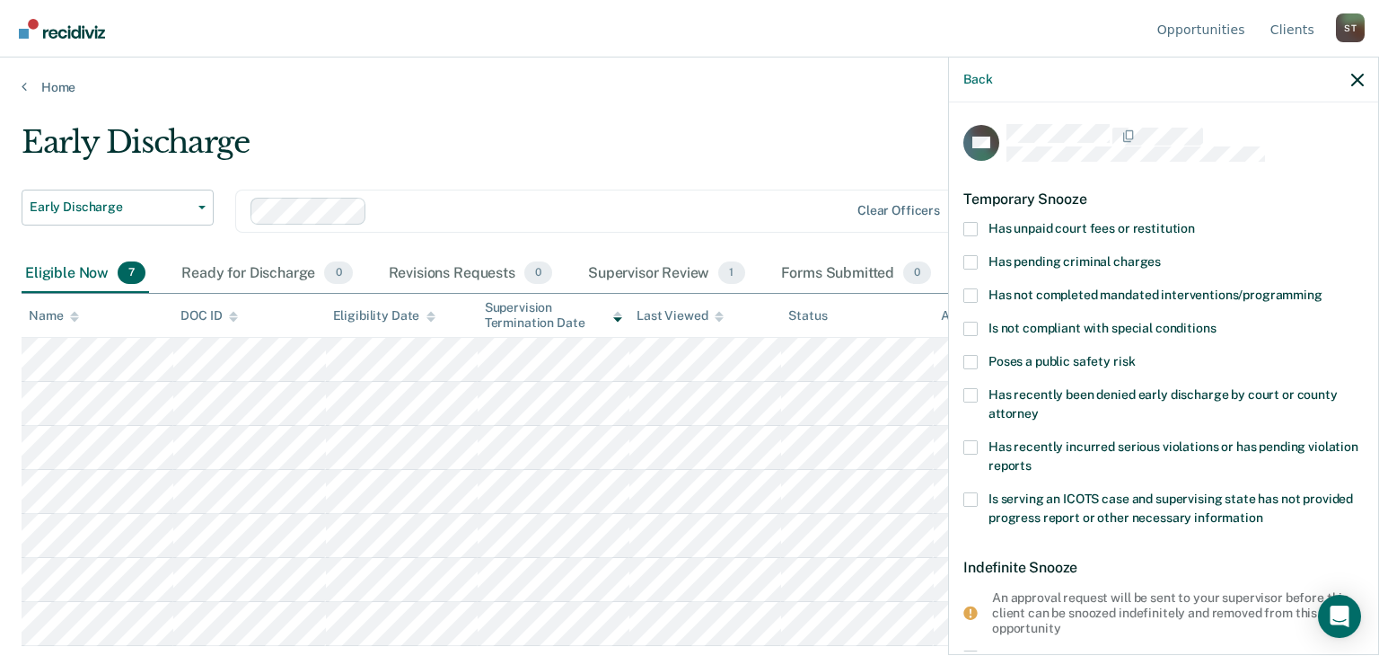
scroll to position [0, 0]
click at [966, 288] on span at bounding box center [971, 295] width 14 height 14
click at [1323, 288] on input "Has not completed mandated interventions/programming" at bounding box center [1323, 288] width 0 height 0
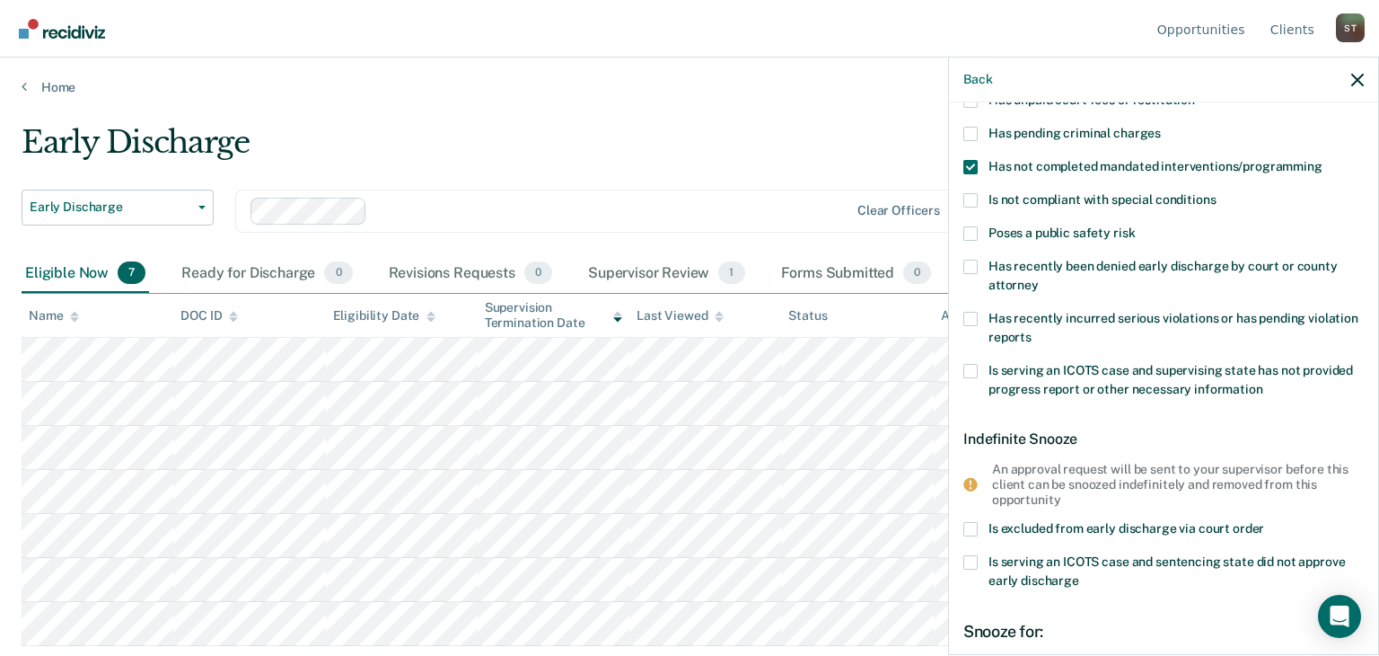
scroll to position [269, 0]
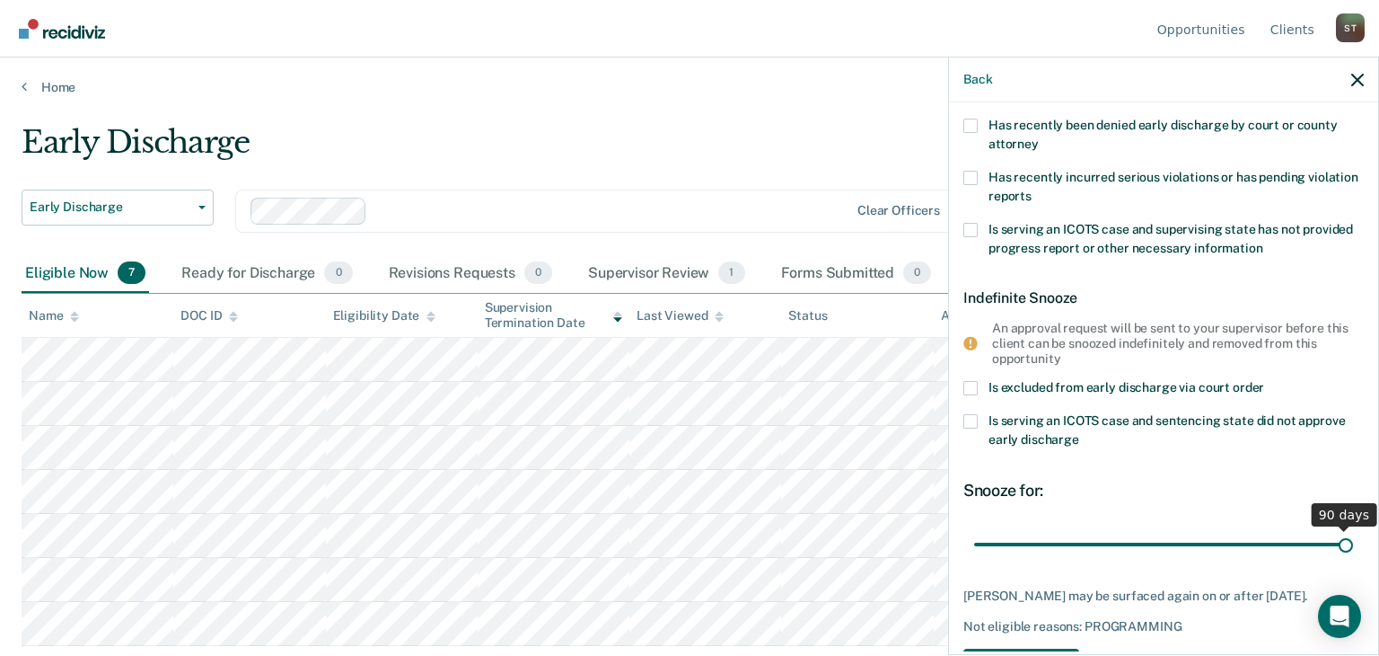
drag, startPoint x: 1092, startPoint y: 541, endPoint x: 1351, endPoint y: 565, distance: 259.7
type input "90"
click at [1351, 559] on input "range" at bounding box center [1163, 543] width 379 height 31
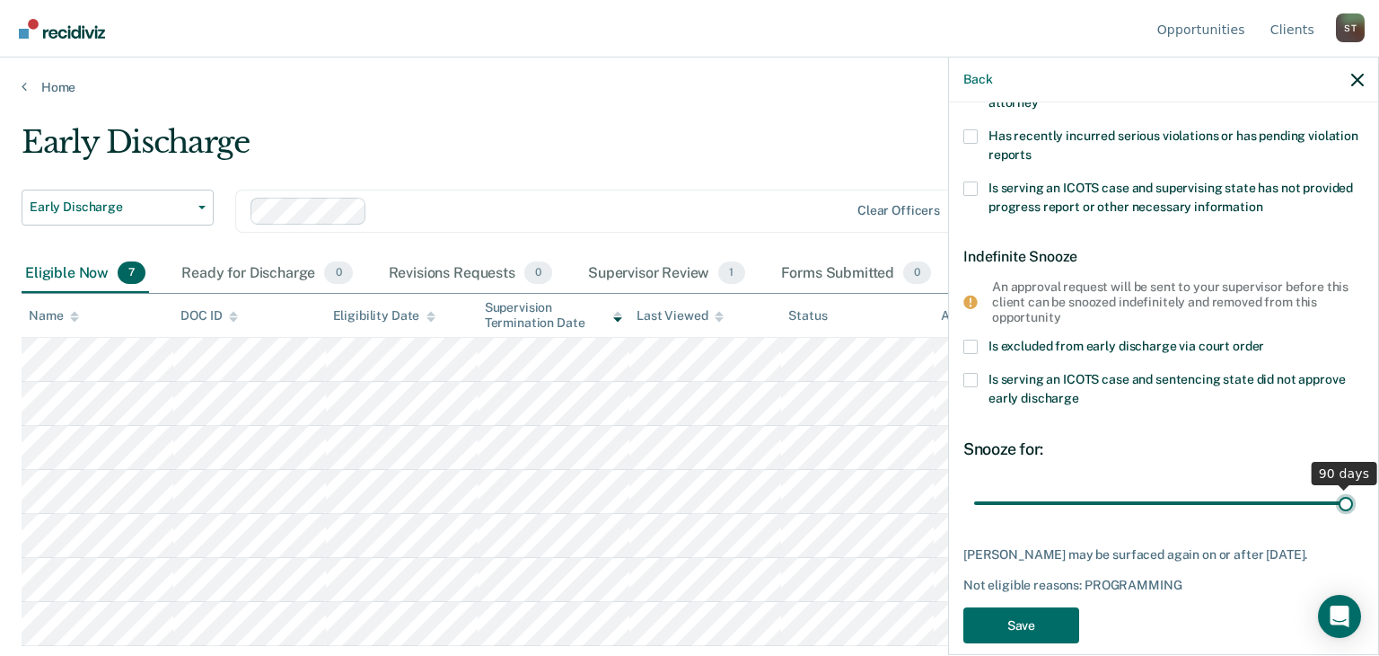
scroll to position [333, 0]
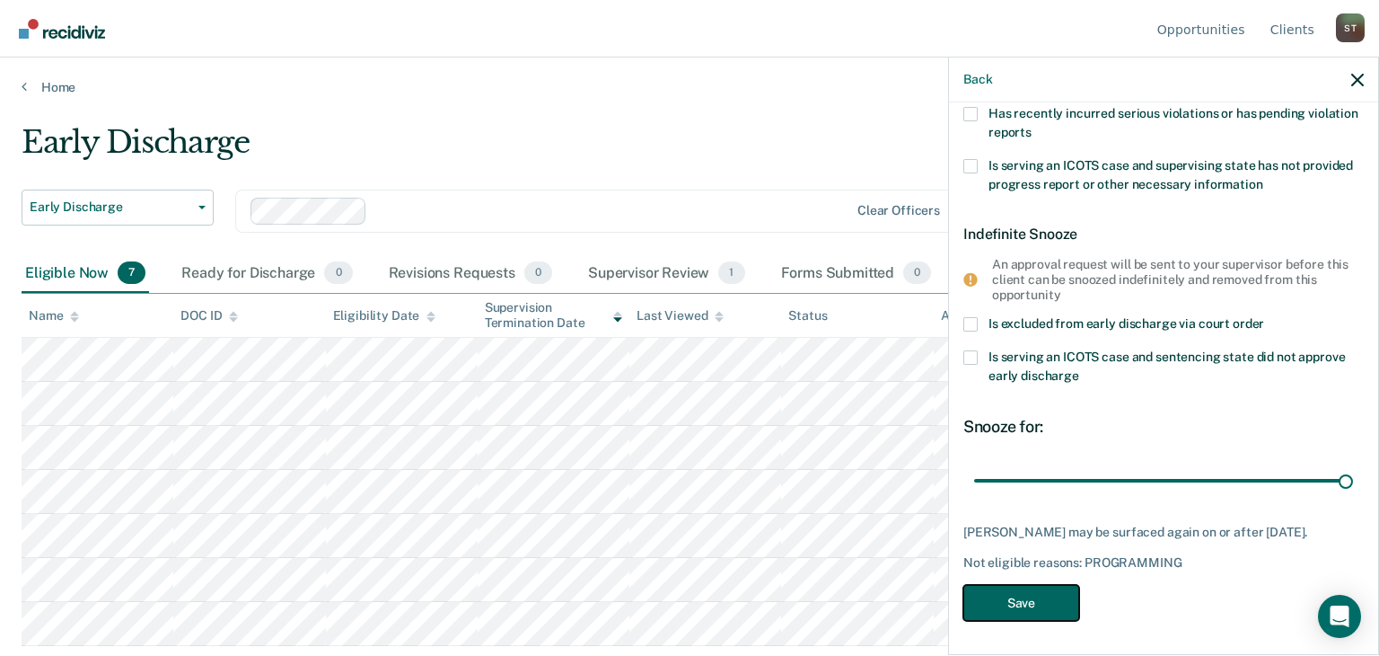
click at [1036, 594] on button "Save" at bounding box center [1022, 603] width 116 height 37
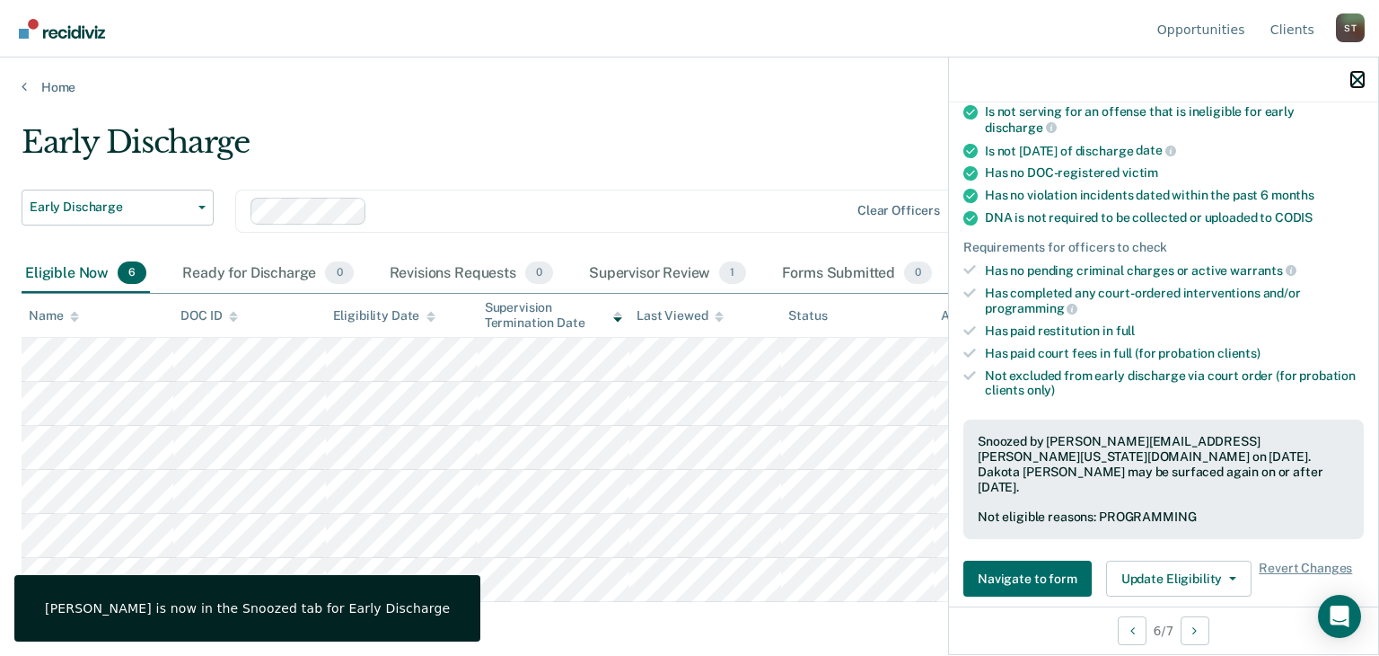
click at [1355, 76] on icon "button" at bounding box center [1357, 80] width 13 height 13
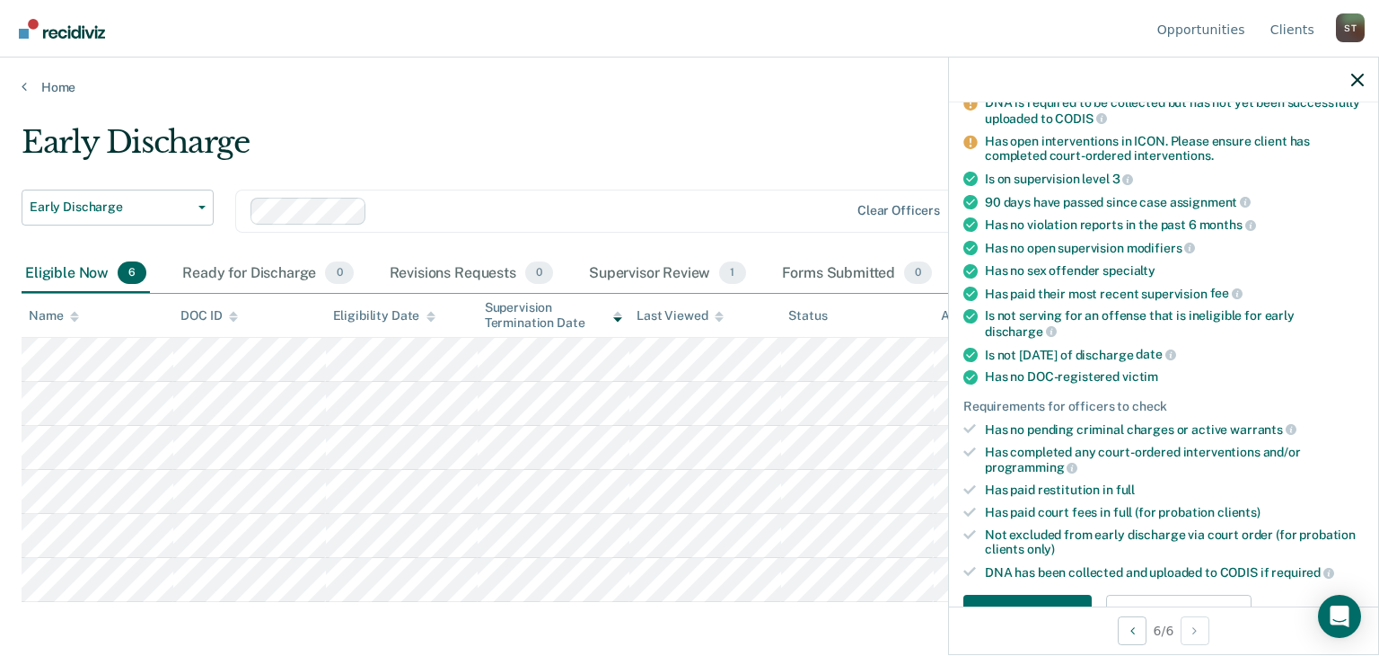
scroll to position [449, 0]
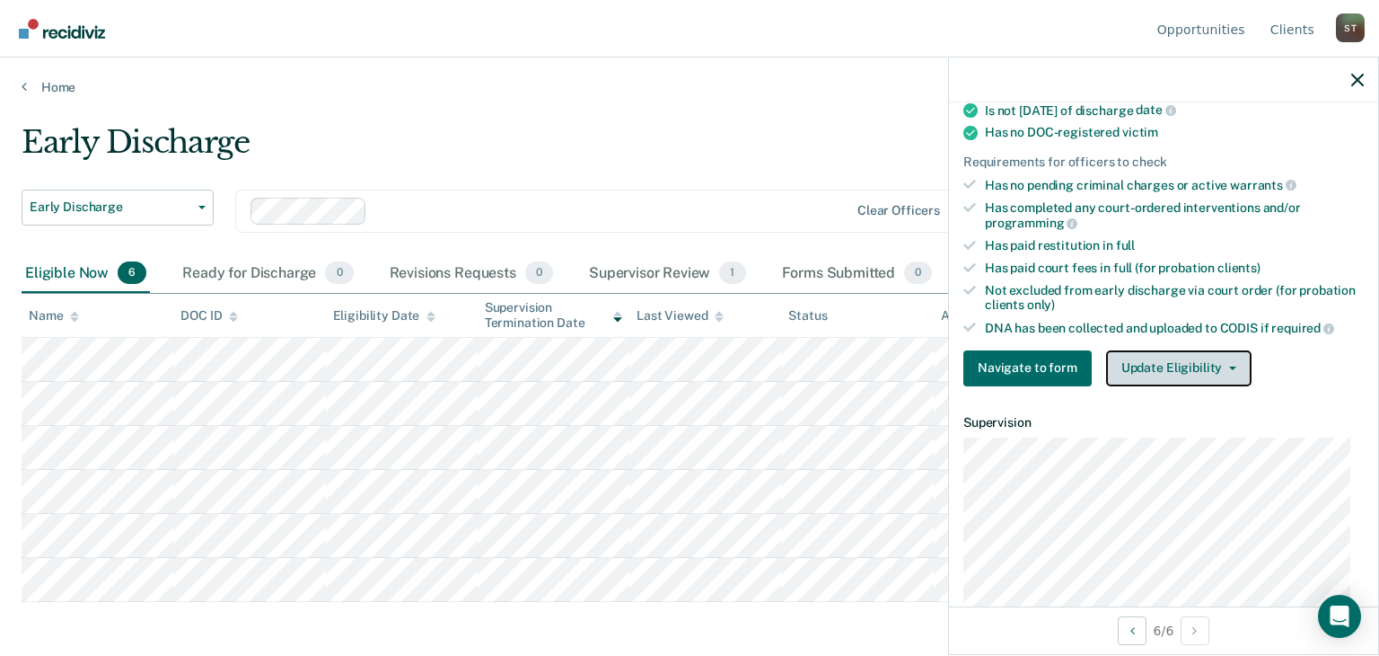
click at [1175, 350] on button "Update Eligibility" at bounding box center [1178, 368] width 145 height 36
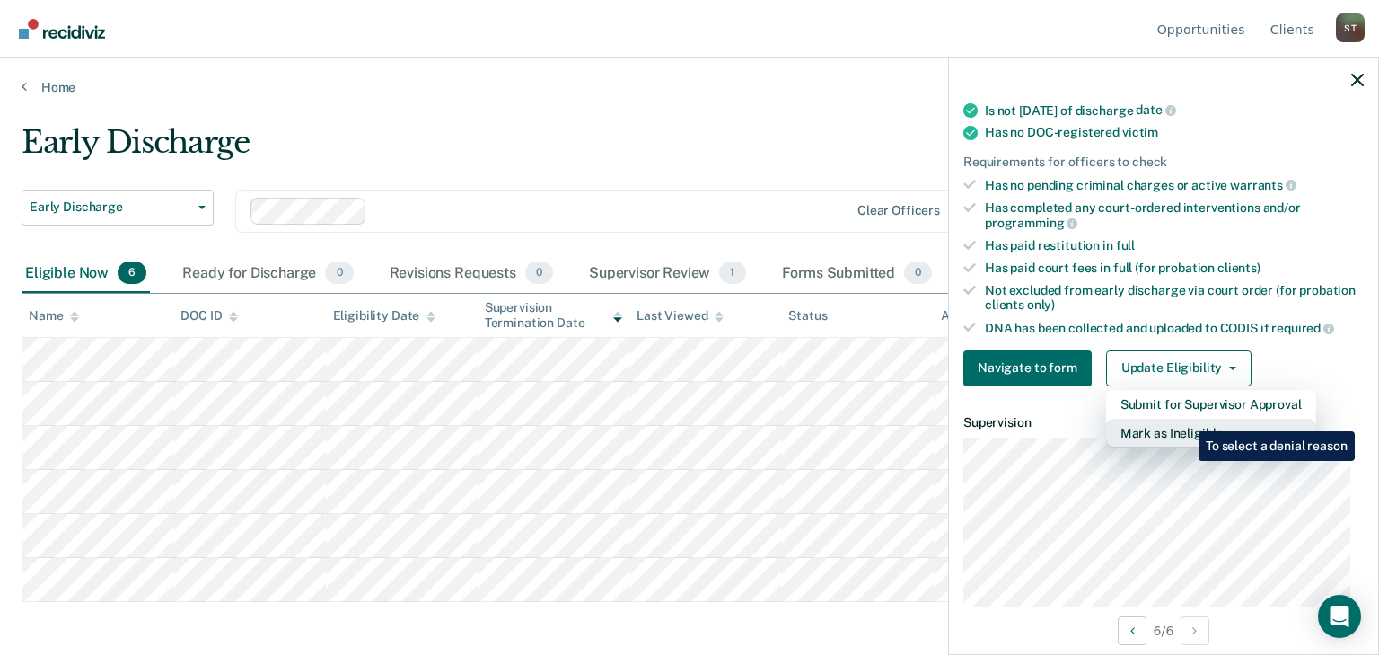
click at [1185, 418] on button "Mark as Ineligible" at bounding box center [1211, 432] width 210 height 29
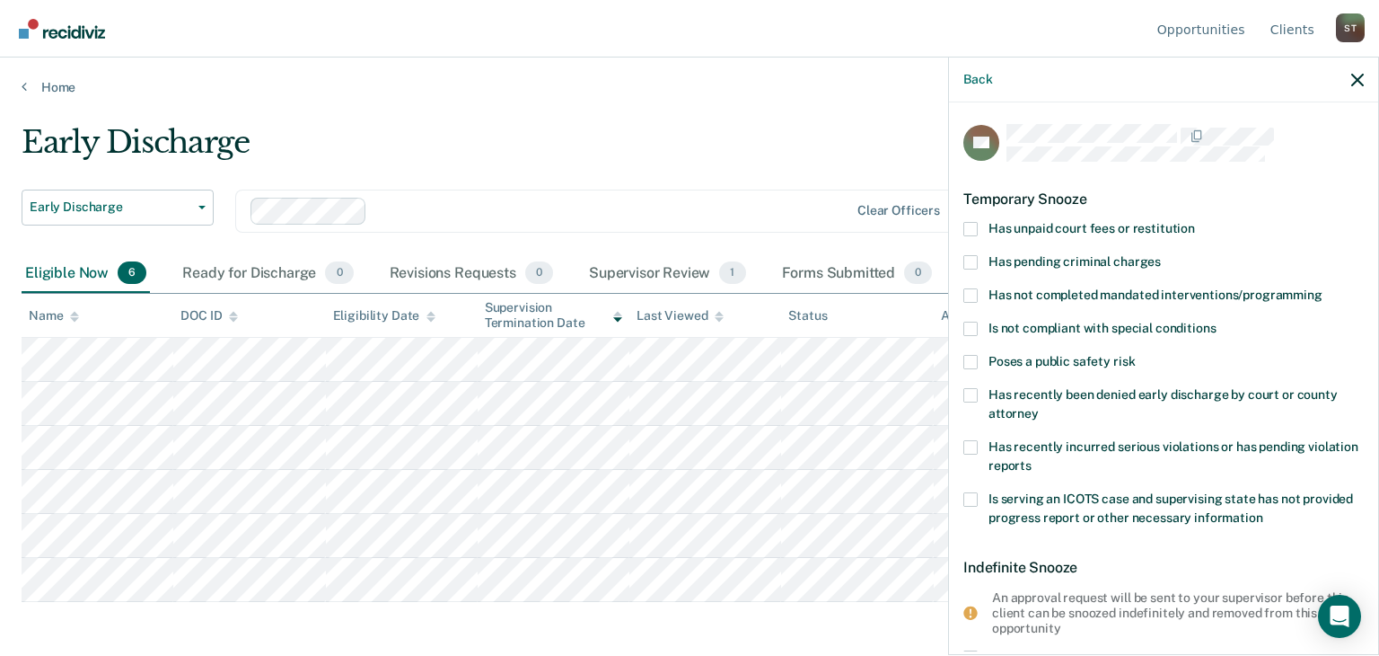
scroll to position [0, 0]
click at [970, 227] on span at bounding box center [971, 229] width 14 height 14
click at [1195, 222] on input "Has unpaid court fees or restitution" at bounding box center [1195, 222] width 0 height 0
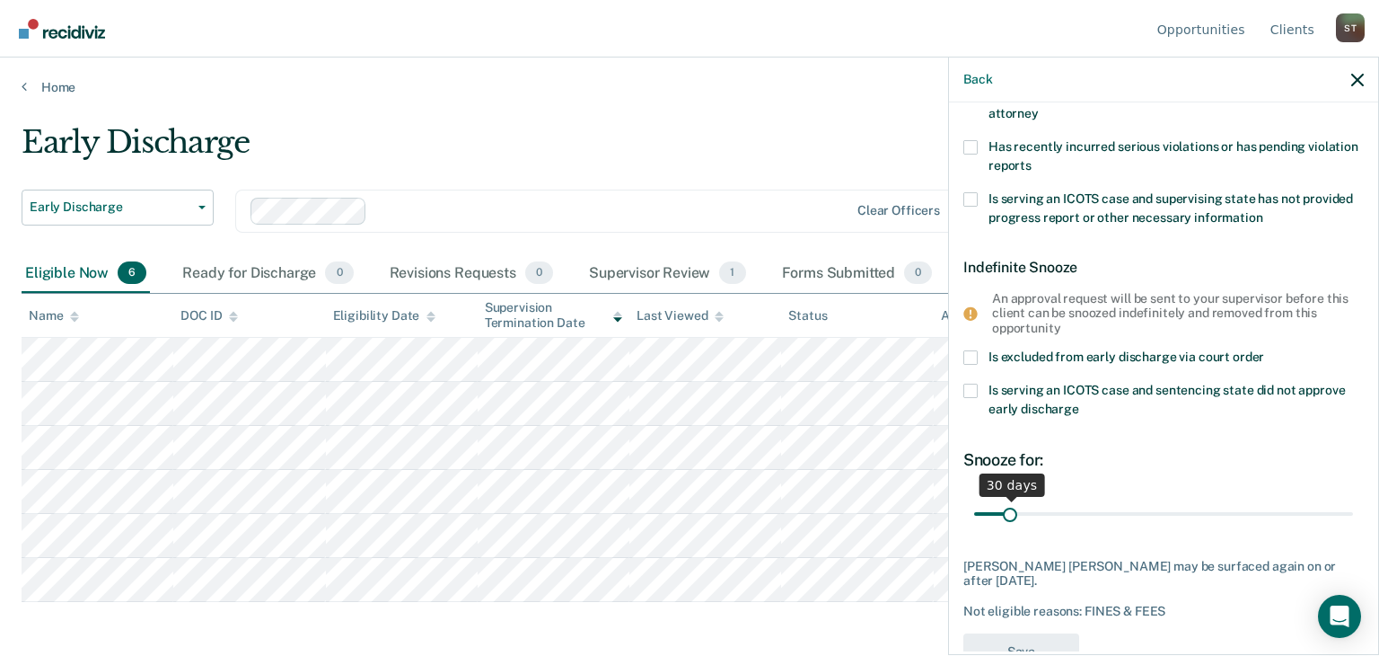
scroll to position [407, 0]
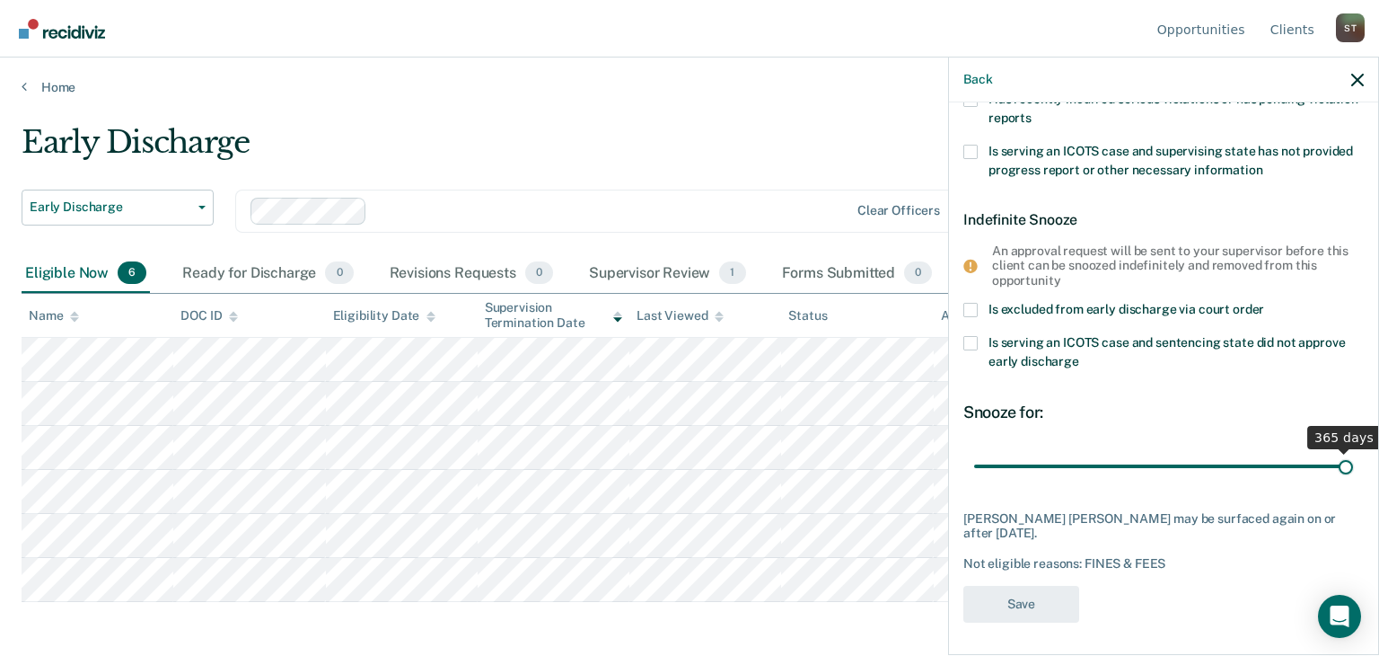
drag, startPoint x: 1009, startPoint y: 463, endPoint x: 1351, endPoint y: 461, distance: 342.1
type input "365"
click at [1351, 461] on input "range" at bounding box center [1163, 466] width 379 height 31
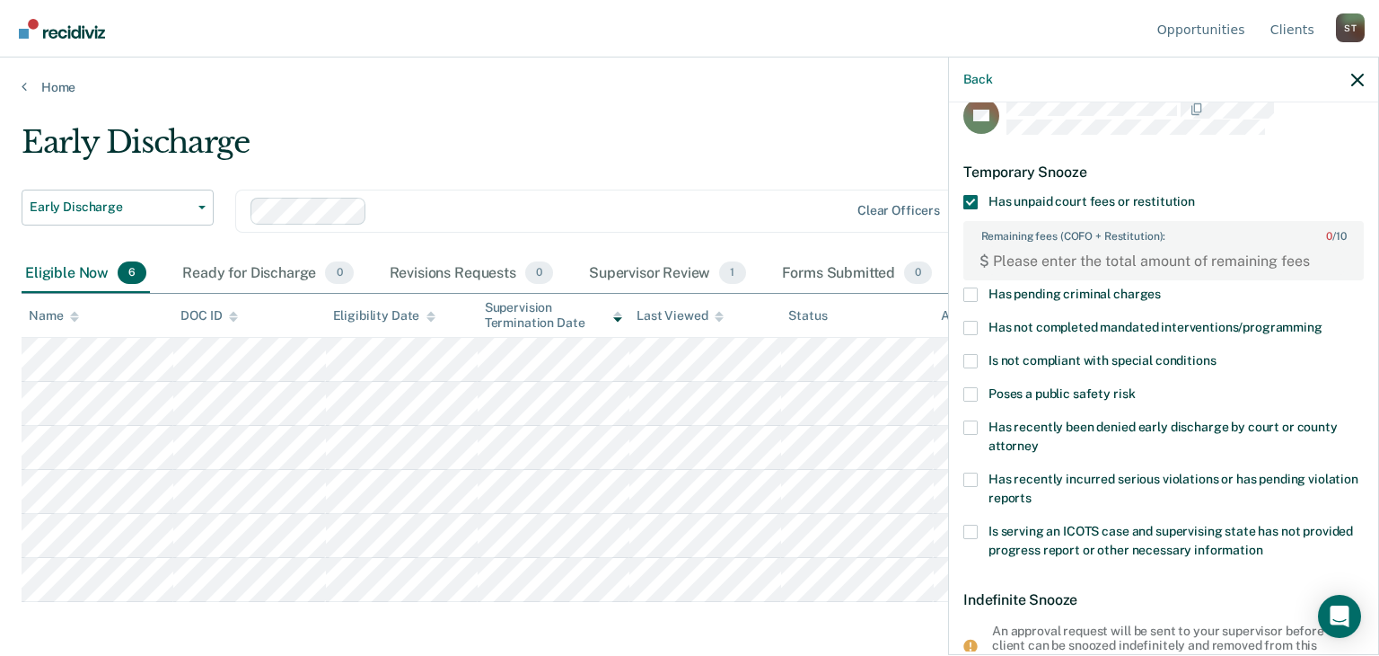
scroll to position [0, 0]
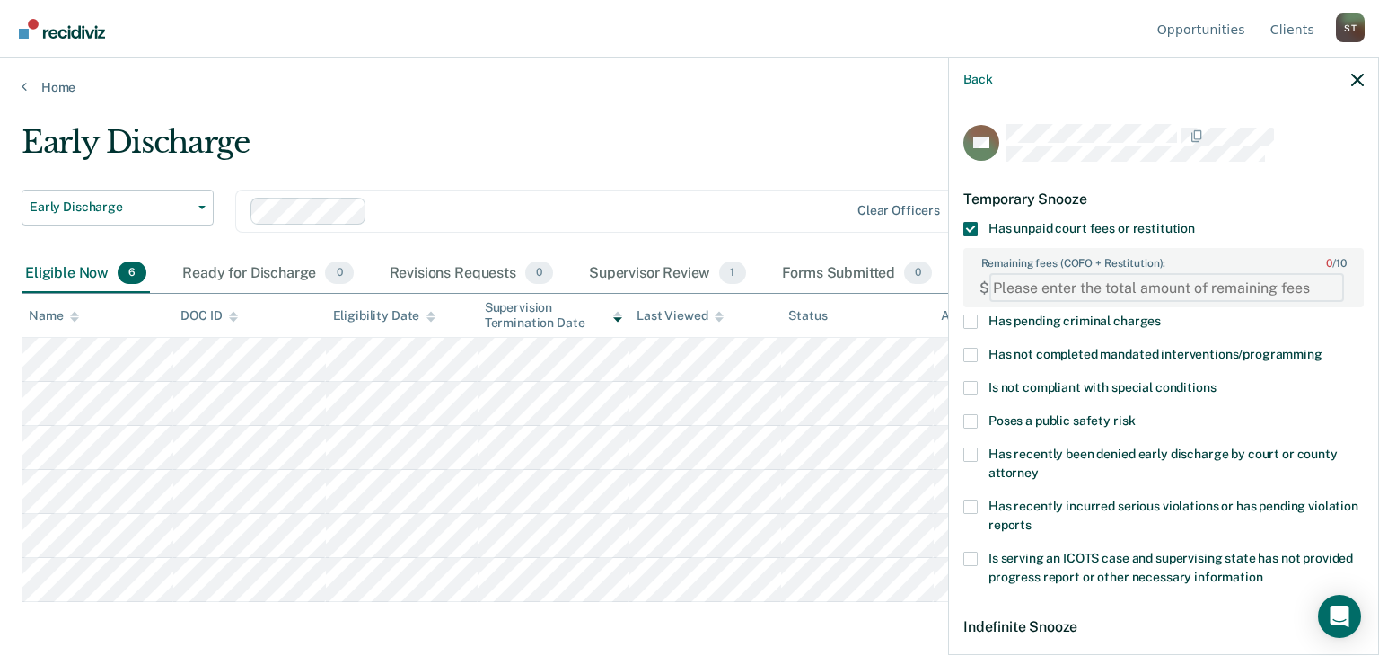
paste FEESReasonInput "5081.25"
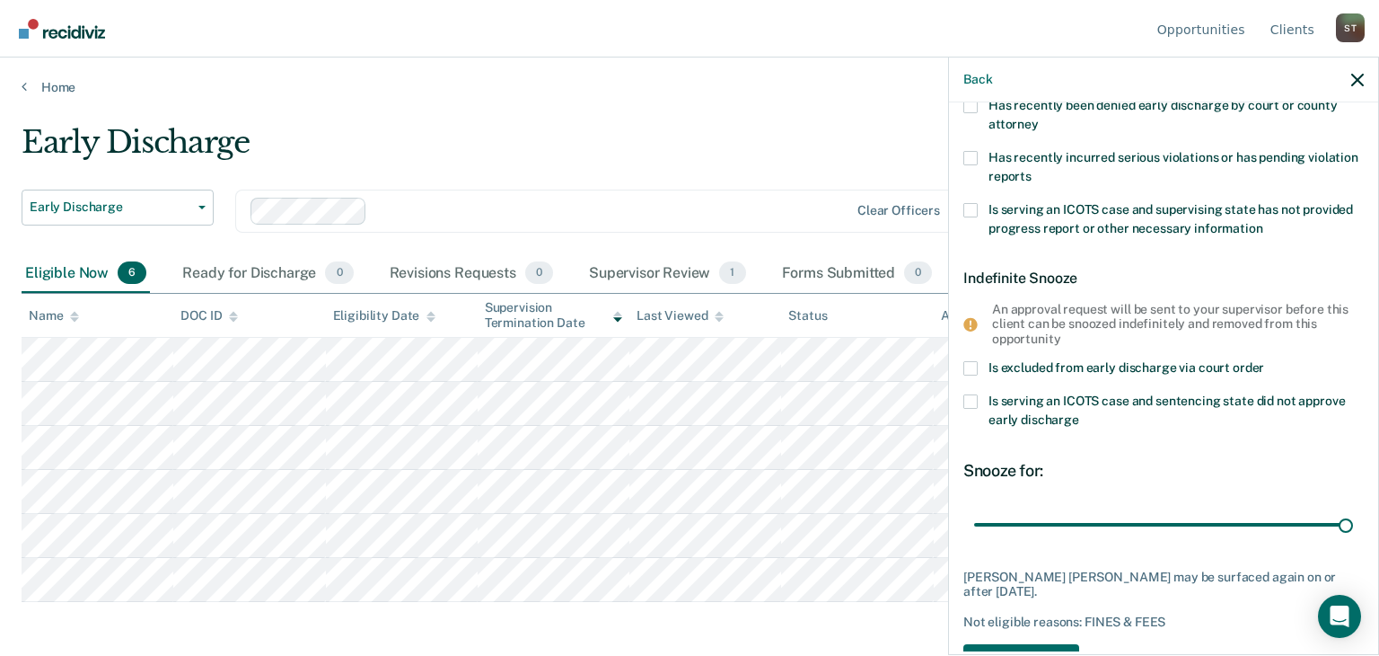
scroll to position [407, 0]
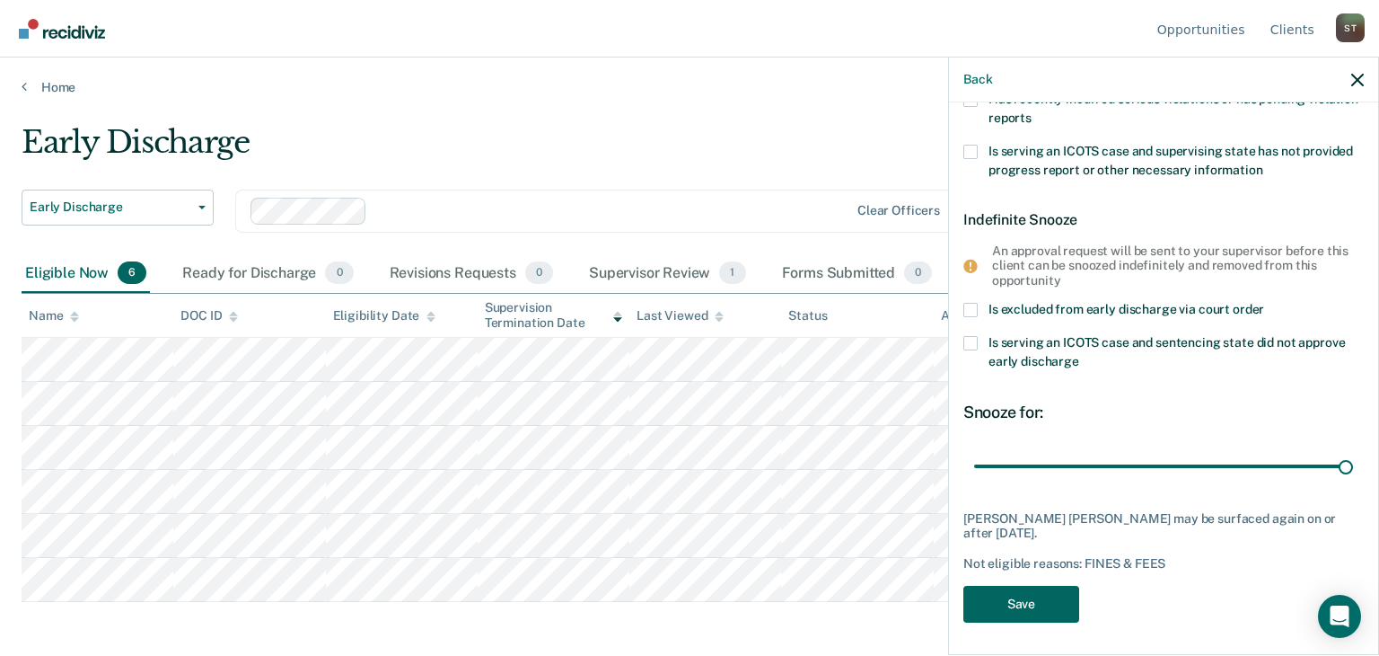
type FEESReasonInput "5081.25"
click at [1034, 596] on button "Save" at bounding box center [1022, 603] width 116 height 37
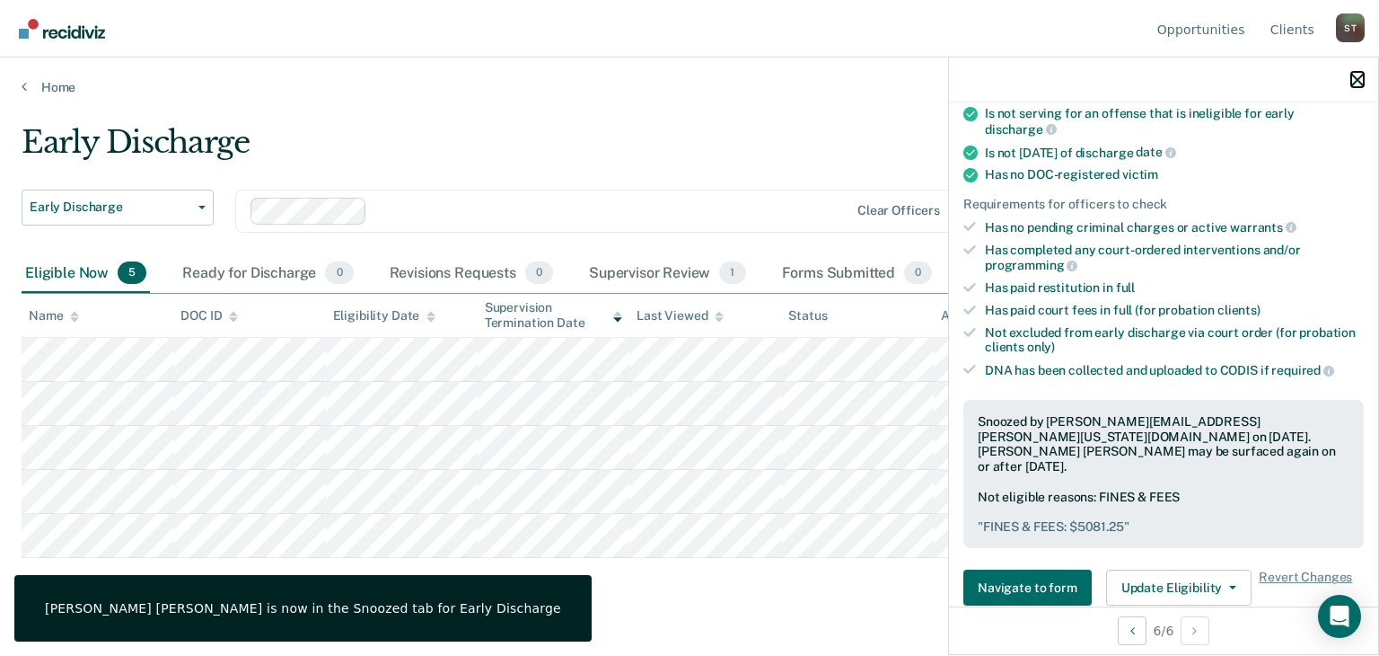
click at [1353, 72] on button "button" at bounding box center [1357, 79] width 13 height 15
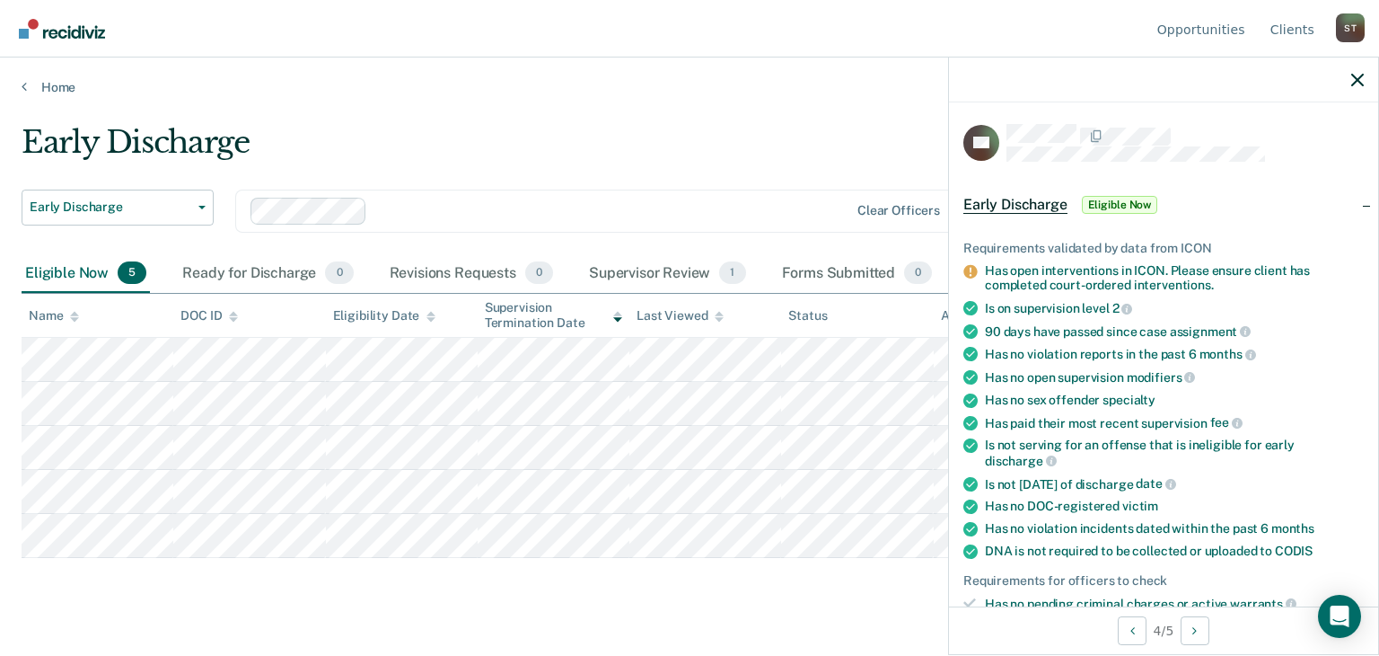
scroll to position [449, 0]
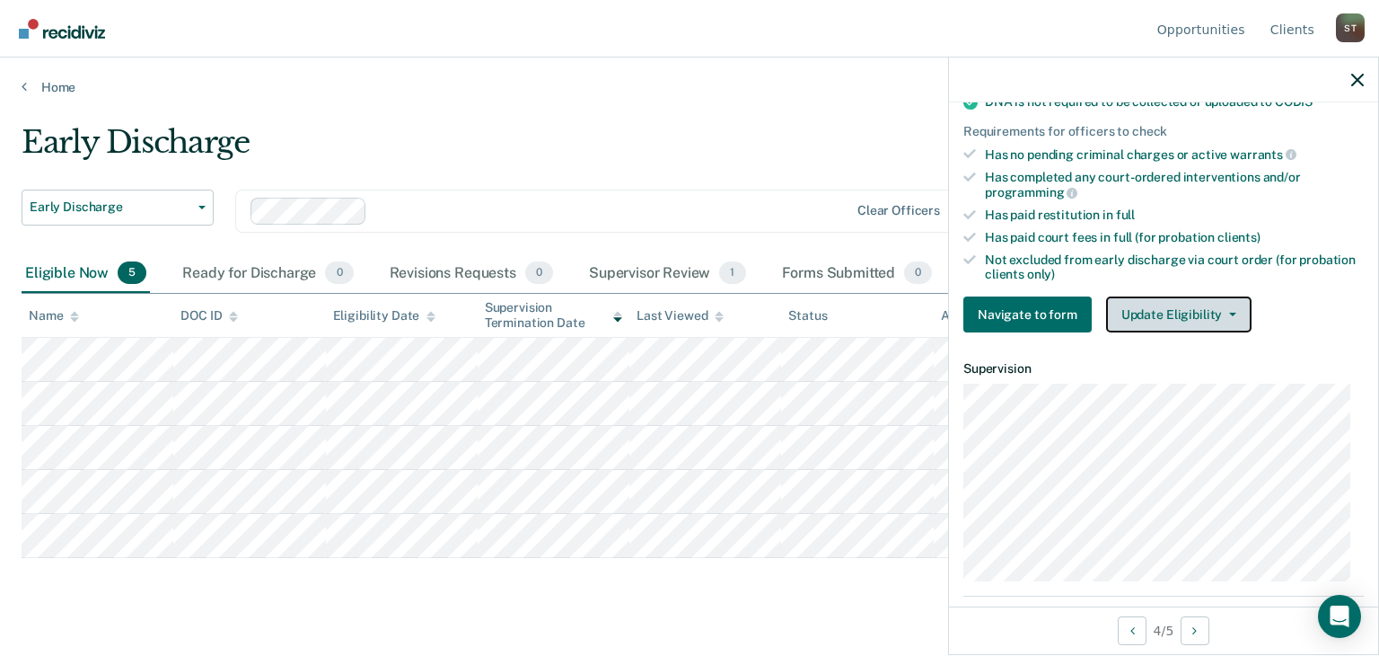
click at [1171, 300] on button "Update Eligibility" at bounding box center [1178, 314] width 145 height 36
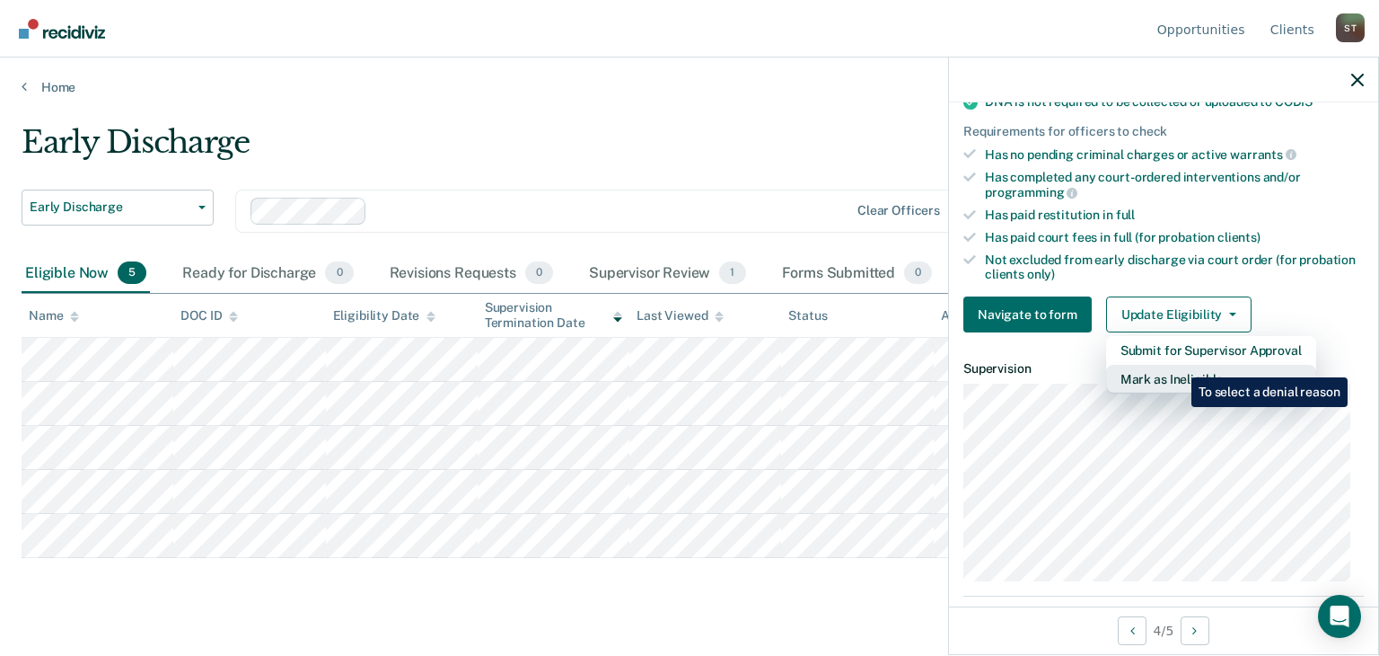
click at [1178, 365] on button "Mark as Ineligible" at bounding box center [1211, 379] width 210 height 29
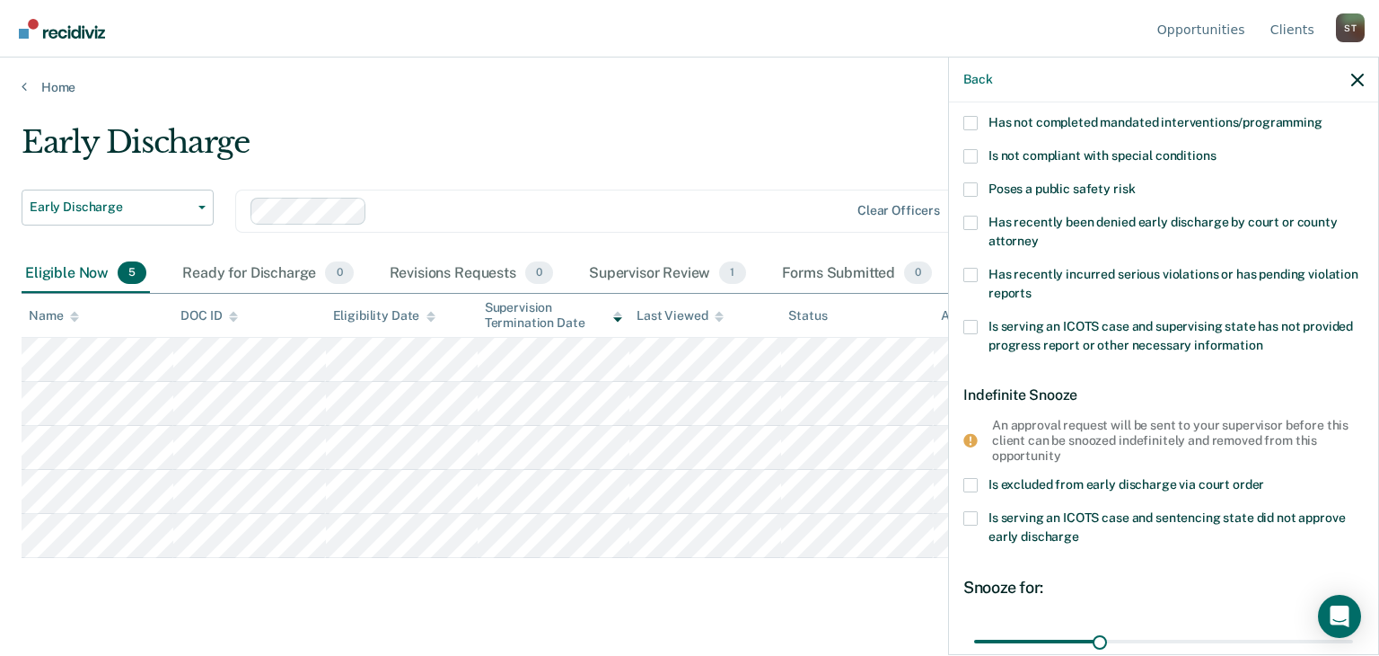
scroll to position [0, 0]
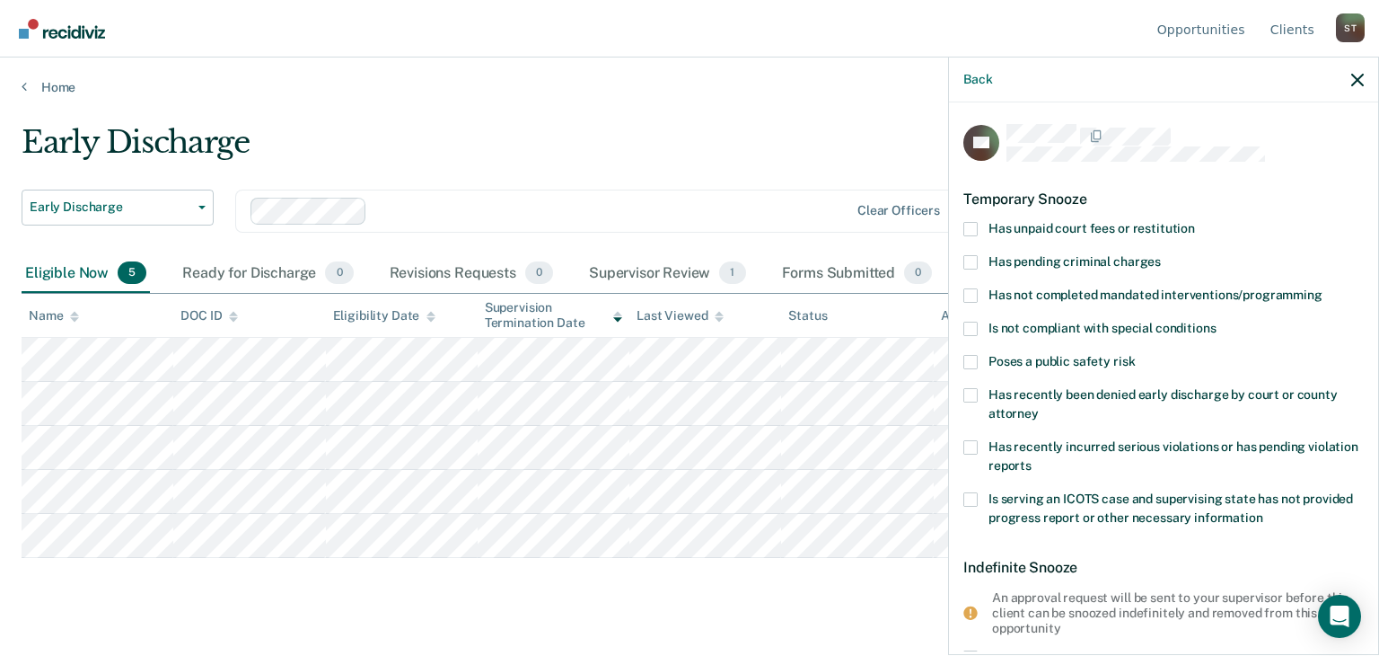
click at [970, 288] on span at bounding box center [971, 295] width 14 height 14
click at [1323, 288] on input "Has not completed mandated interventions/programming" at bounding box center [1323, 288] width 0 height 0
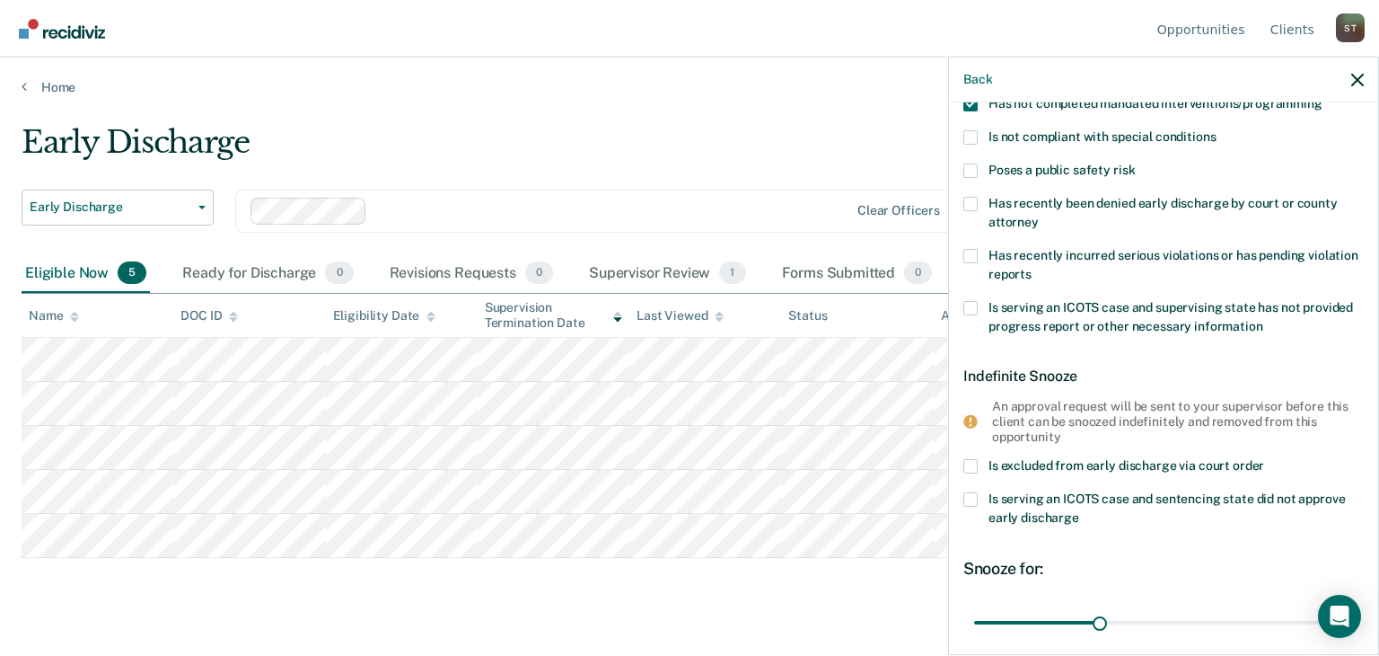
scroll to position [333, 0]
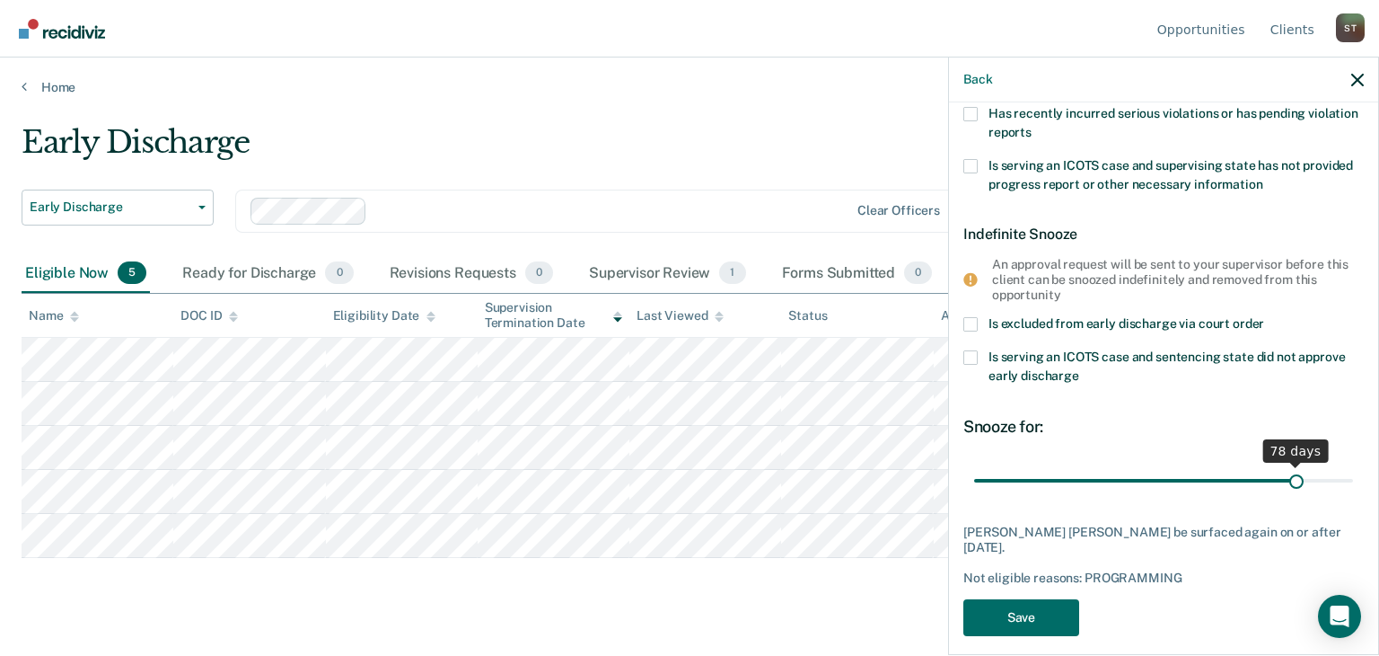
drag, startPoint x: 1099, startPoint y: 476, endPoint x: 1283, endPoint y: 485, distance: 184.3
type input "78"
click at [1283, 485] on input "range" at bounding box center [1163, 479] width 379 height 31
click at [1027, 604] on button "Save" at bounding box center [1022, 617] width 116 height 37
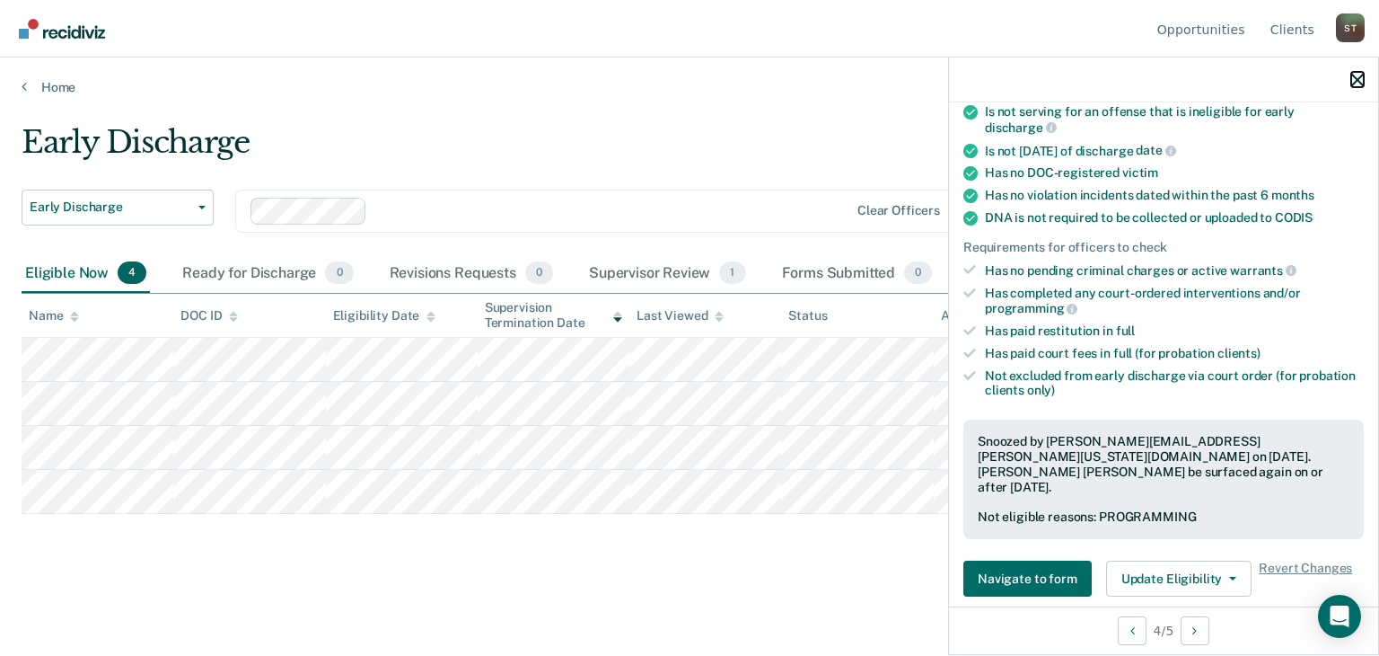
click at [1358, 79] on icon "button" at bounding box center [1357, 80] width 13 height 13
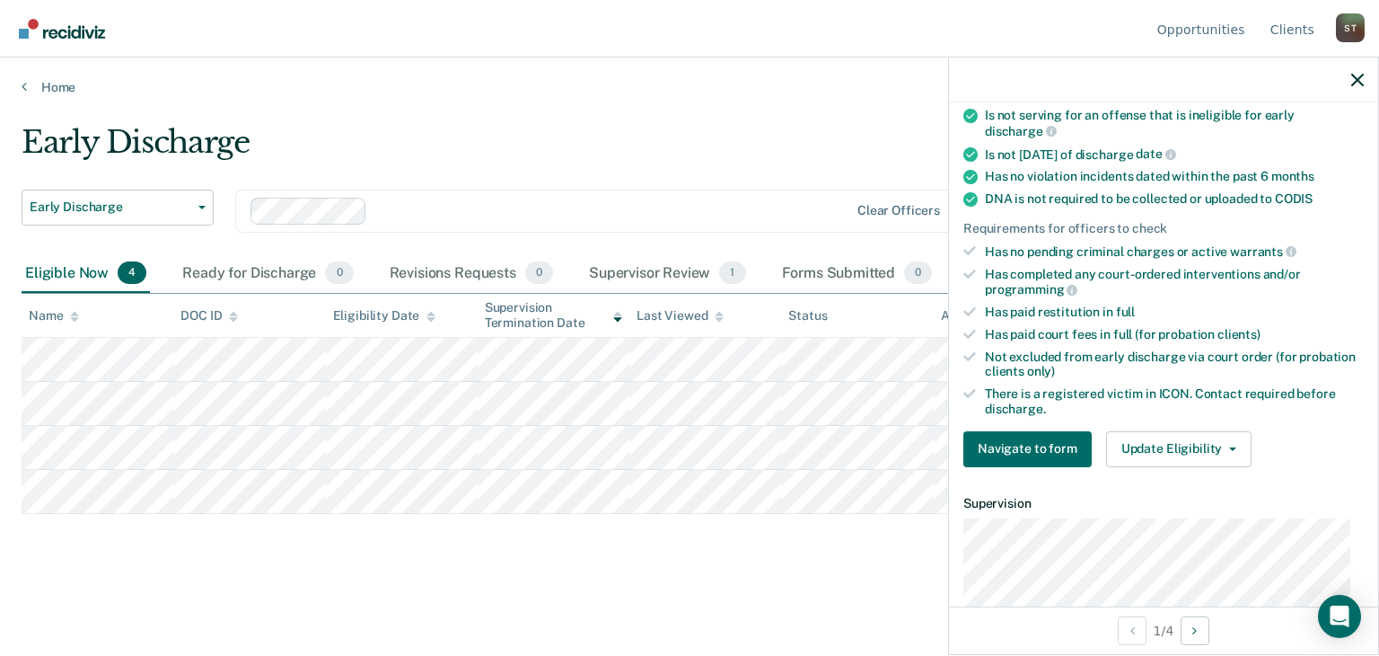
scroll to position [359, 0]
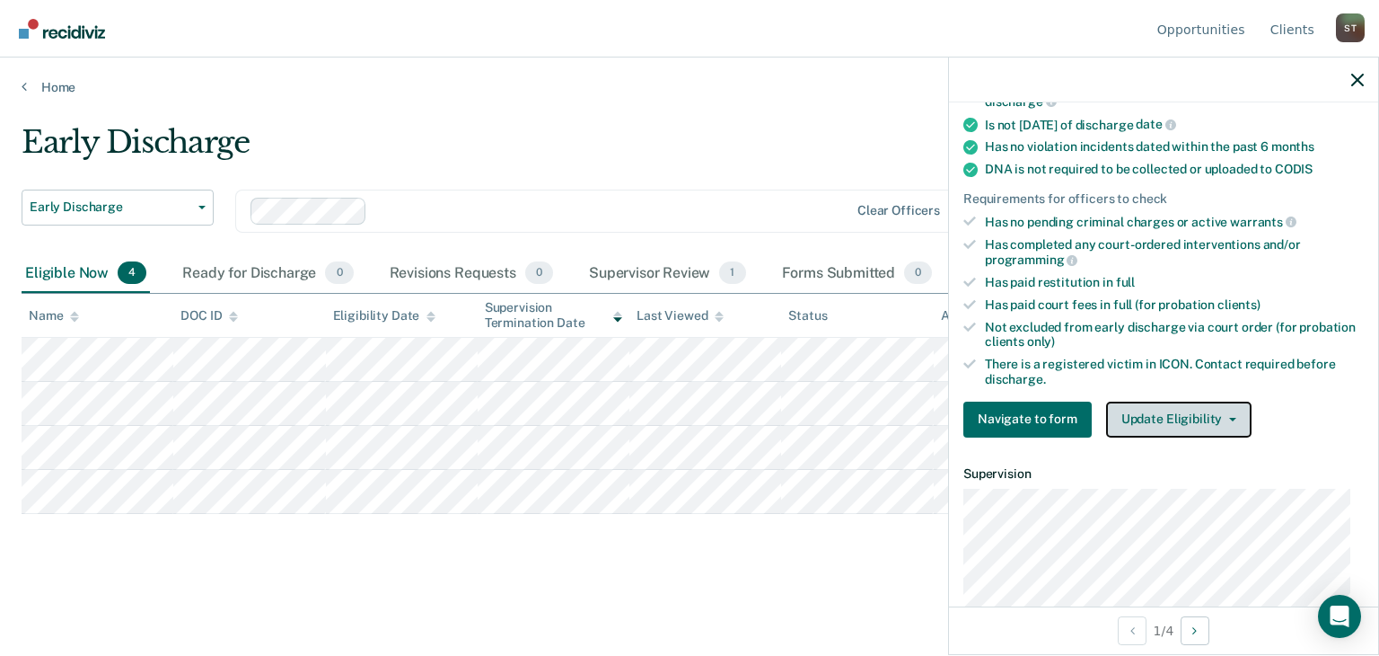
click at [1146, 408] on button "Update Eligibility" at bounding box center [1178, 419] width 145 height 36
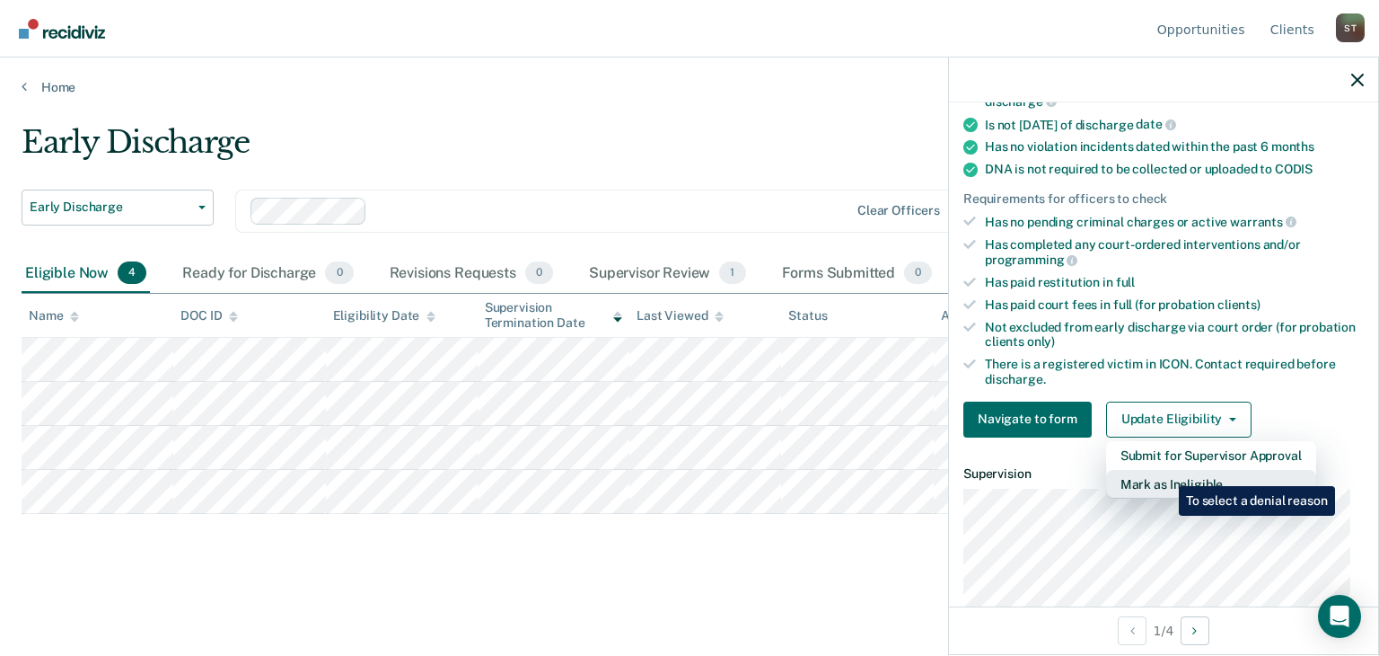
click at [1166, 472] on button "Mark as Ineligible" at bounding box center [1211, 484] width 210 height 29
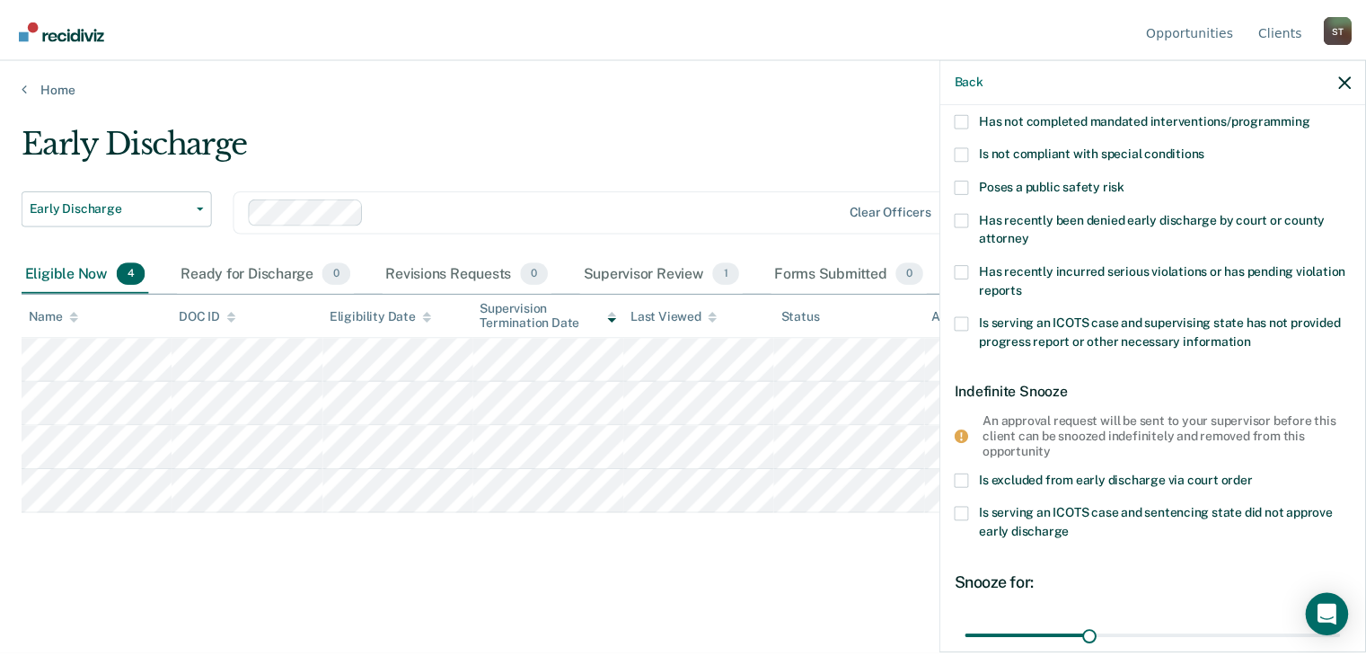
scroll to position [180, 0]
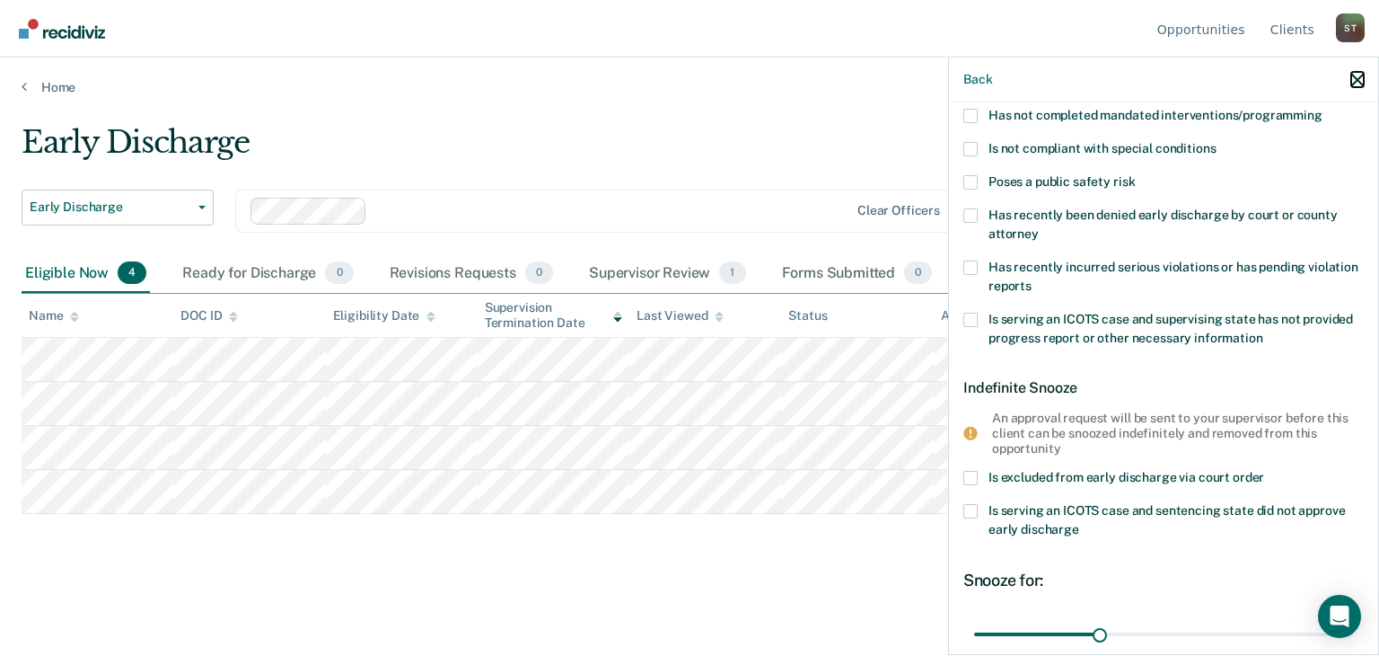
click at [1355, 83] on icon "button" at bounding box center [1357, 80] width 13 height 13
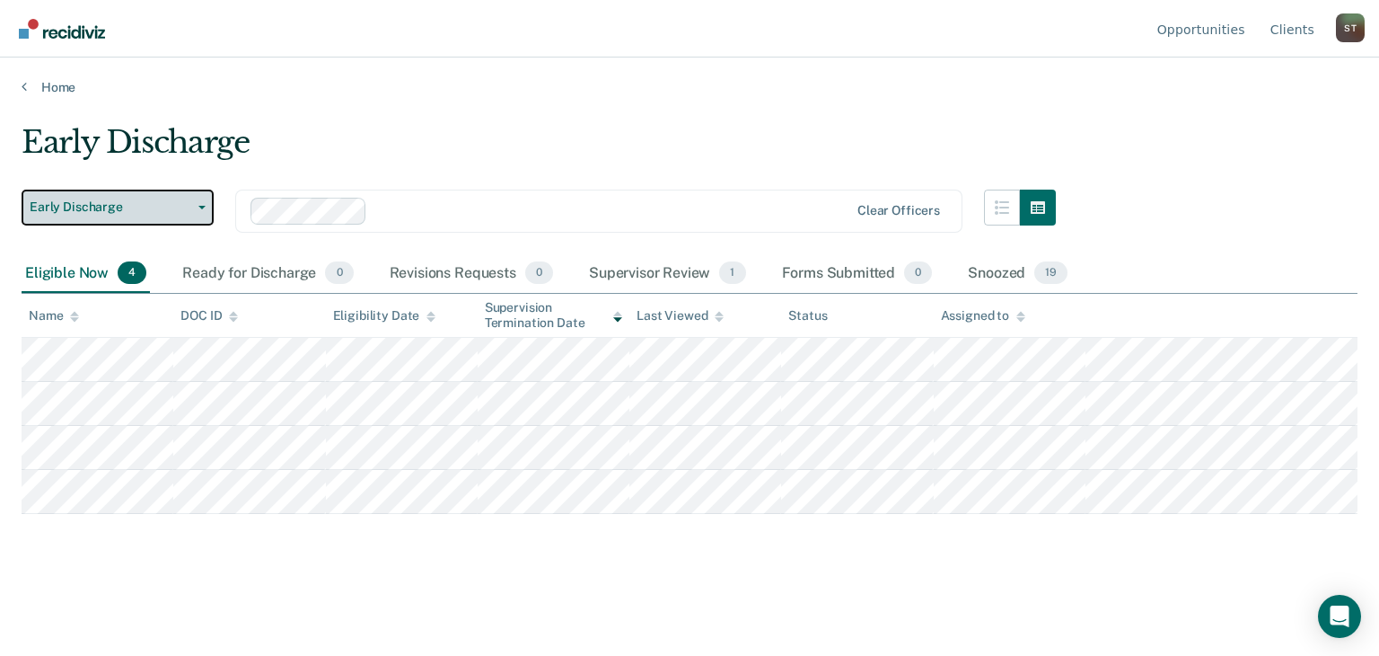
click at [198, 206] on icon "button" at bounding box center [201, 208] width 7 height 4
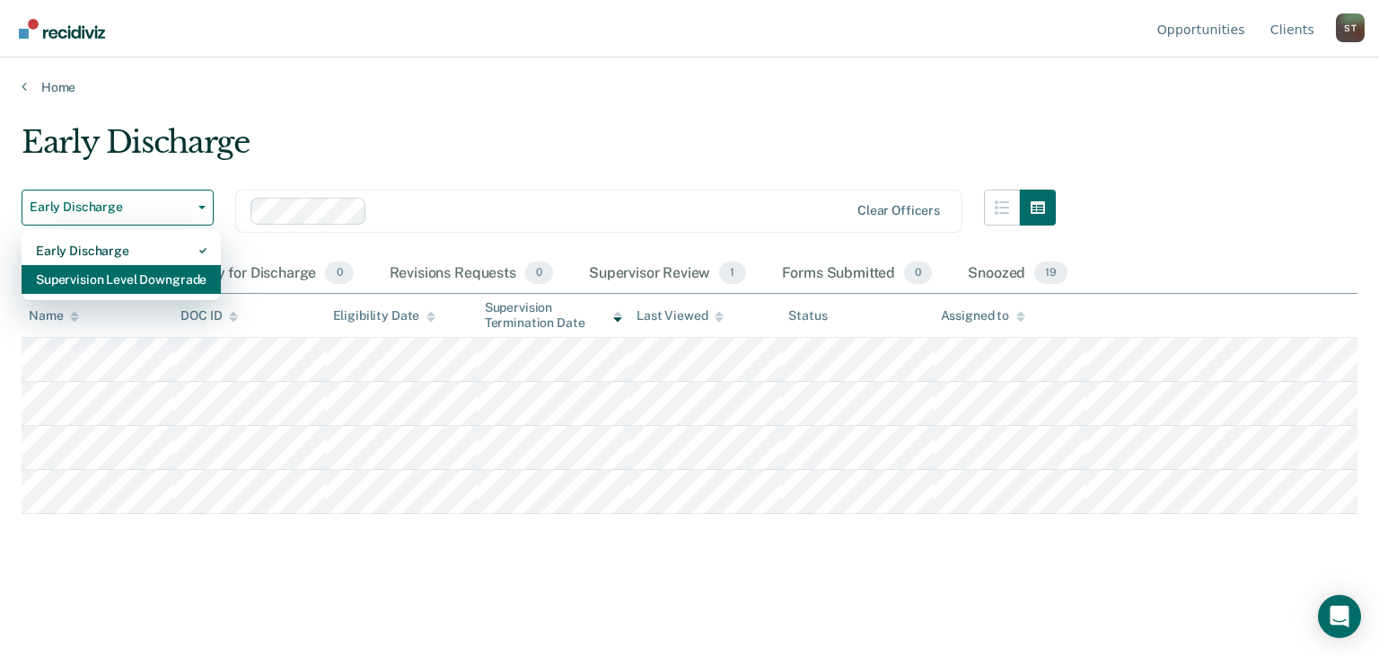
click at [154, 277] on div "Supervision Level Downgrade" at bounding box center [121, 279] width 171 height 29
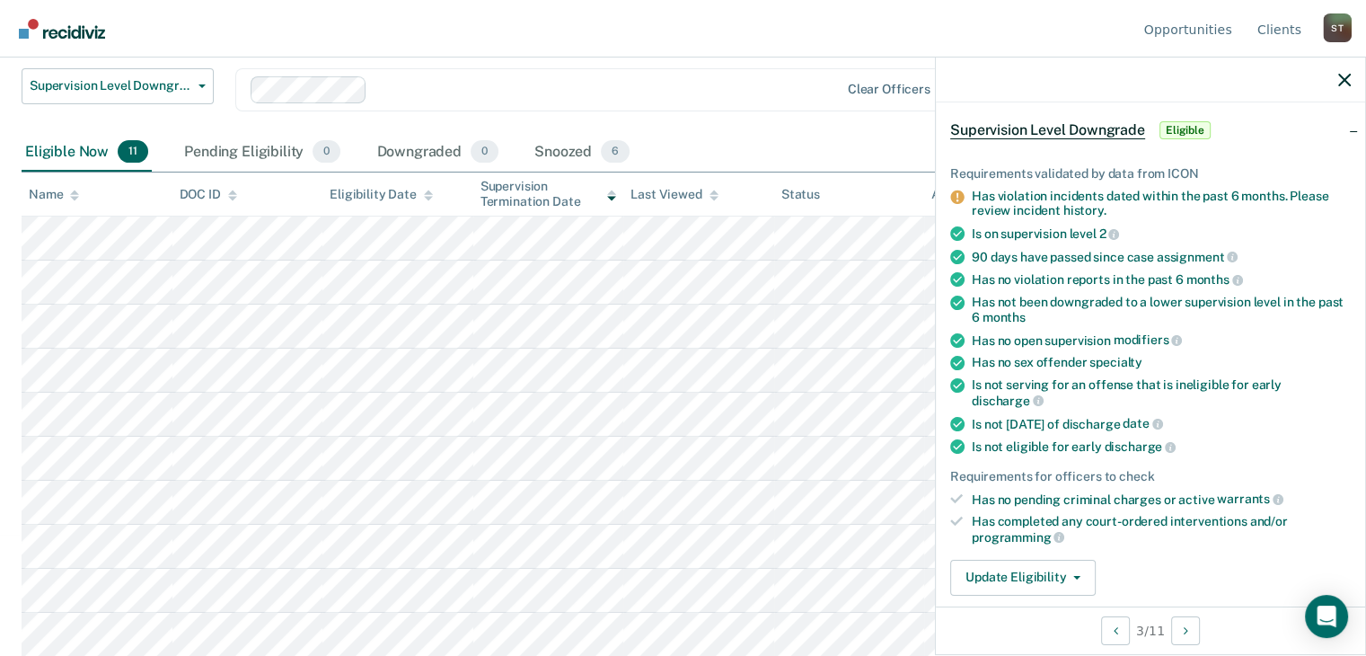
scroll to position [180, 0]
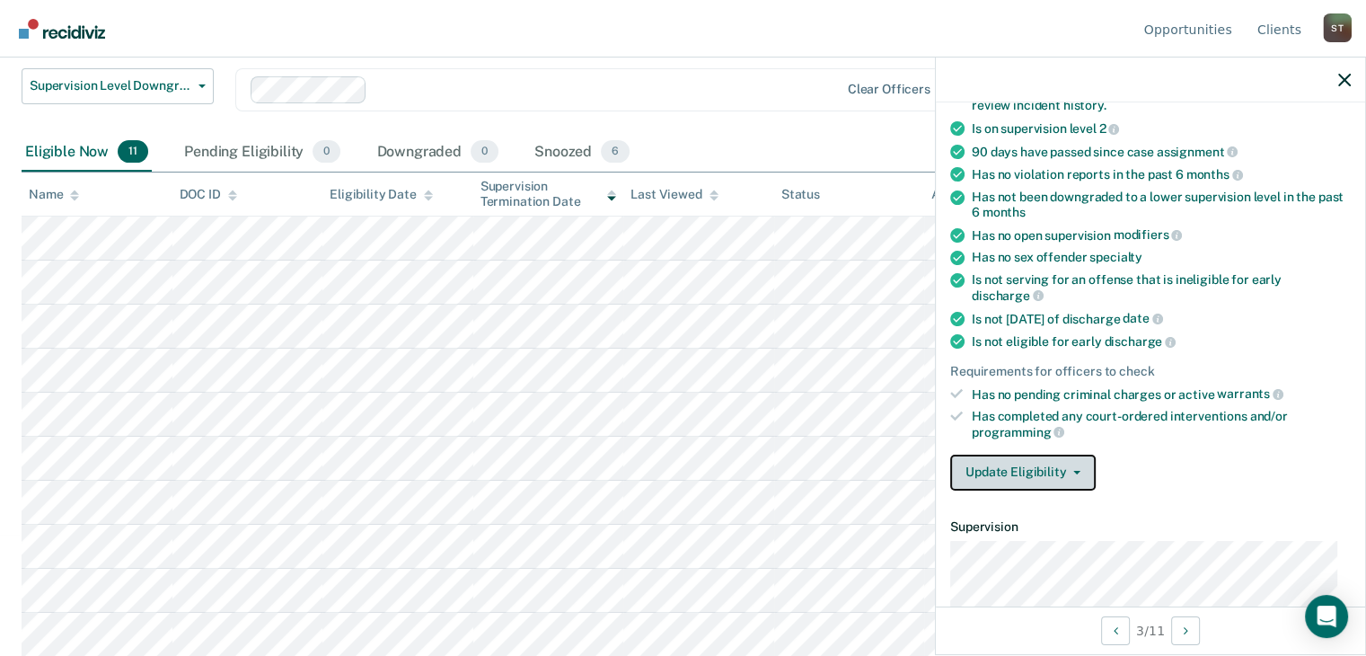
click at [1067, 471] on span "button" at bounding box center [1073, 473] width 14 height 4
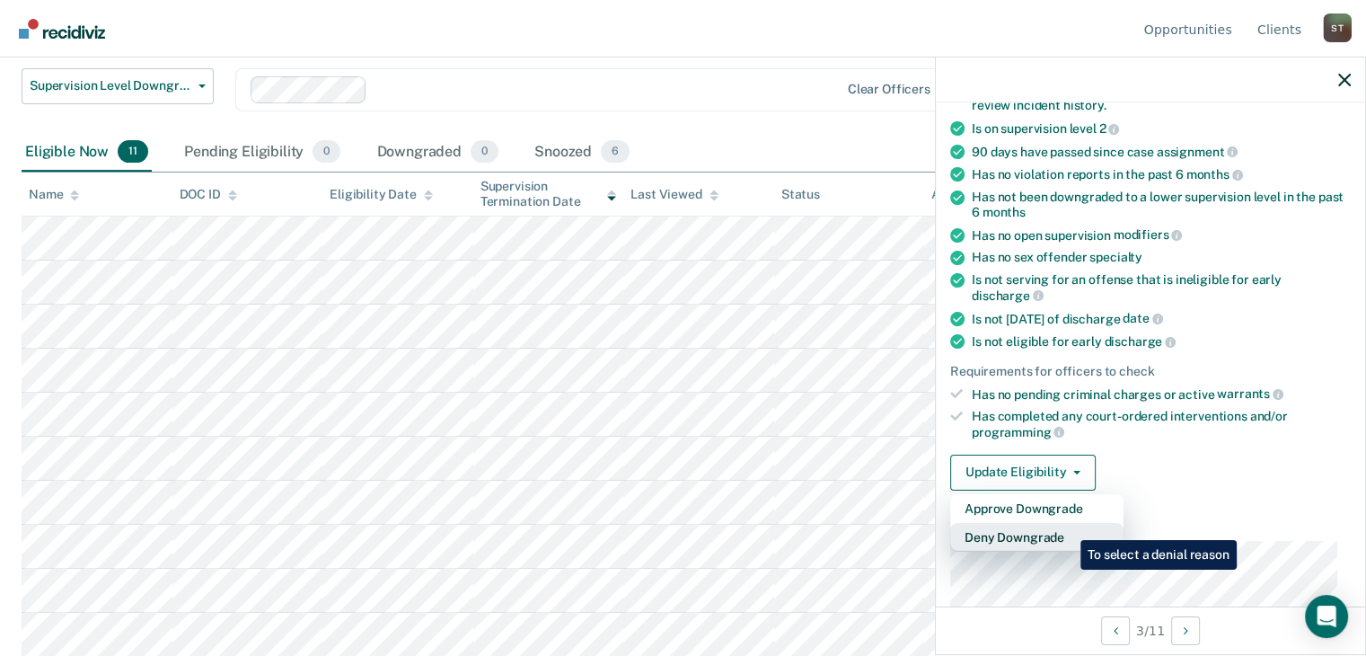
click at [1067, 526] on button "Deny Downgrade" at bounding box center [1036, 537] width 173 height 29
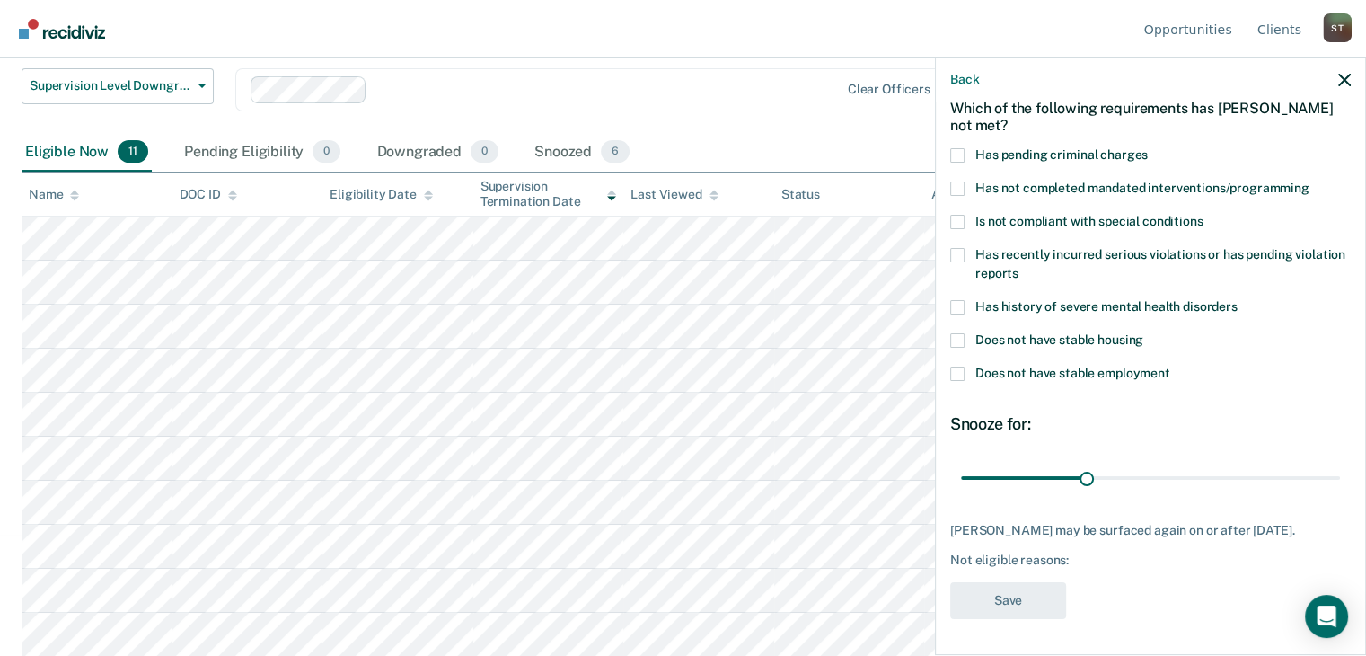
scroll to position [104, 0]
drag, startPoint x: 1078, startPoint y: 462, endPoint x: 1324, endPoint y: 466, distance: 247.0
type input "90"
click at [1324, 466] on input "range" at bounding box center [1150, 477] width 379 height 31
click at [955, 215] on span at bounding box center [957, 222] width 14 height 14
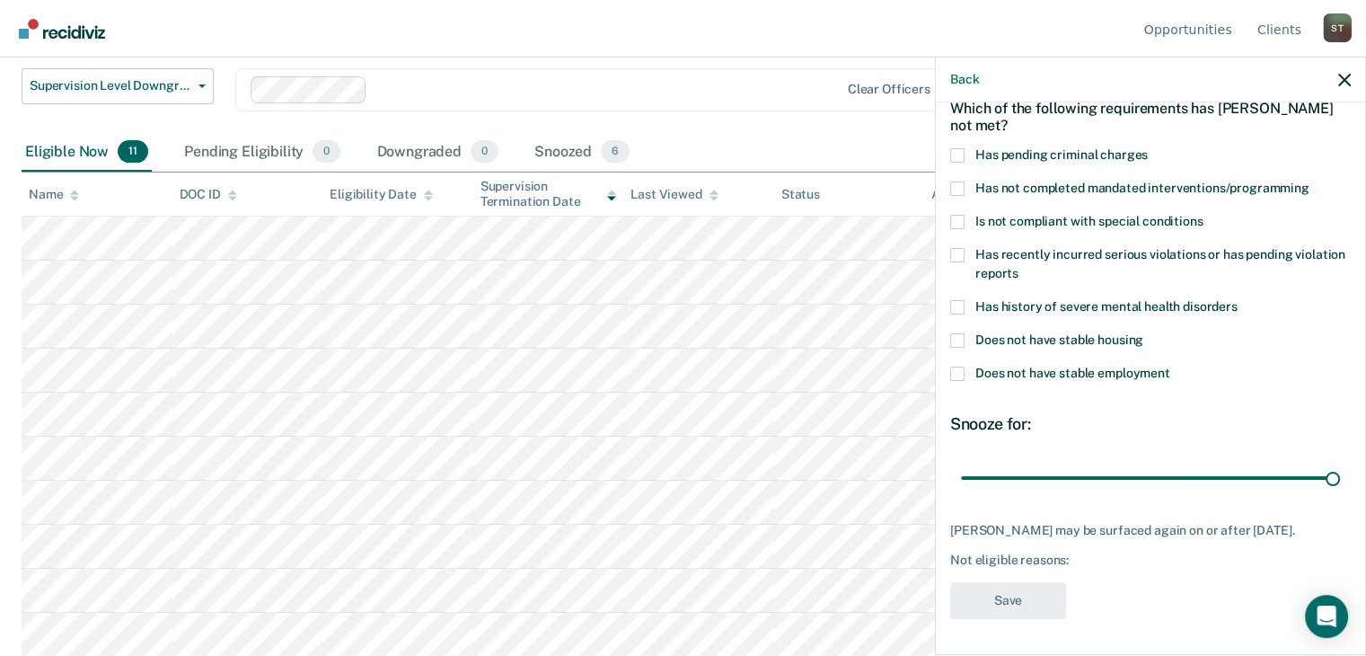
click at [1202, 215] on input "Is not compliant with special conditions" at bounding box center [1202, 215] width 0 height 0
click at [1023, 603] on button "Save" at bounding box center [1008, 600] width 116 height 37
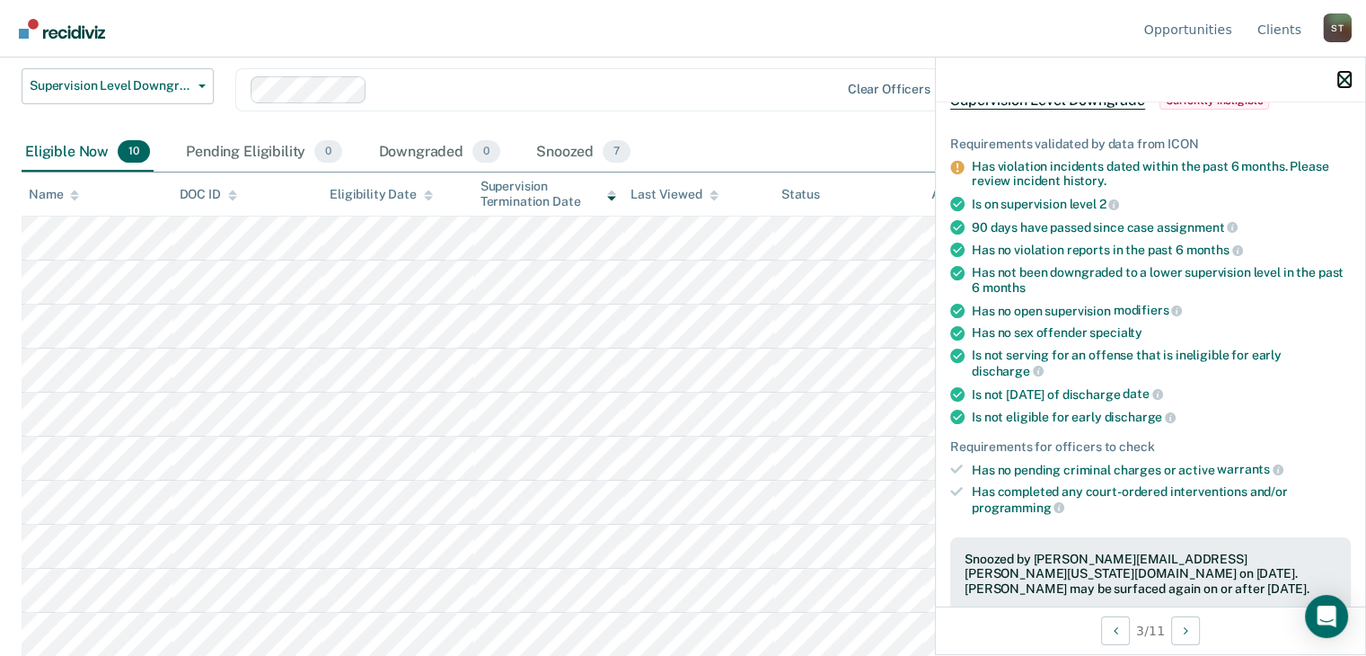
drag, startPoint x: 1343, startPoint y: 73, endPoint x: 1337, endPoint y: 80, distance: 9.5
click at [1343, 74] on button "button" at bounding box center [1344, 79] width 13 height 15
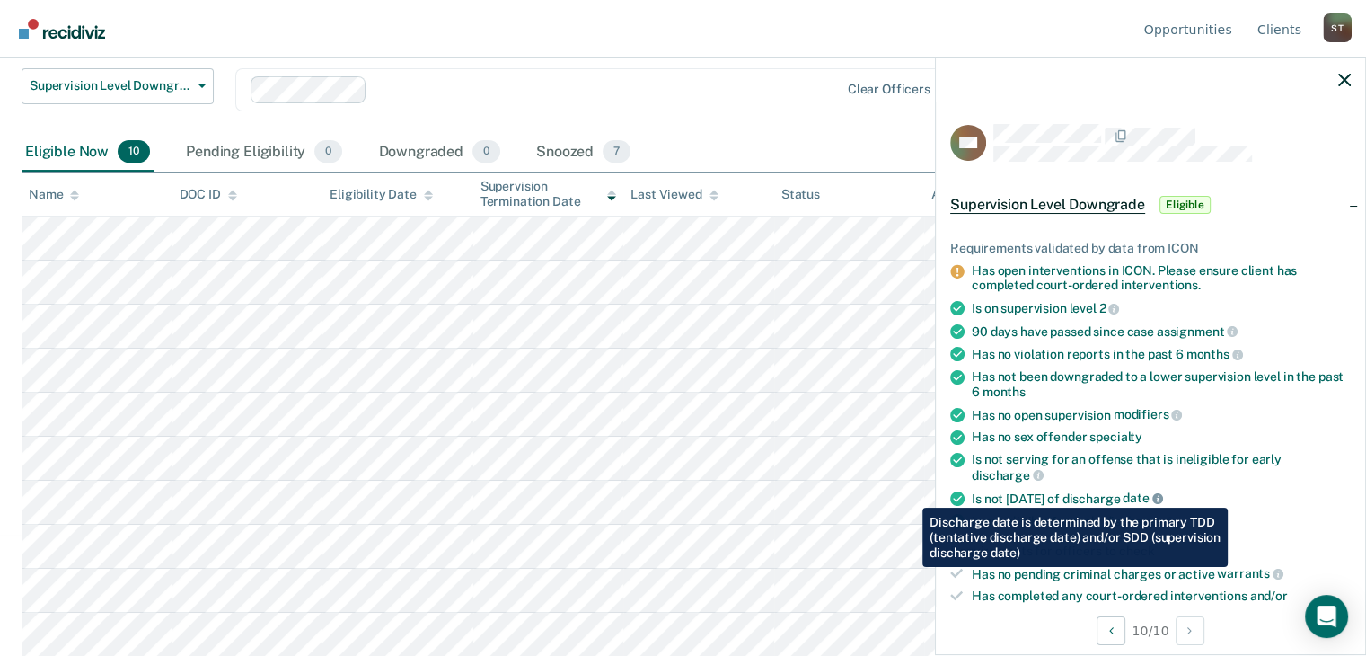
scroll to position [180, 0]
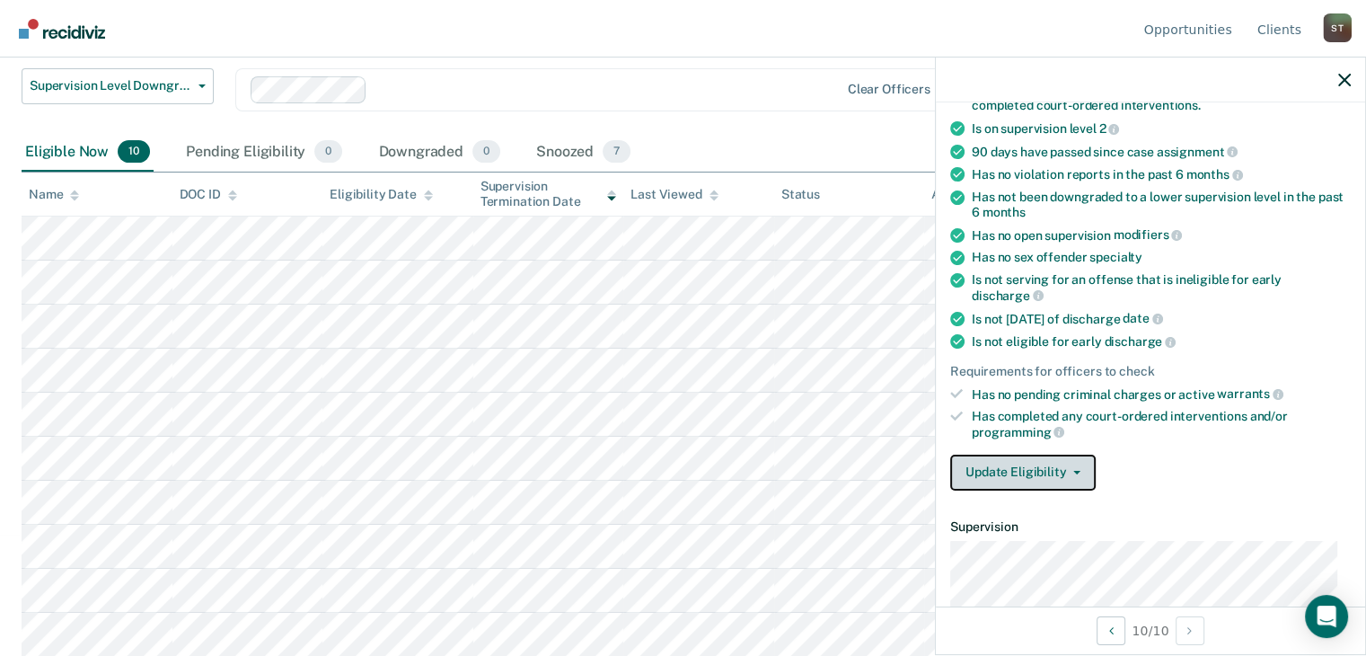
click at [1078, 462] on button "Update Eligibility" at bounding box center [1022, 472] width 145 height 36
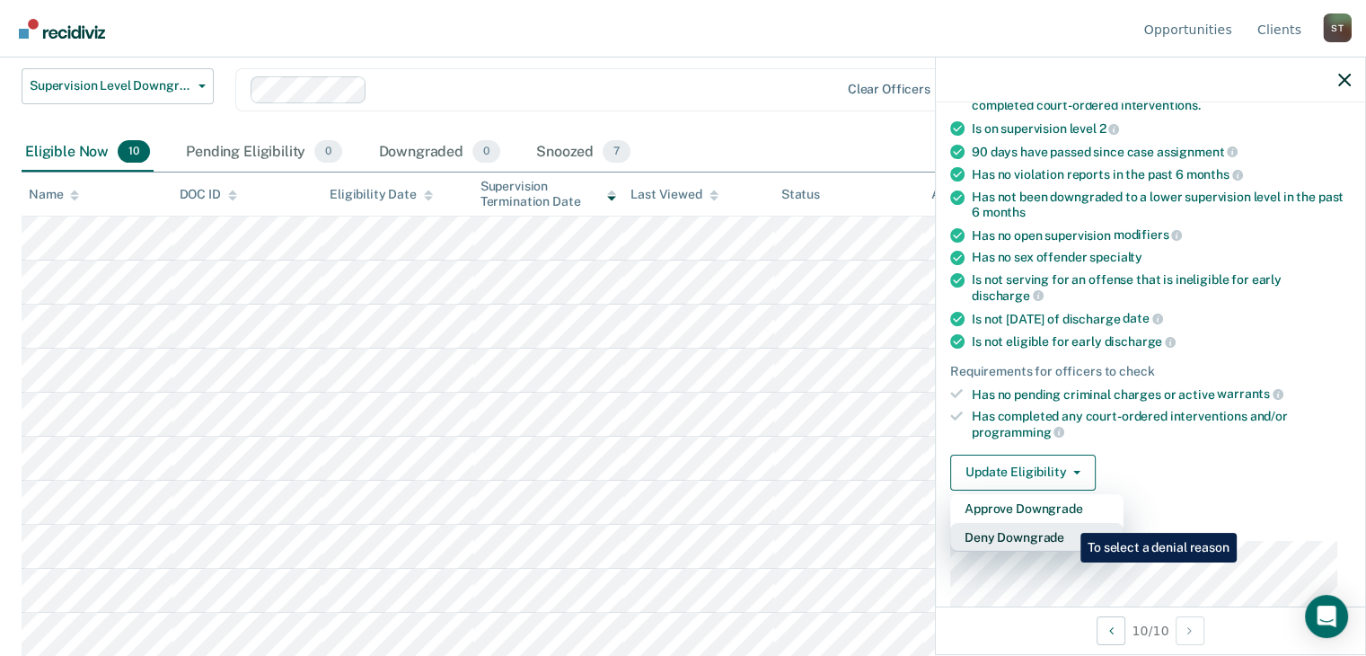
click at [1067, 523] on button "Deny Downgrade" at bounding box center [1036, 537] width 173 height 29
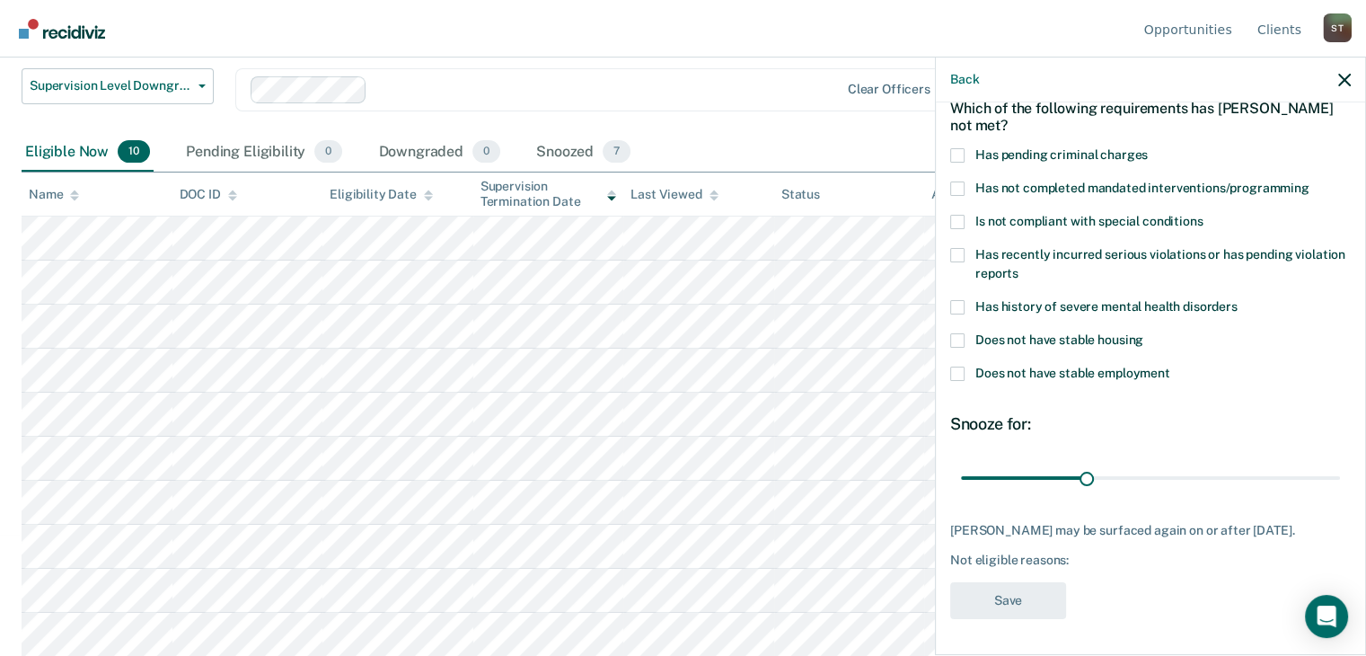
click at [953, 181] on span at bounding box center [957, 188] width 14 height 14
click at [1309, 181] on input "Has not completed mandated interventions/programming" at bounding box center [1309, 181] width 0 height 0
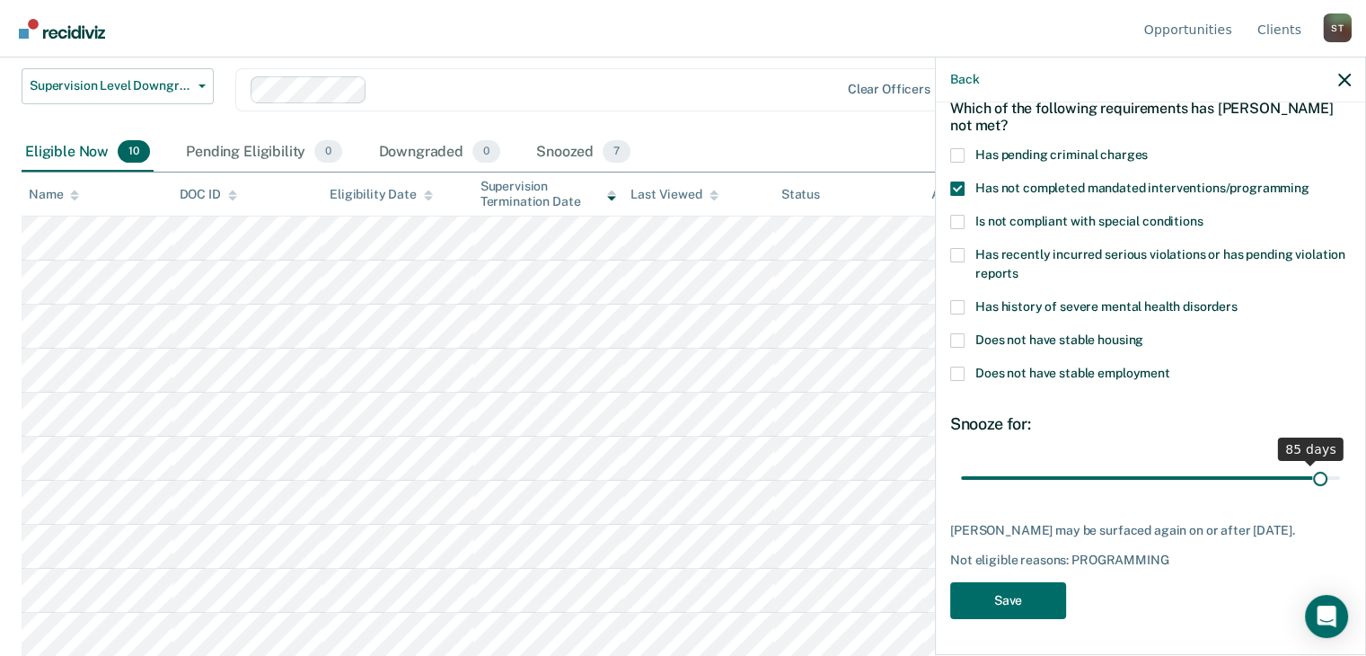
scroll to position [89, 0]
drag, startPoint x: 1081, startPoint y: 465, endPoint x: 1327, endPoint y: 474, distance: 246.2
type input "90"
click at [1327, 474] on input "range" at bounding box center [1150, 479] width 379 height 31
click at [1020, 600] on button "Save" at bounding box center [1008, 602] width 116 height 37
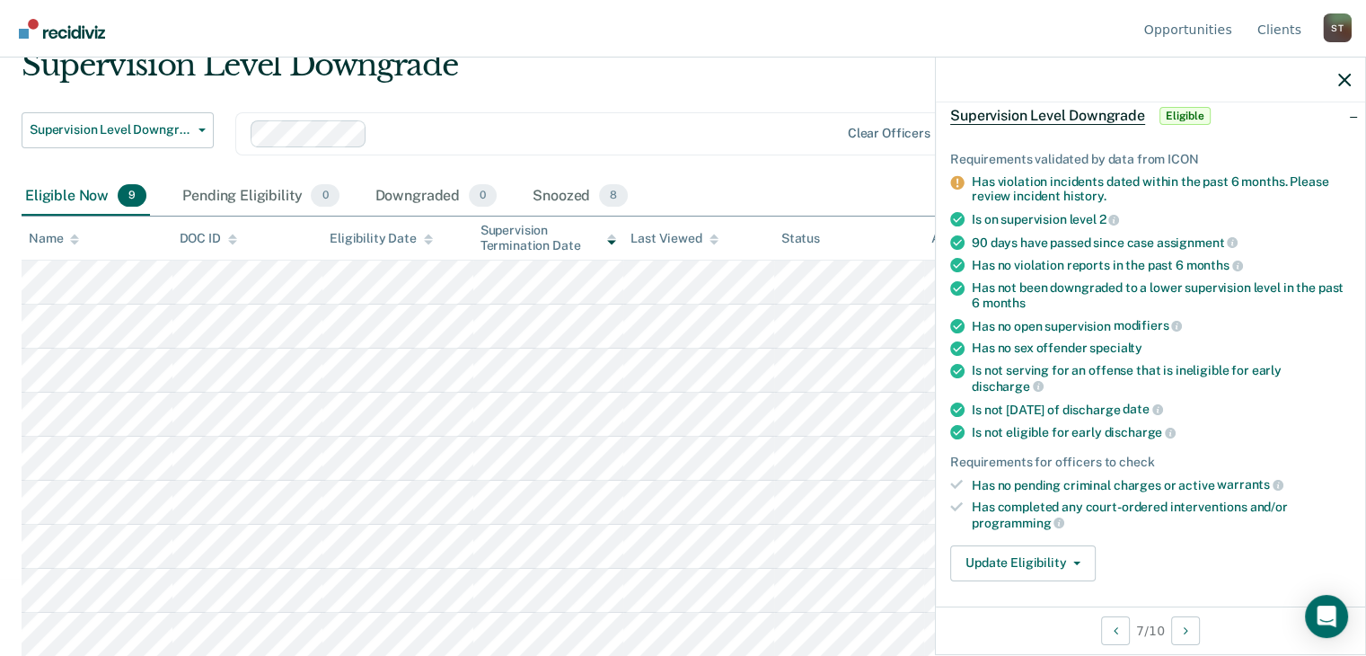
scroll to position [358, 0]
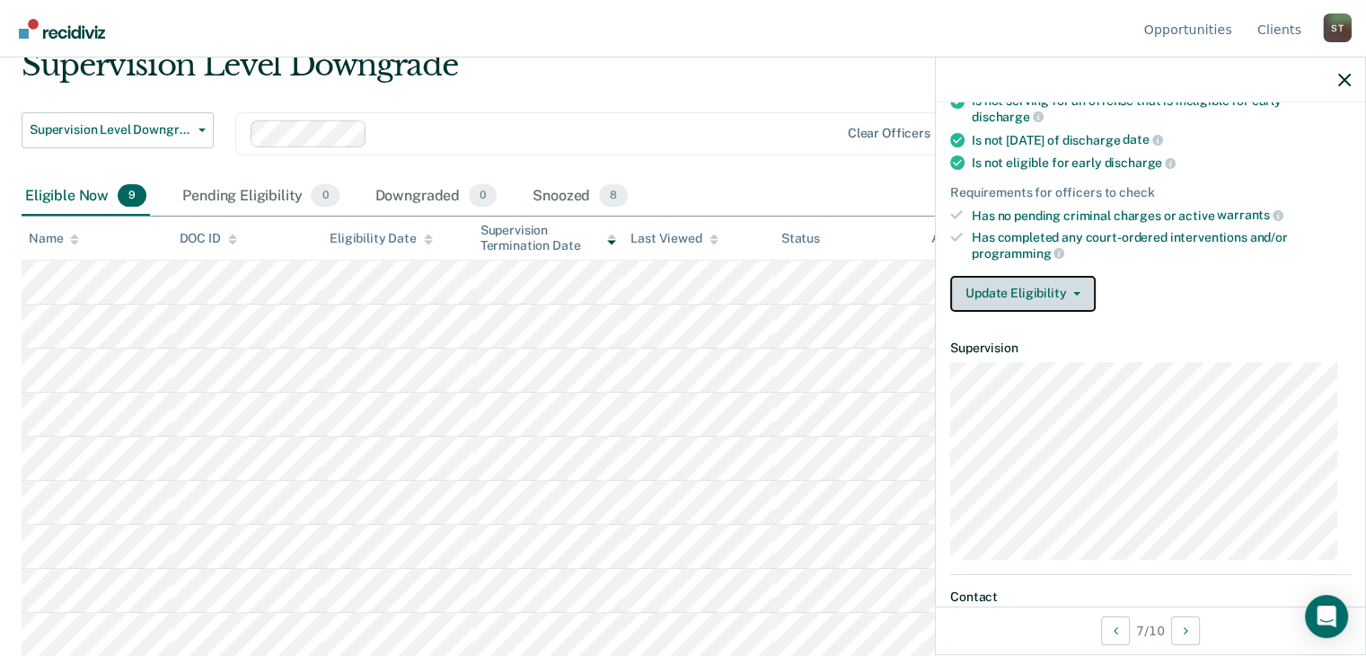
click at [1073, 292] on icon "button" at bounding box center [1076, 294] width 7 height 4
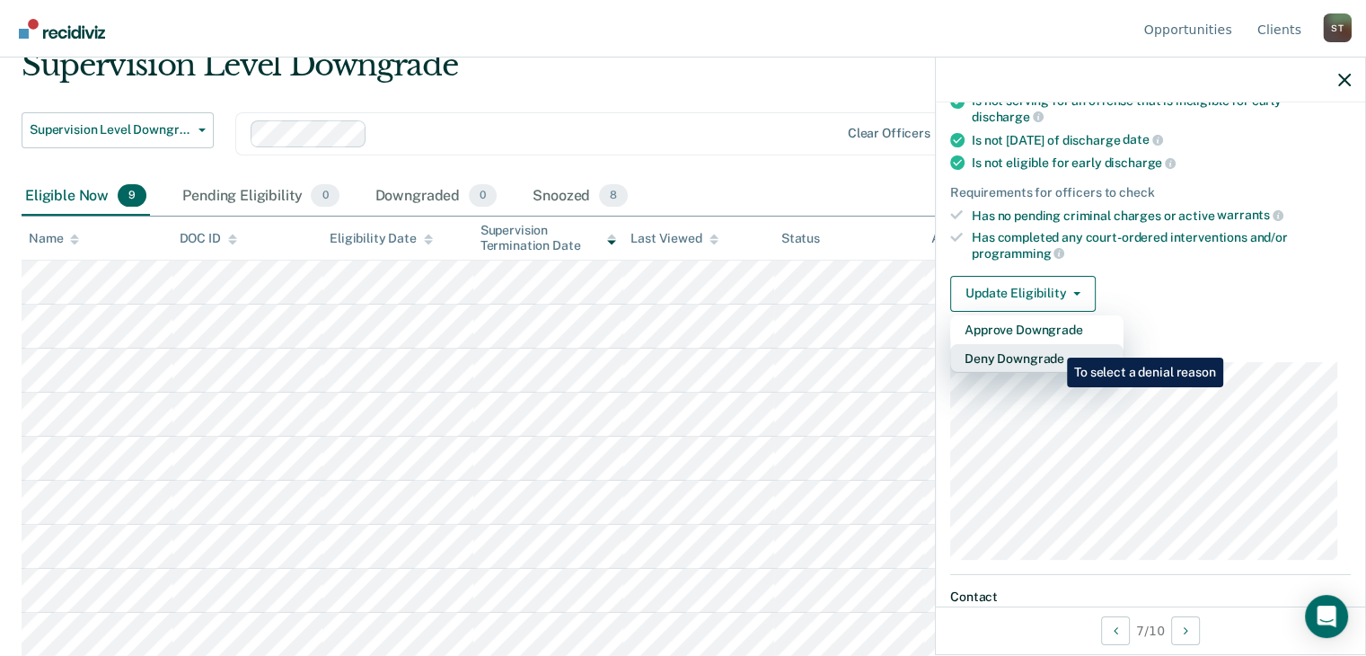
click at [1053, 344] on button "Deny Downgrade" at bounding box center [1036, 358] width 173 height 29
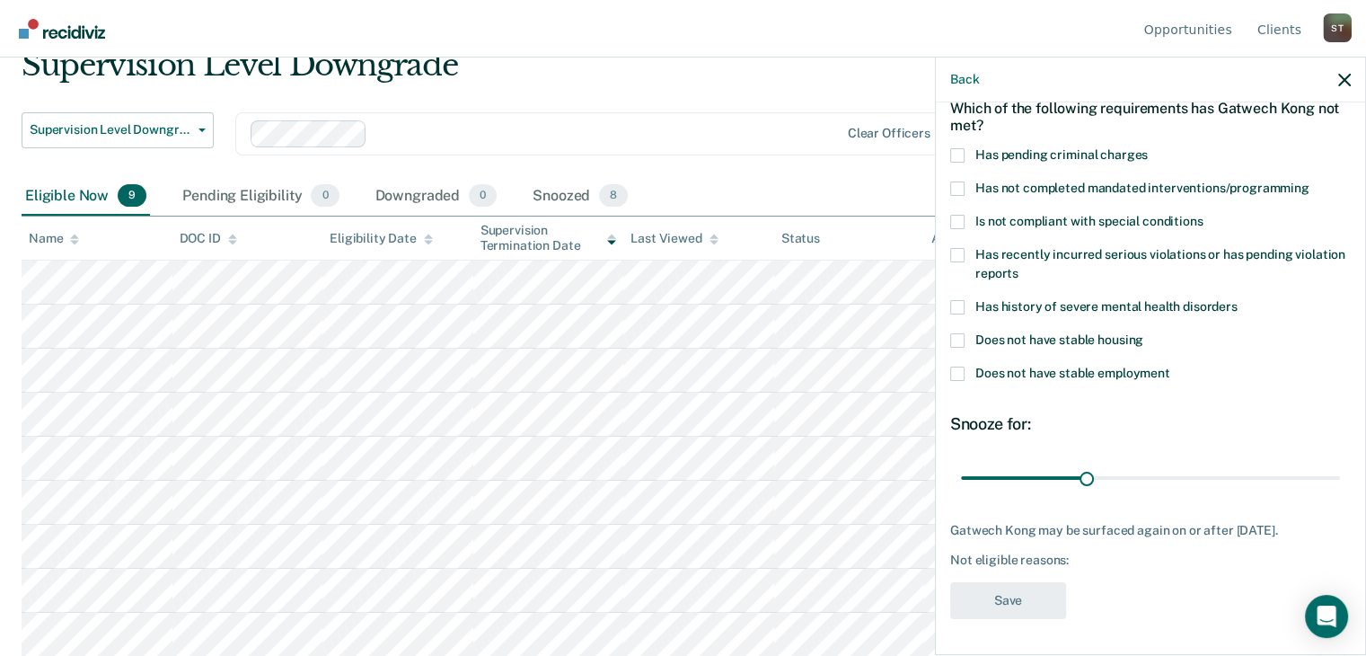
scroll to position [104, 0]
drag, startPoint x: 1084, startPoint y: 460, endPoint x: 1334, endPoint y: 444, distance: 251.0
type input "90"
click at [1334, 464] on input "range" at bounding box center [1150, 479] width 379 height 31
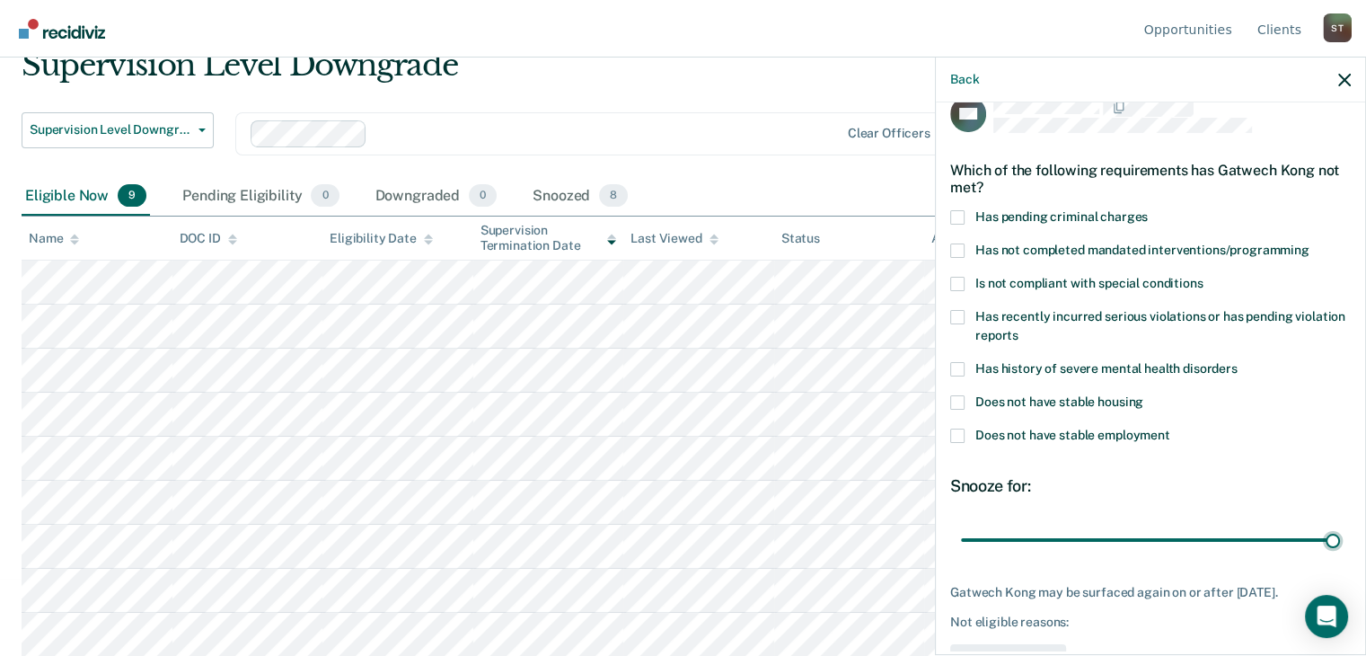
scroll to position [0, 0]
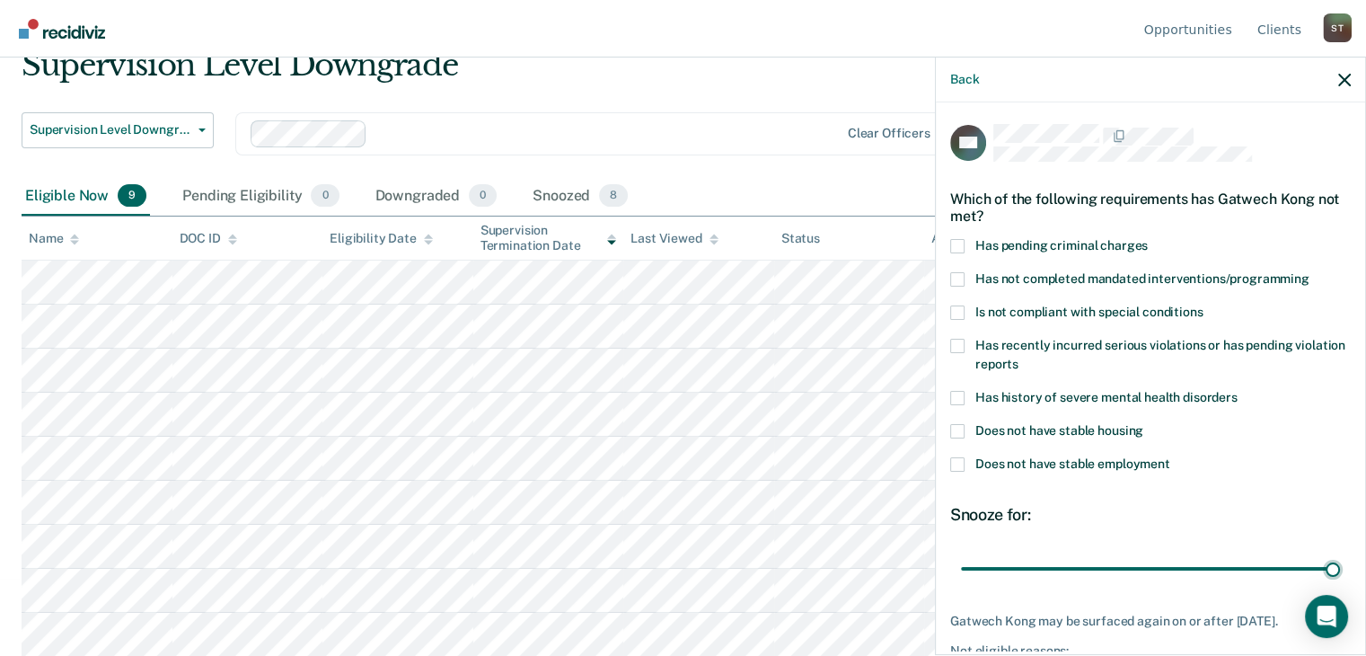
click at [955, 276] on span at bounding box center [957, 279] width 14 height 14
click at [1309, 272] on input "Has not completed mandated interventions/programming" at bounding box center [1309, 272] width 0 height 0
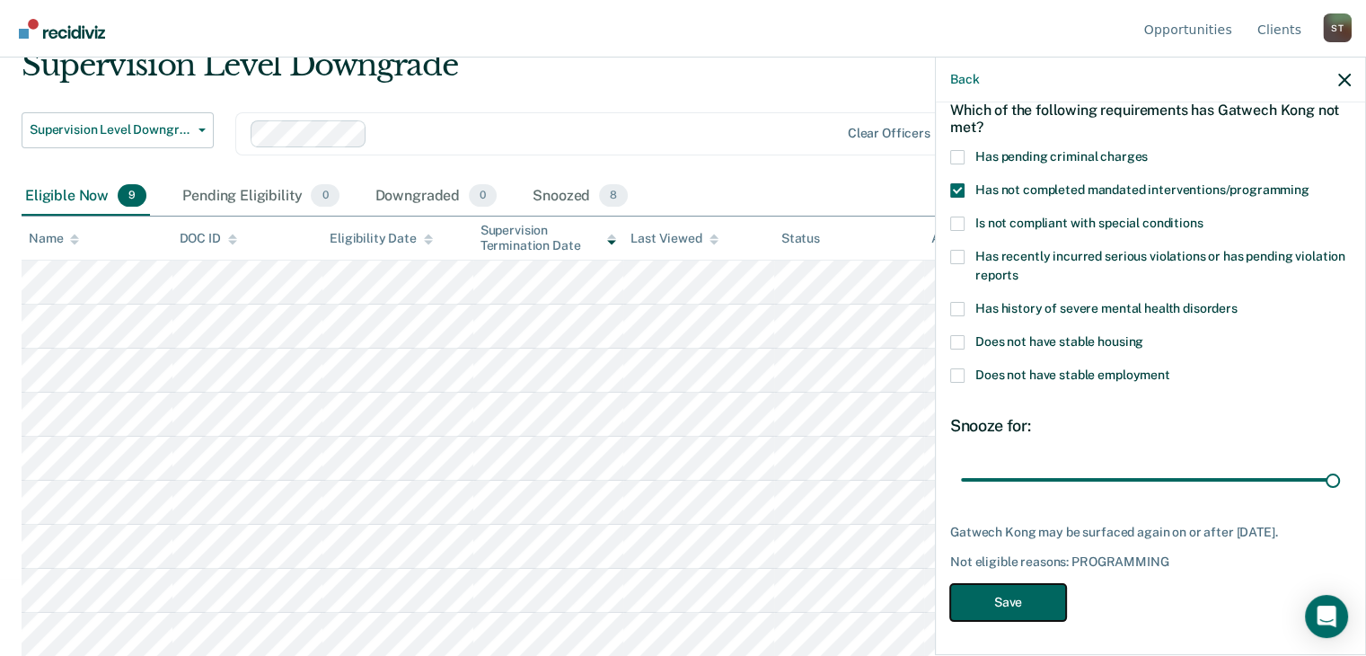
click at [1020, 597] on button "Save" at bounding box center [1008, 602] width 116 height 37
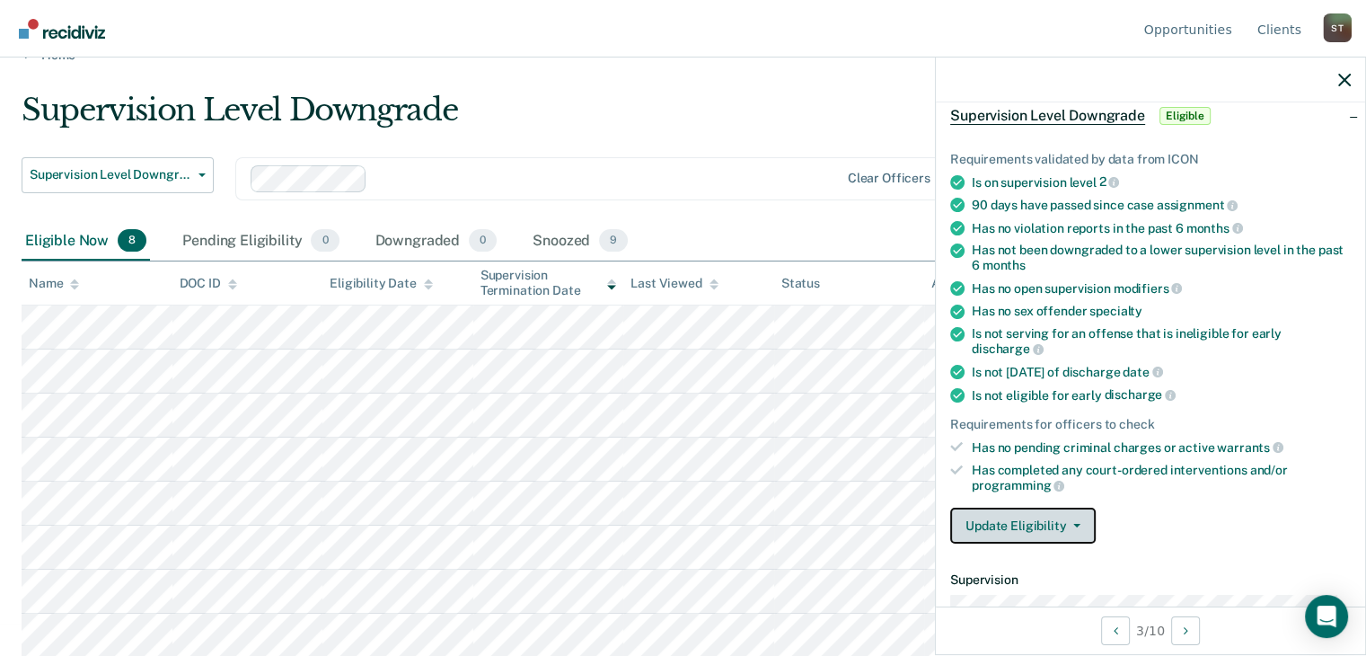
click at [1064, 515] on button "Update Eligibility" at bounding box center [1022, 525] width 145 height 36
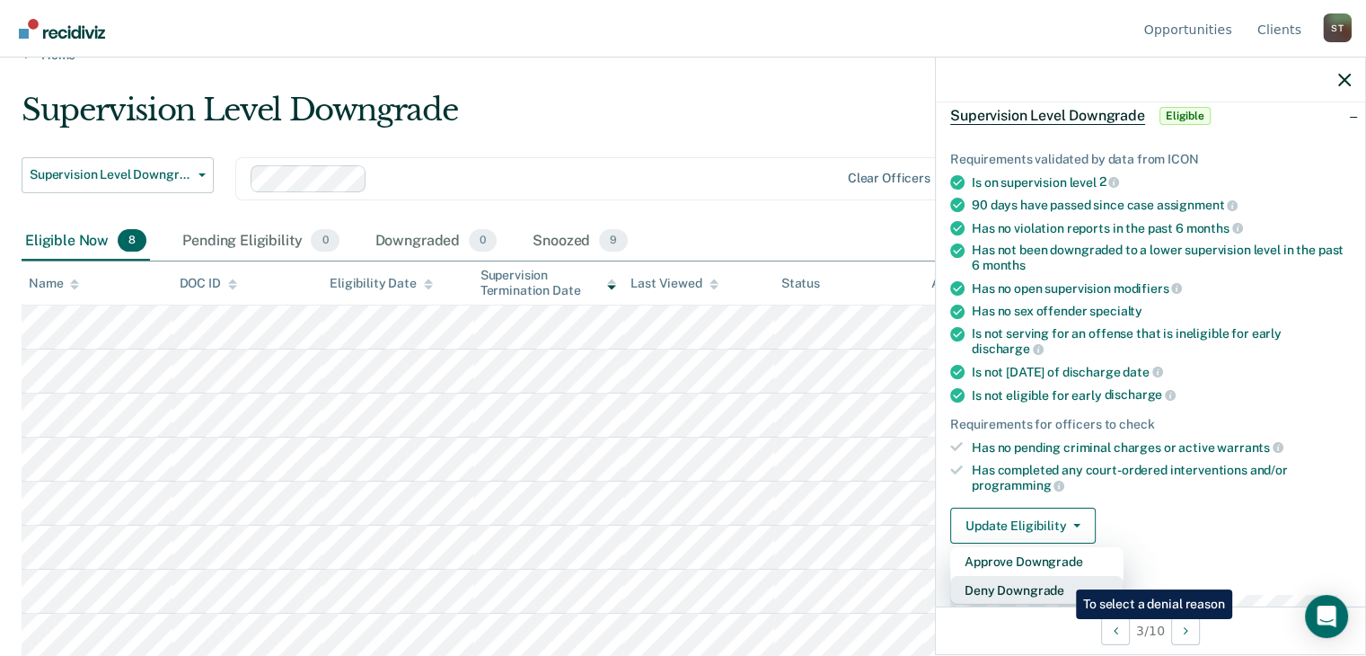
click at [1062, 576] on button "Deny Downgrade" at bounding box center [1036, 590] width 173 height 29
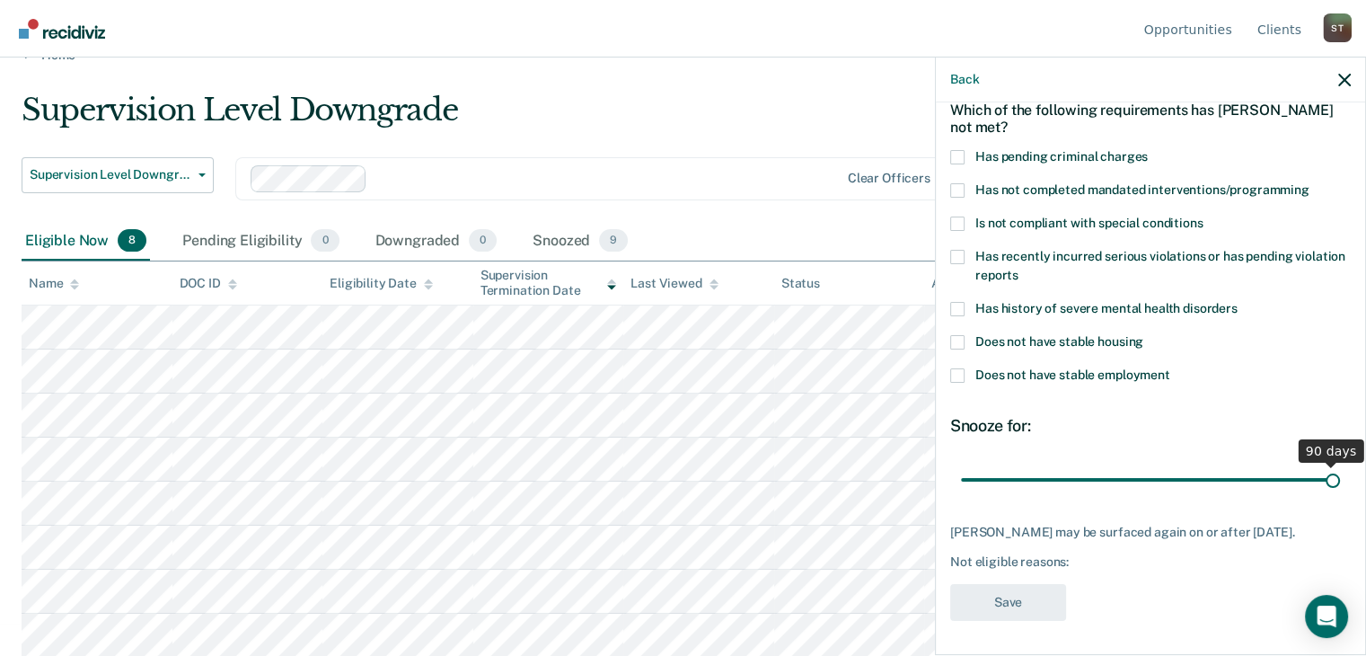
drag, startPoint x: 1080, startPoint y: 474, endPoint x: 1360, endPoint y: 480, distance: 279.3
type input "90"
click at [1340, 480] on input "range" at bounding box center [1150, 479] width 379 height 31
click at [955, 189] on span at bounding box center [957, 190] width 14 height 14
click at [1309, 183] on input "Has not completed mandated interventions/programming" at bounding box center [1309, 183] width 0 height 0
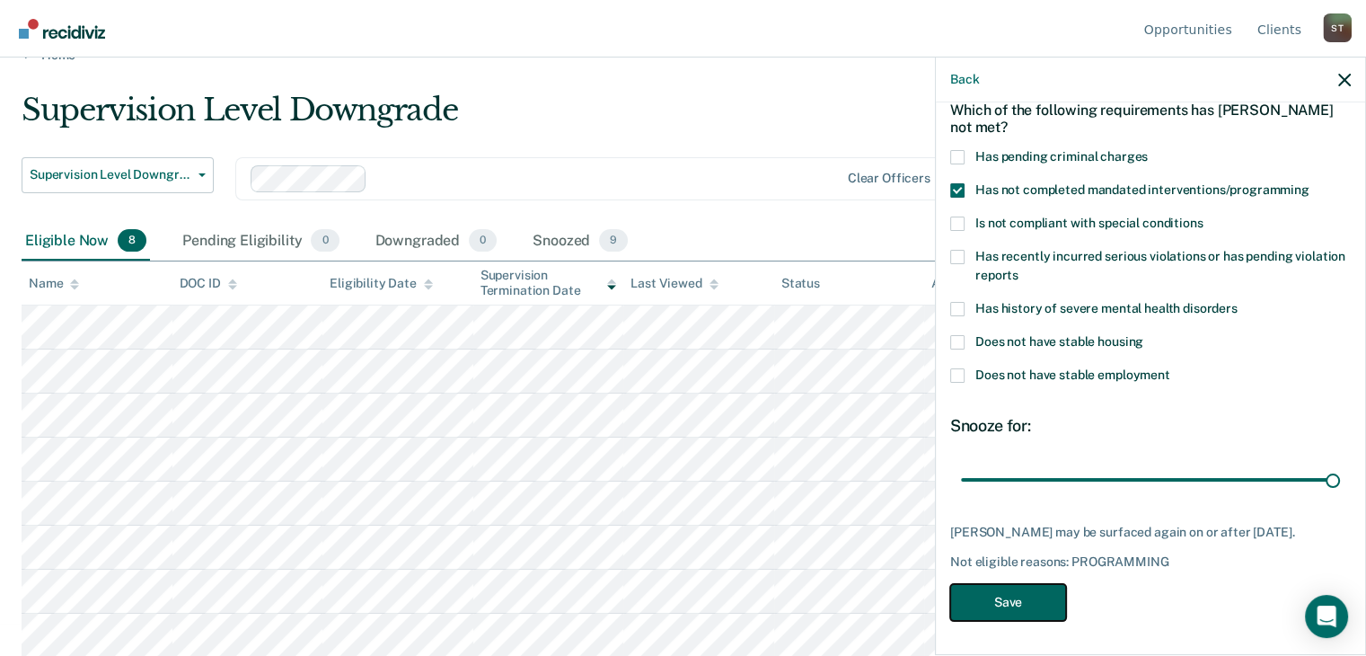
click at [1021, 617] on button "Save" at bounding box center [1008, 602] width 116 height 37
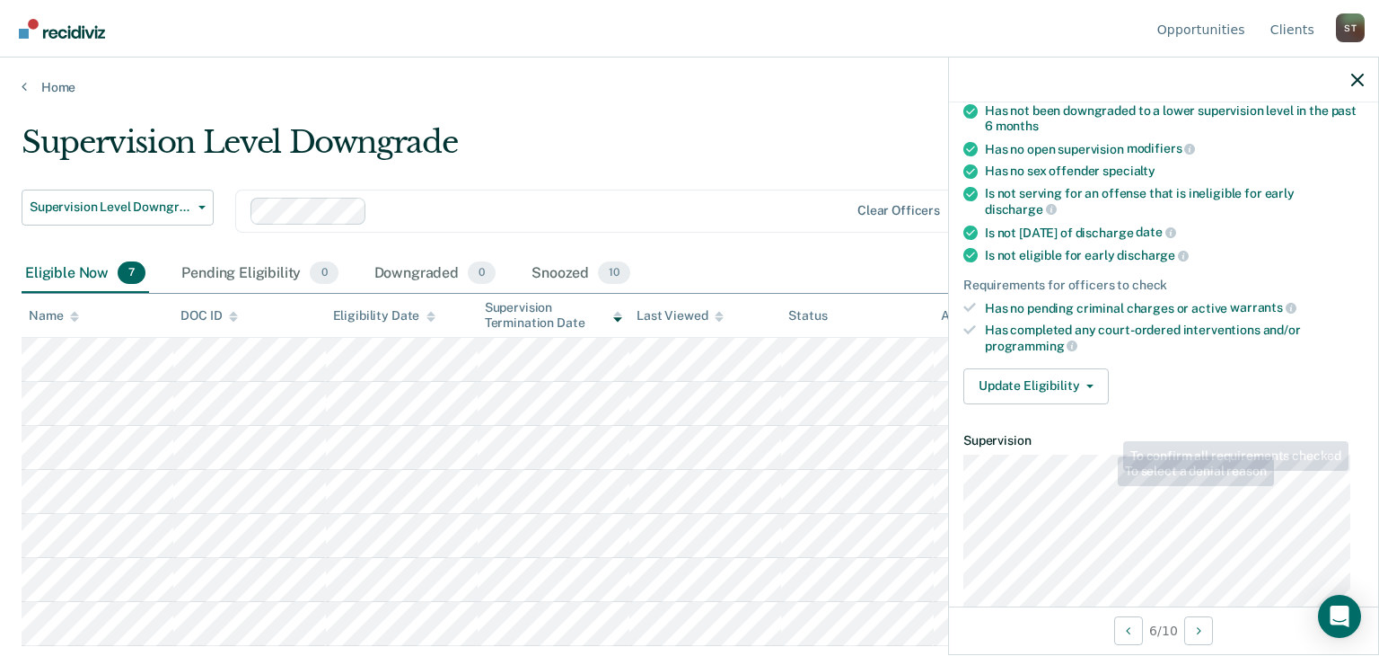
scroll to position [268, 0]
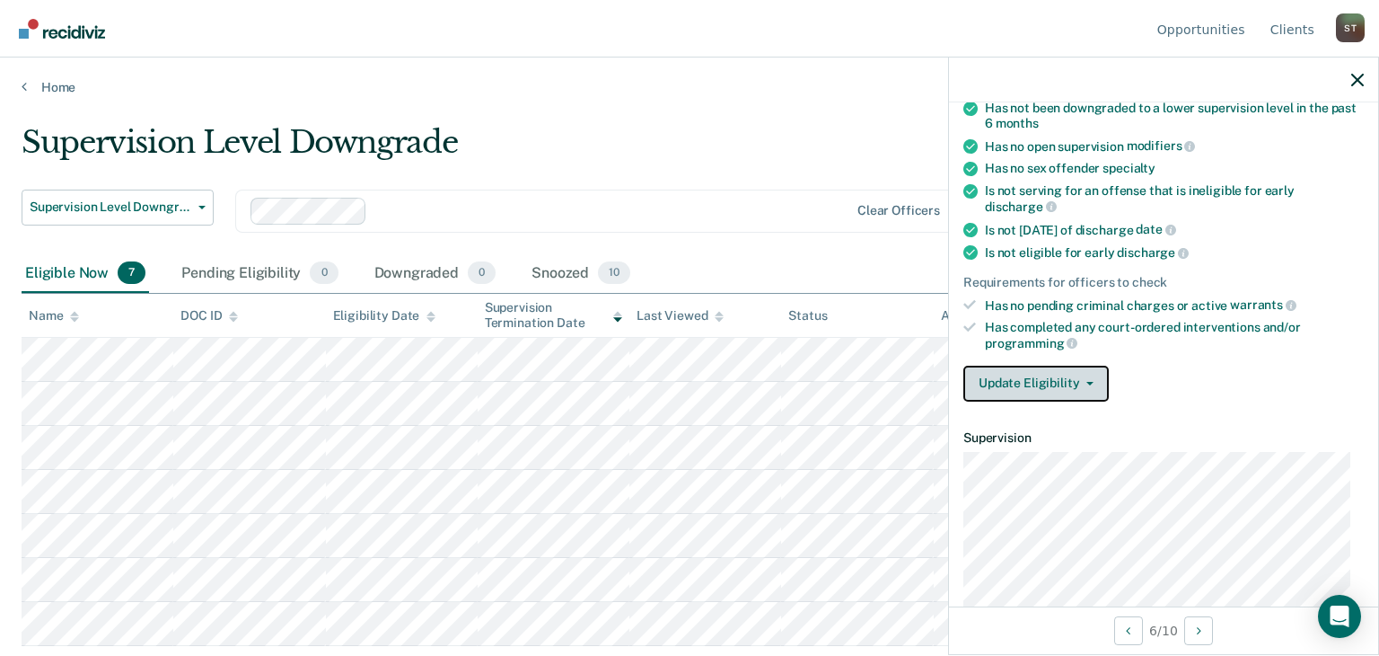
click at [1087, 377] on button "Update Eligibility" at bounding box center [1036, 383] width 145 height 36
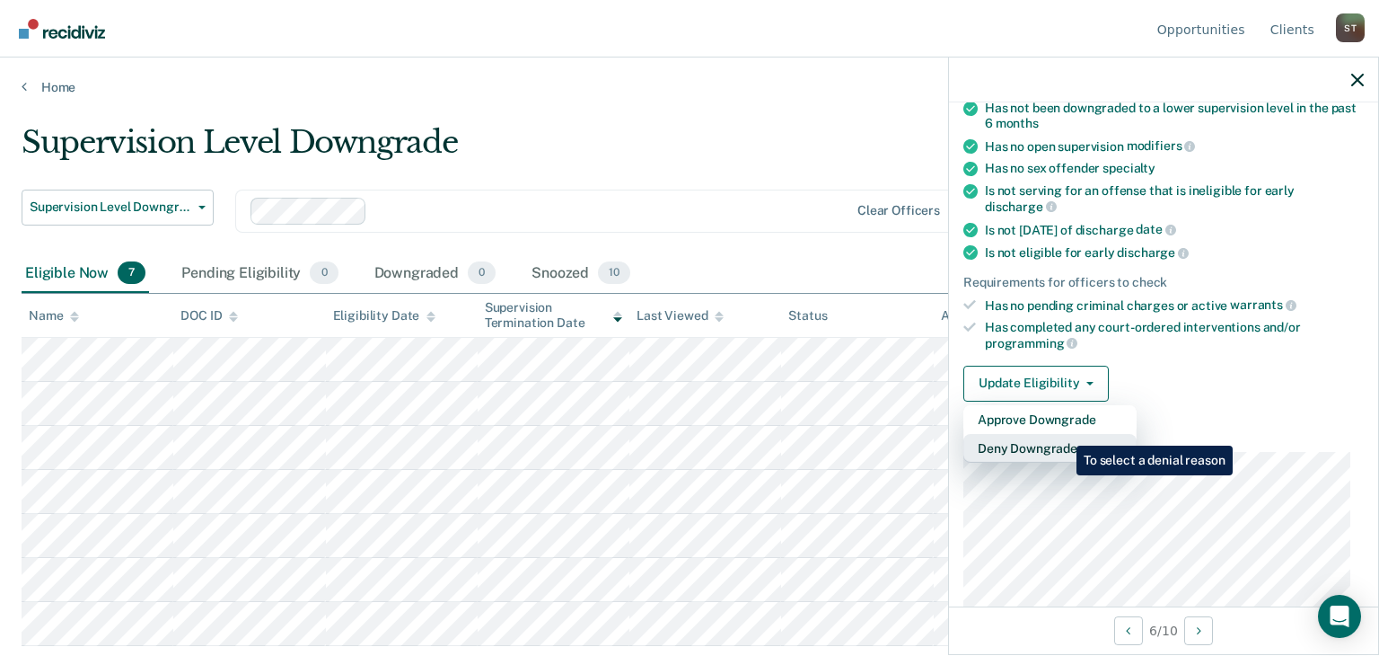
click at [1063, 434] on button "Deny Downgrade" at bounding box center [1050, 448] width 173 height 29
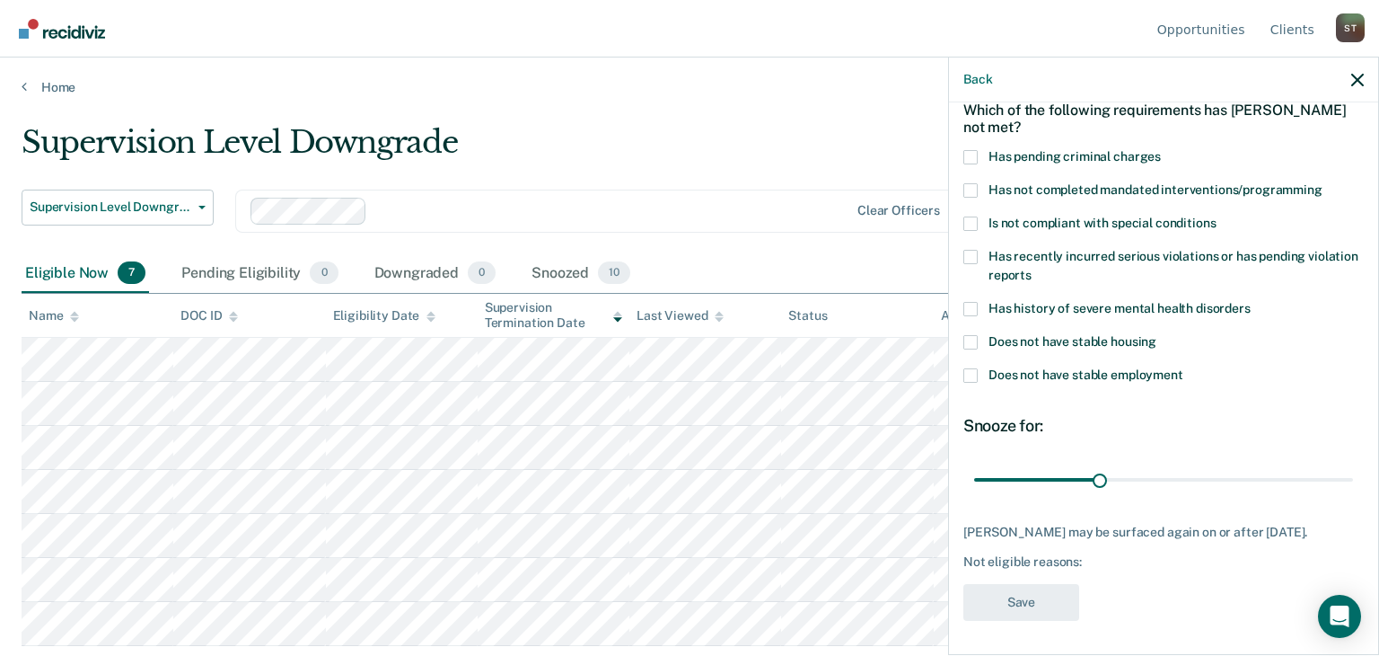
click at [971, 187] on span at bounding box center [971, 190] width 14 height 14
click at [1323, 183] on input "Has not completed mandated interventions/programming" at bounding box center [1323, 183] width 0 height 0
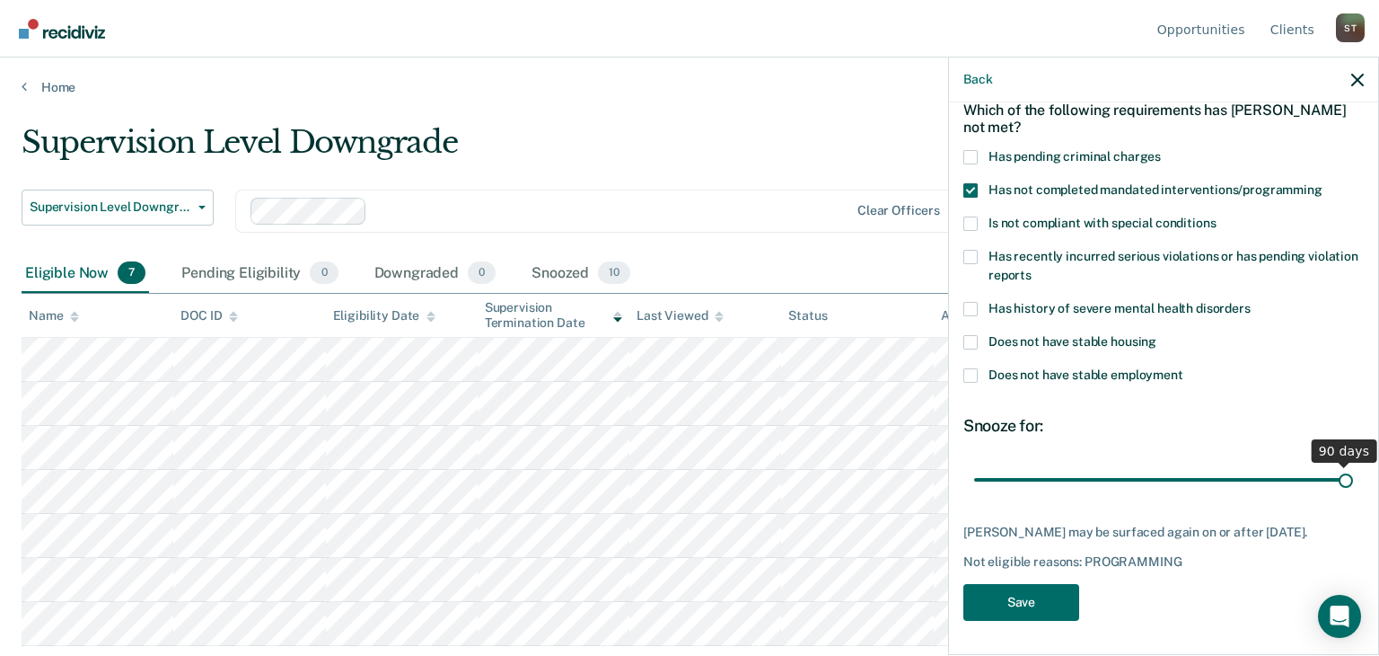
drag, startPoint x: 1094, startPoint y: 479, endPoint x: 1337, endPoint y: 494, distance: 243.8
type input "90"
click at [1337, 494] on input "range" at bounding box center [1163, 479] width 379 height 31
click at [1037, 601] on button "Save" at bounding box center [1022, 602] width 116 height 37
